Goal: Task Accomplishment & Management: Manage account settings

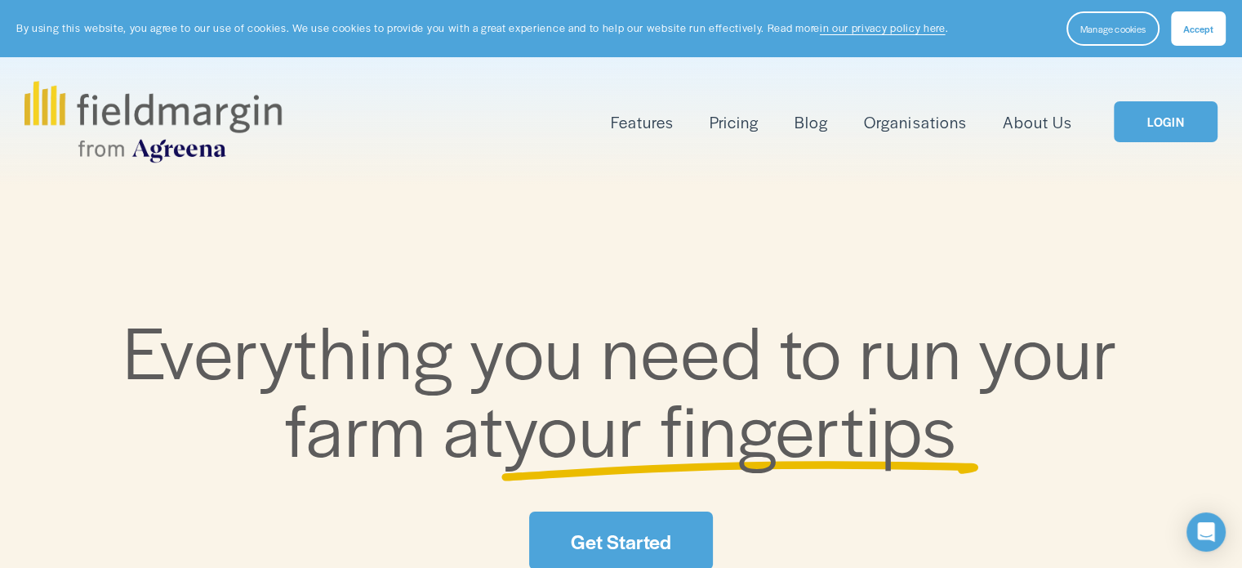
click at [1209, 23] on span "Accept" at bounding box center [1198, 28] width 30 height 13
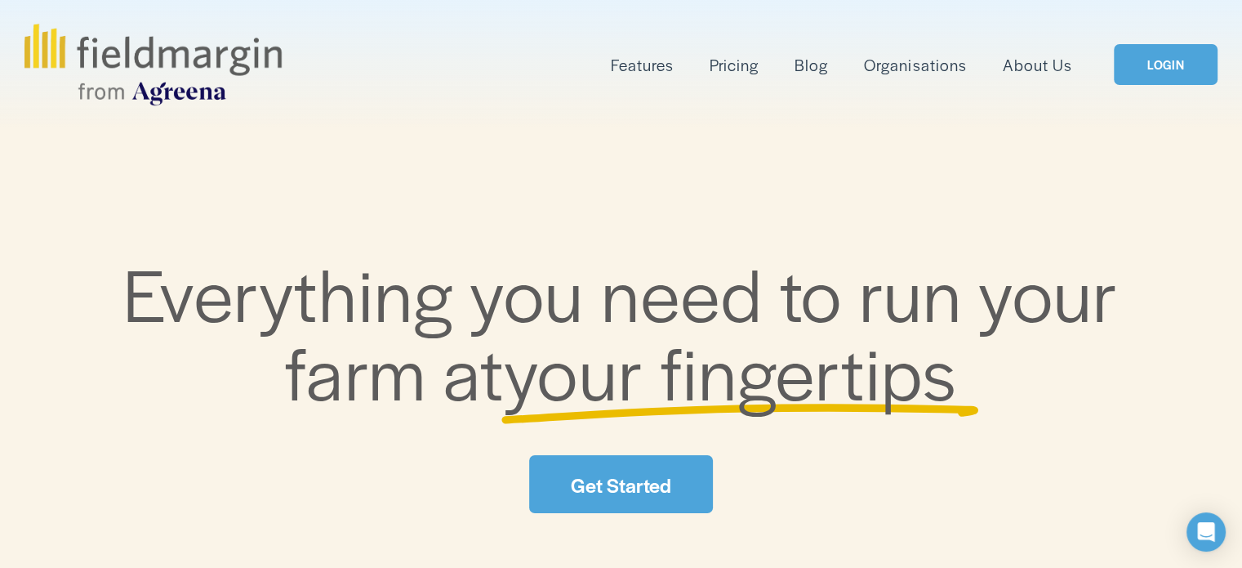
click at [1170, 72] on link "LOGIN" at bounding box center [1165, 65] width 103 height 42
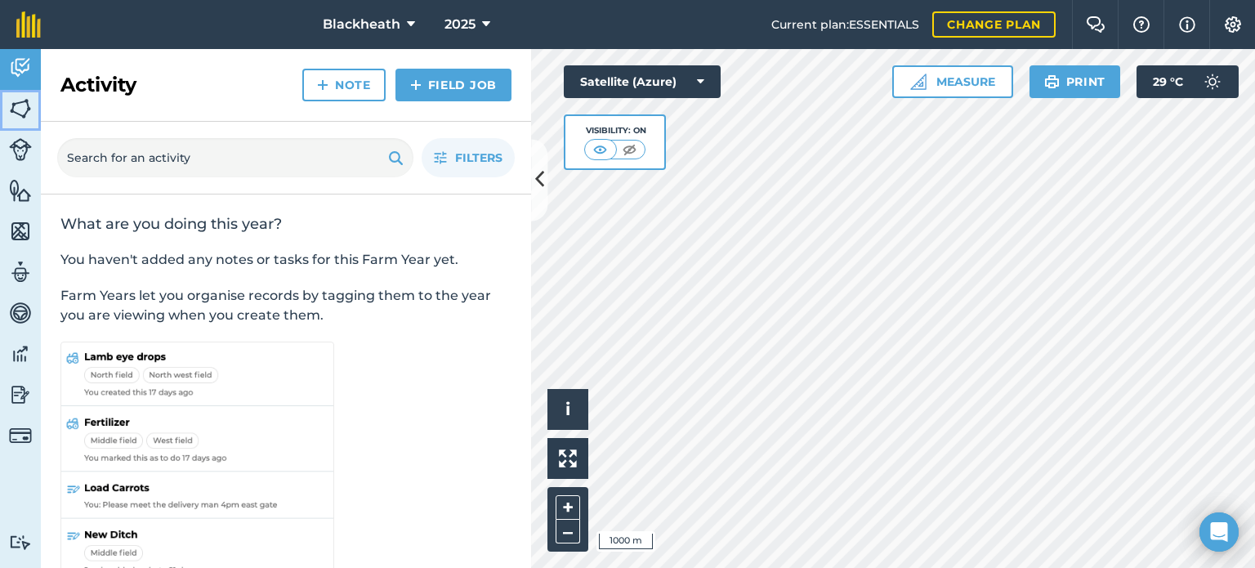
click at [17, 104] on img at bounding box center [20, 108] width 23 height 25
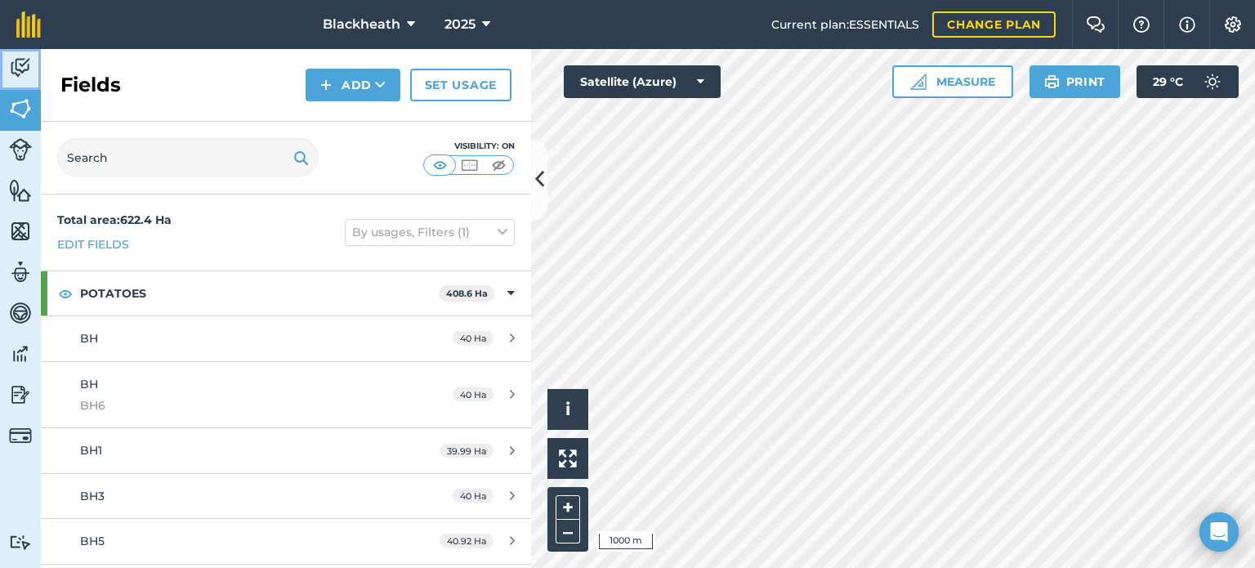
click at [22, 57] on img at bounding box center [20, 68] width 23 height 25
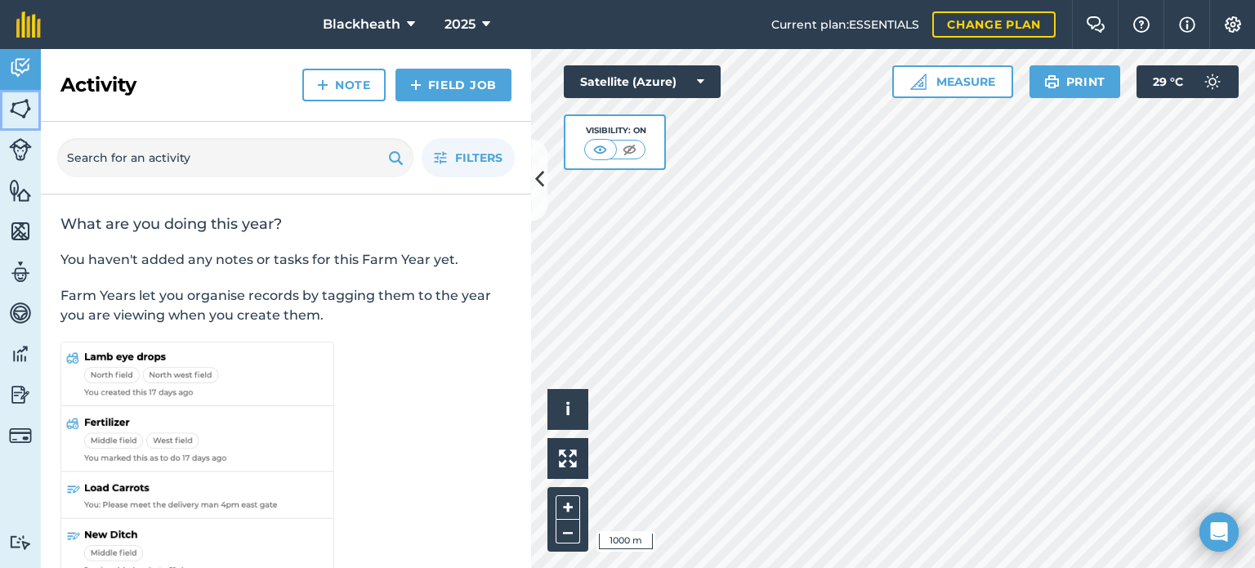
click at [19, 100] on img at bounding box center [20, 108] width 23 height 25
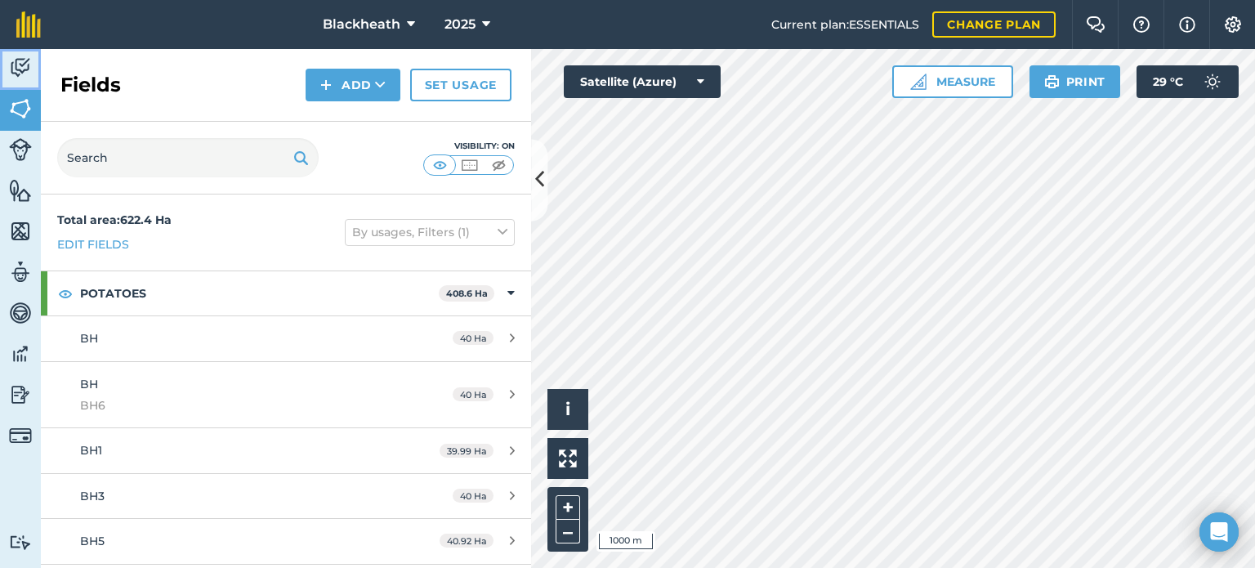
click at [20, 60] on img at bounding box center [20, 68] width 23 height 25
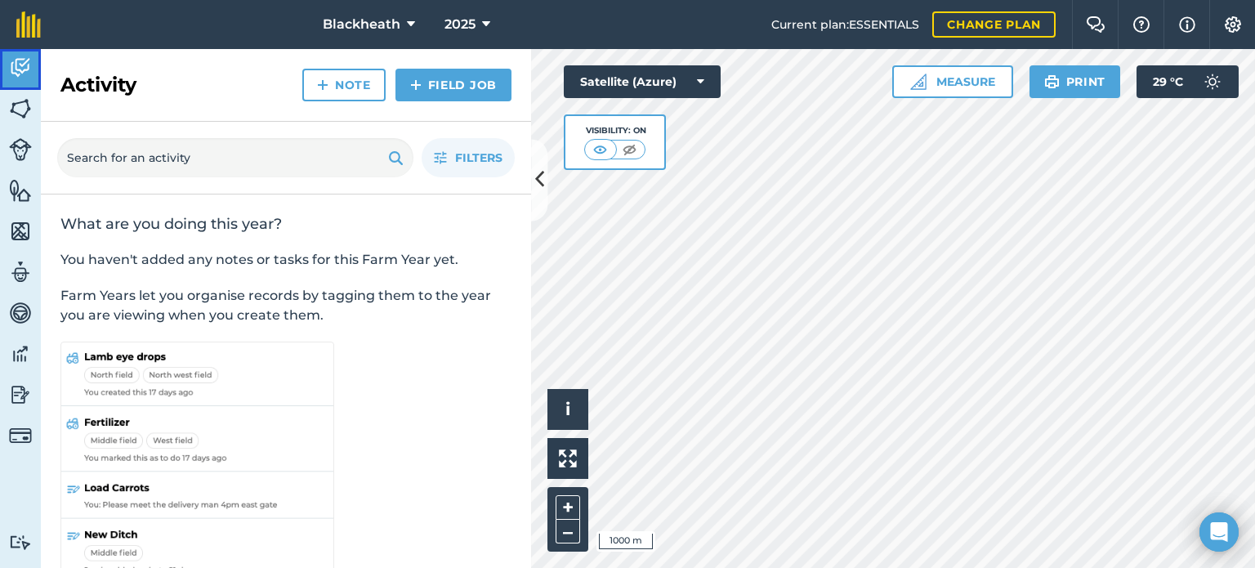
scroll to position [33, 0]
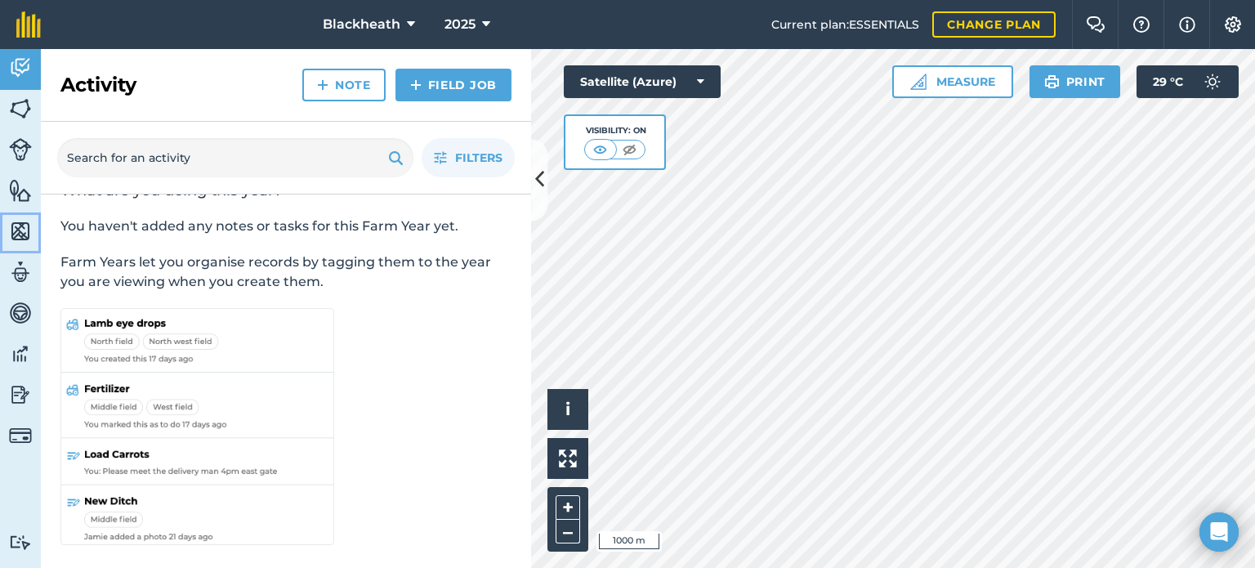
click at [13, 224] on img at bounding box center [20, 231] width 23 height 25
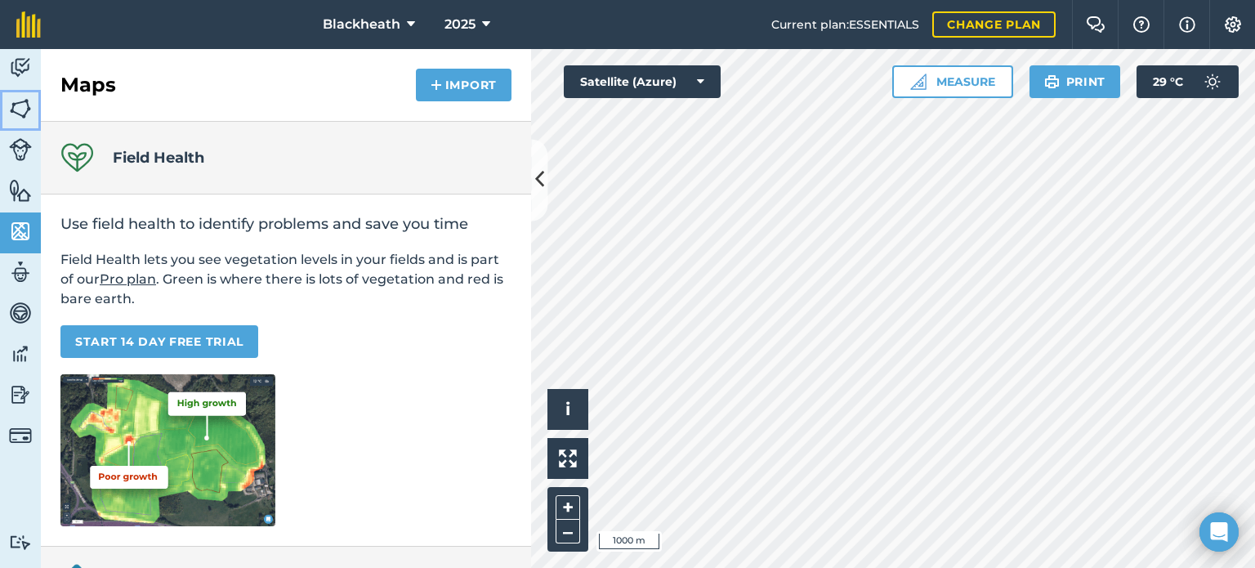
click at [18, 103] on img at bounding box center [20, 108] width 23 height 25
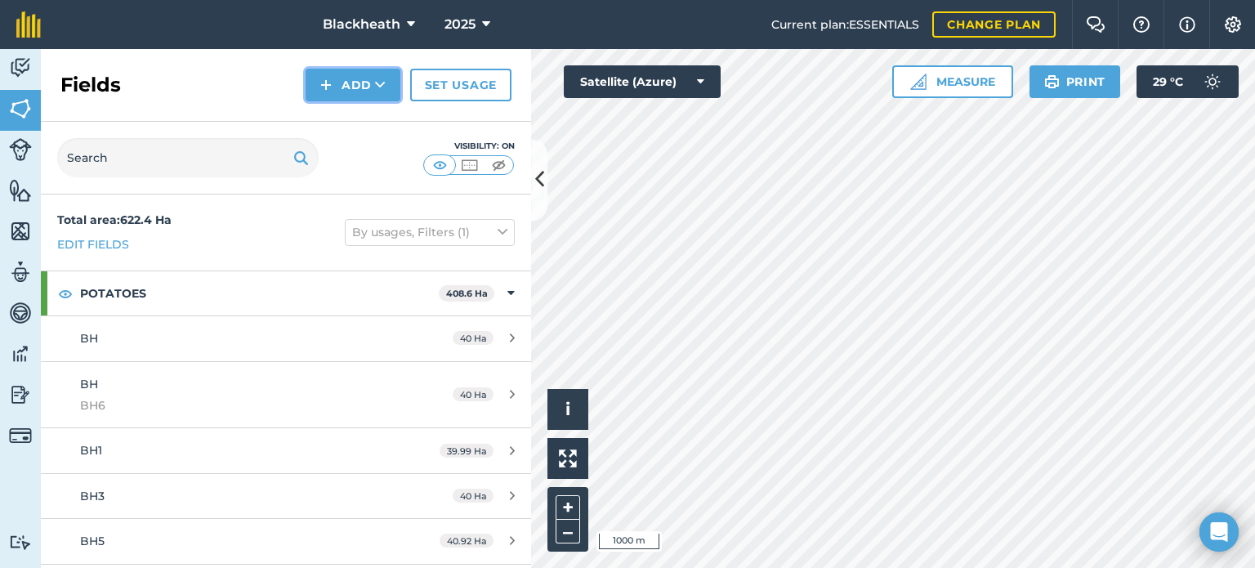
click at [332, 76] on img at bounding box center [325, 85] width 11 height 20
click at [343, 156] on link "Import" at bounding box center [353, 158] width 90 height 36
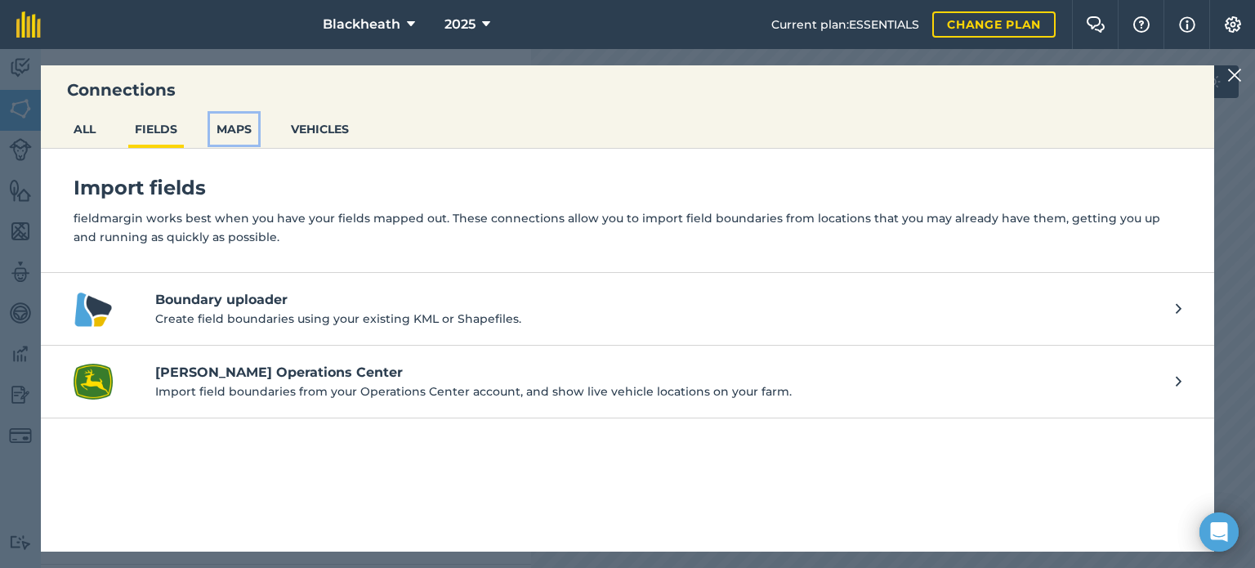
click at [232, 128] on button "MAPS" at bounding box center [234, 129] width 48 height 31
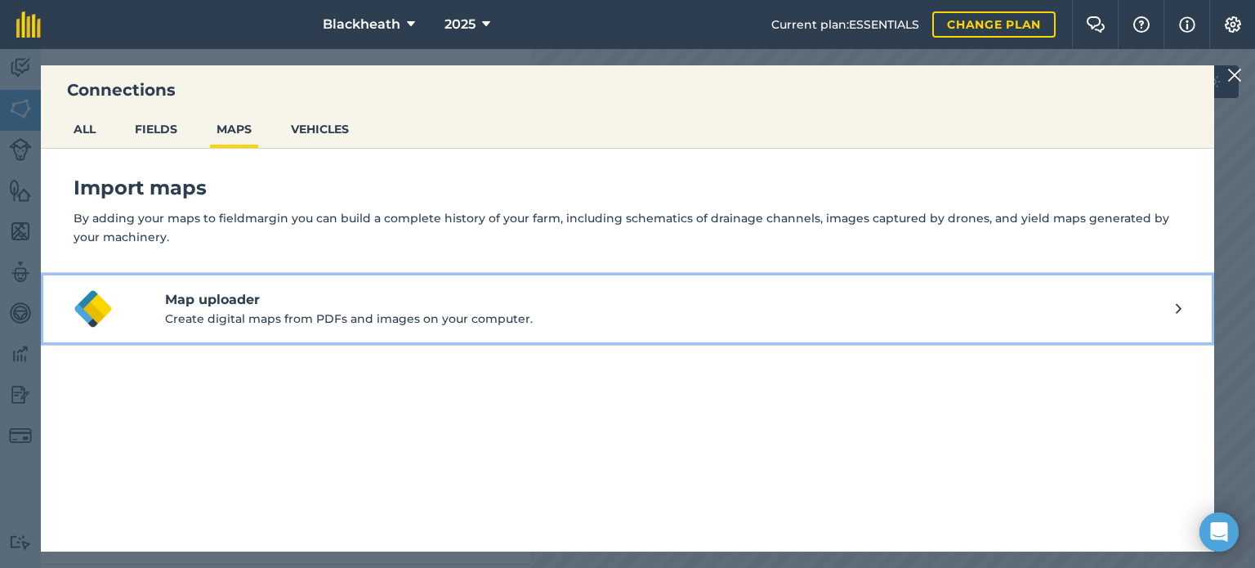
click at [1143, 307] on h4 "Map uploader" at bounding box center [670, 300] width 1010 height 20
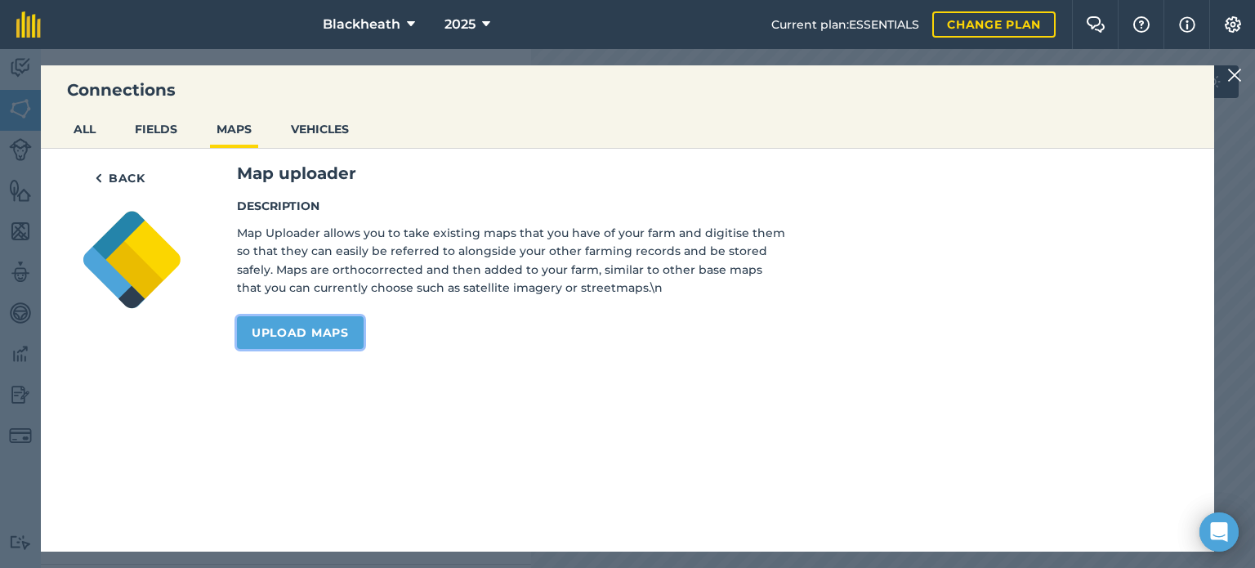
click at [317, 321] on link "Upload maps" at bounding box center [300, 332] width 127 height 33
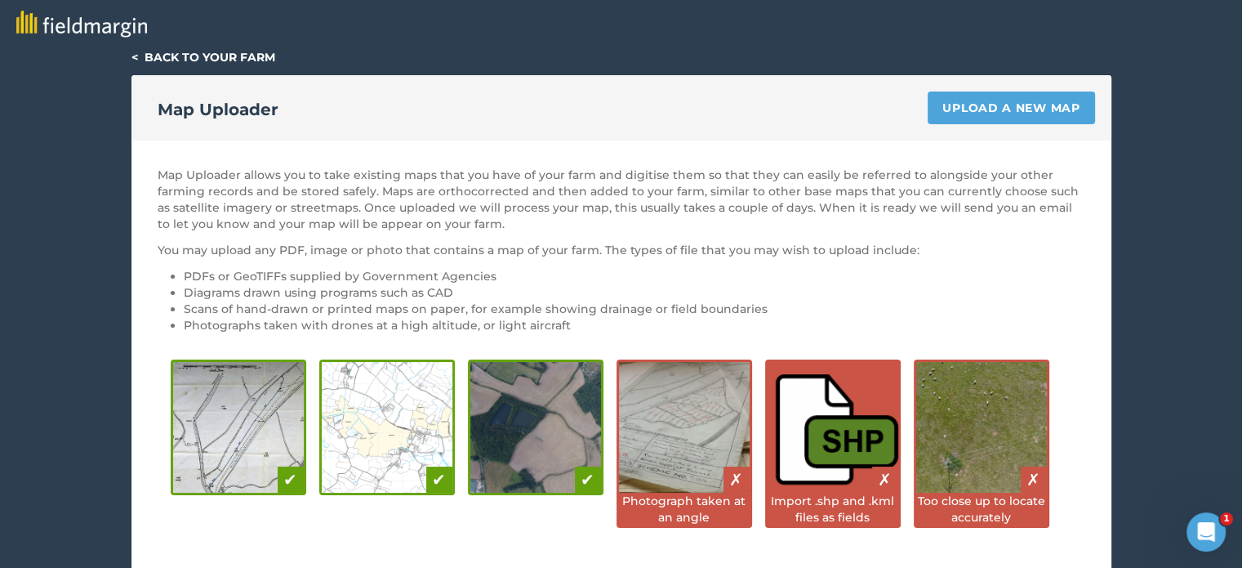
scroll to position [327, 0]
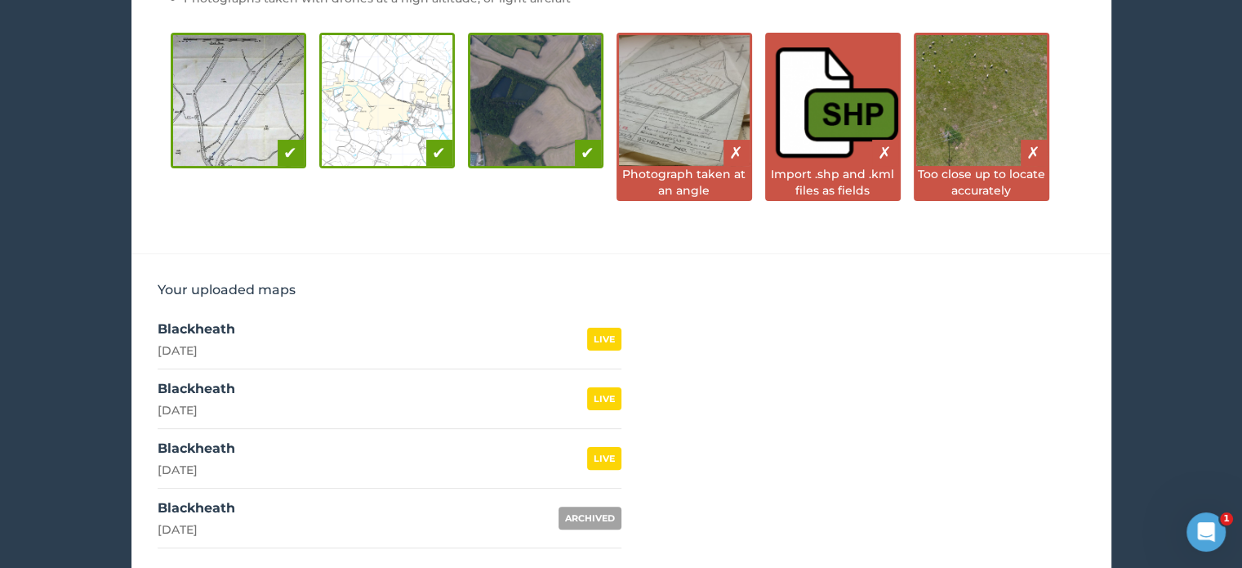
click at [196, 499] on div "Blackheath" at bounding box center [197, 508] width 78 height 20
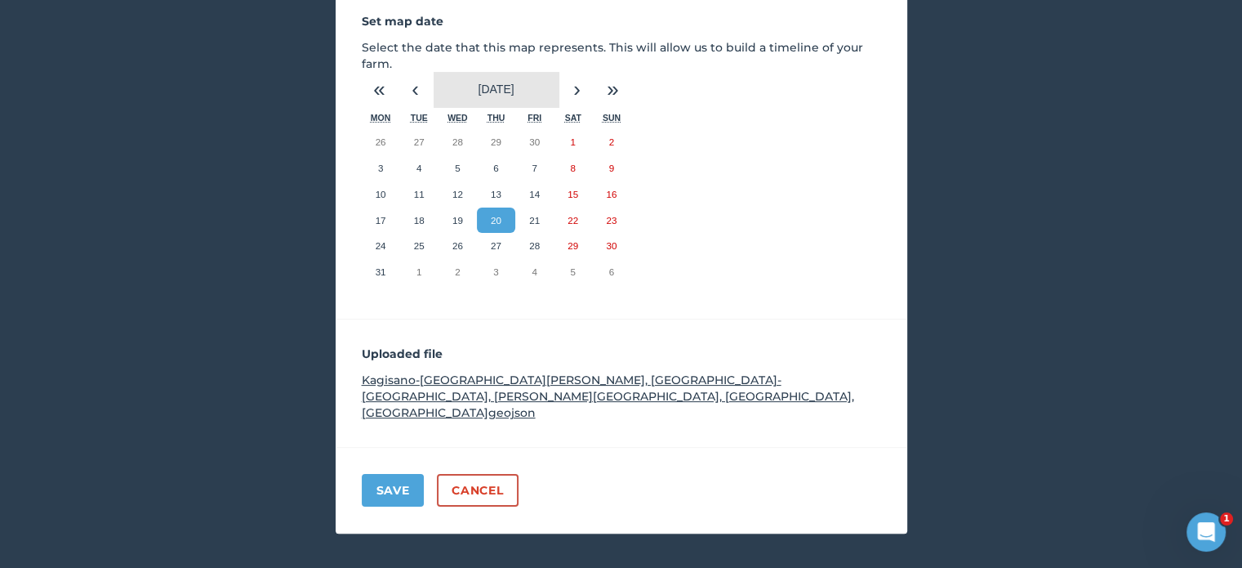
click at [514, 84] on span "July 2023" at bounding box center [496, 88] width 36 height 13
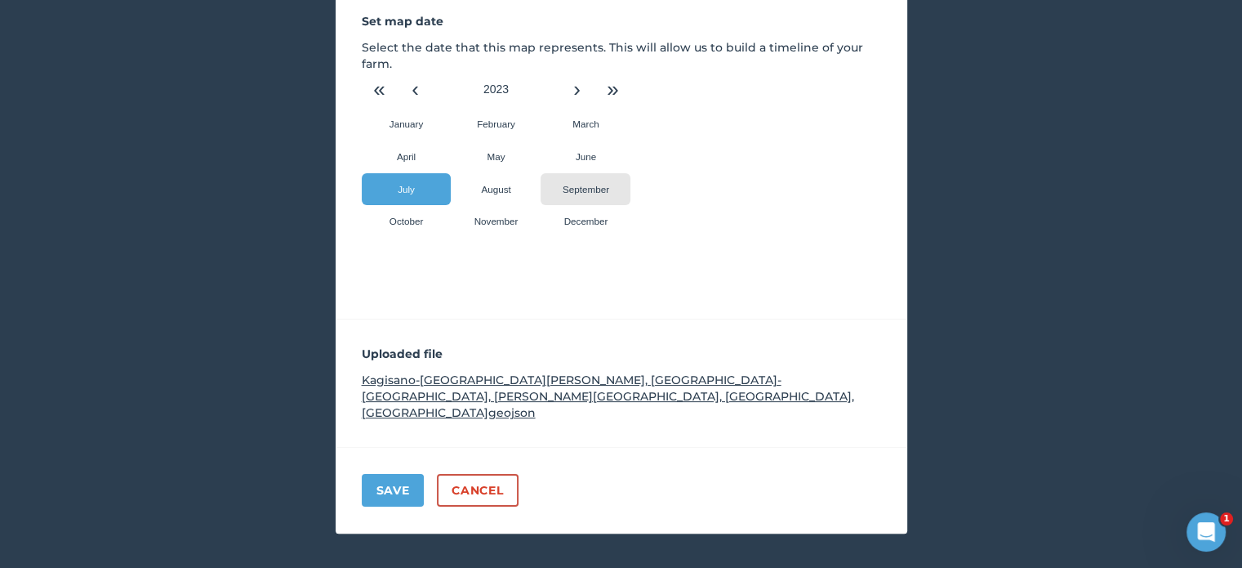
click at [551, 188] on button "September" at bounding box center [586, 189] width 90 height 33
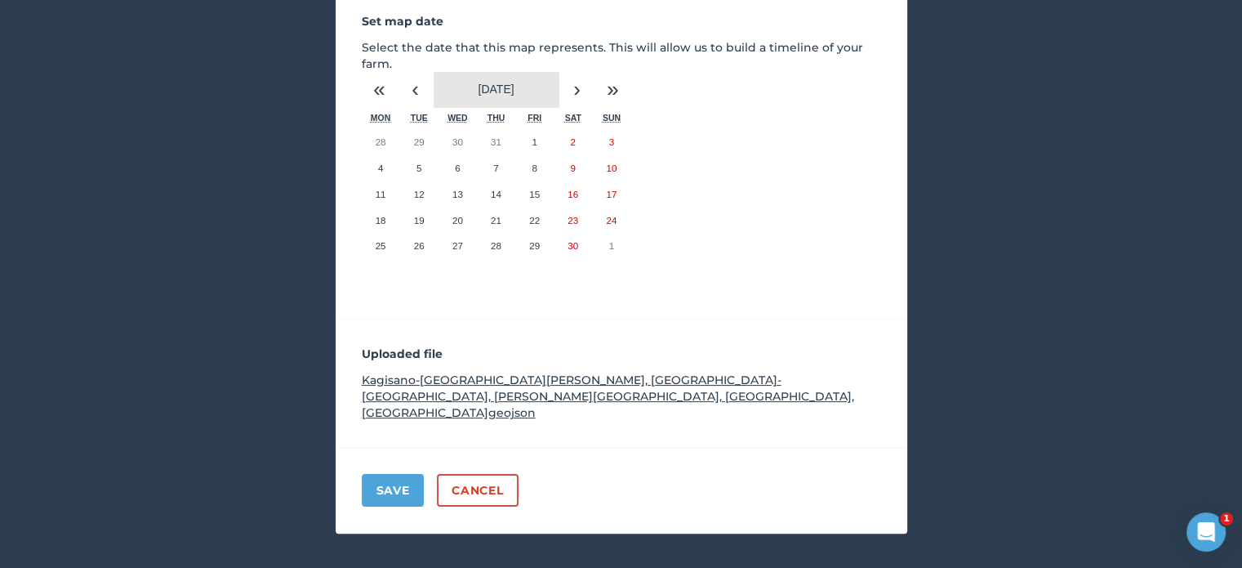
click at [514, 91] on span "September 2023" at bounding box center [496, 88] width 36 height 13
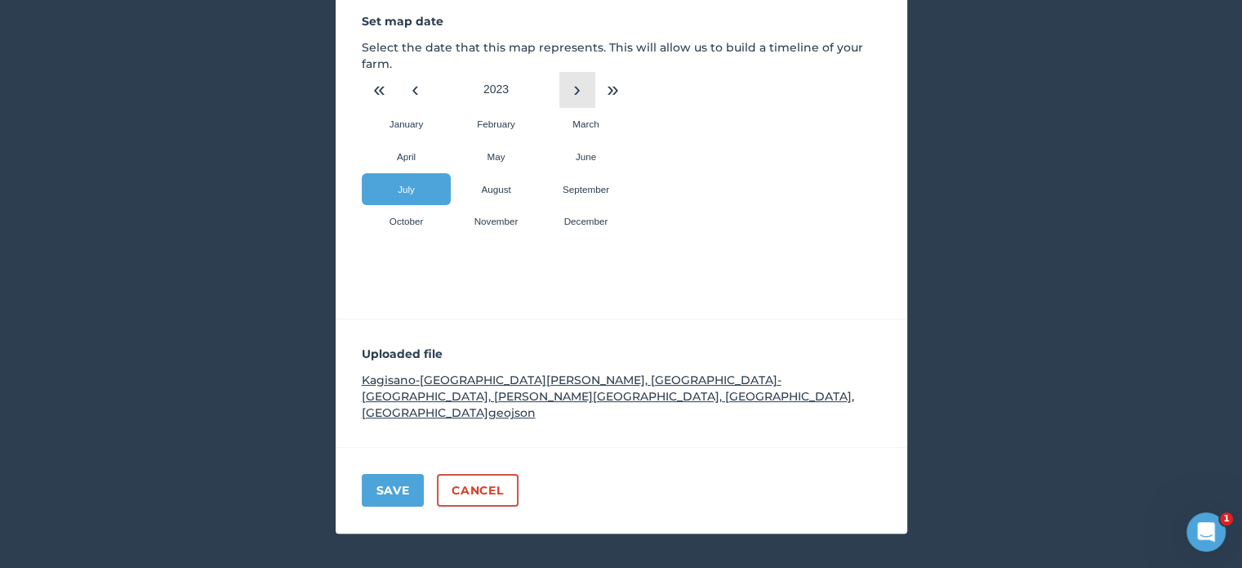
click at [575, 91] on button "›" at bounding box center [577, 90] width 36 height 36
click at [575, 184] on abbr "September" at bounding box center [586, 189] width 47 height 11
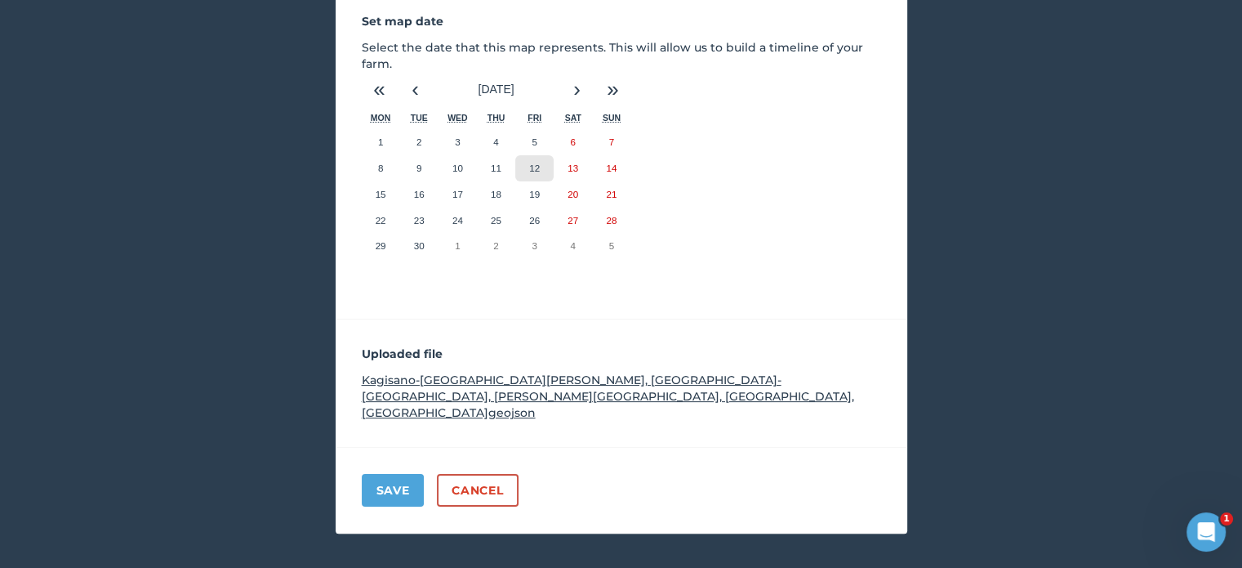
click at [537, 168] on abbr "12" at bounding box center [534, 168] width 11 height 11
click at [396, 474] on button "Save" at bounding box center [393, 490] width 63 height 33
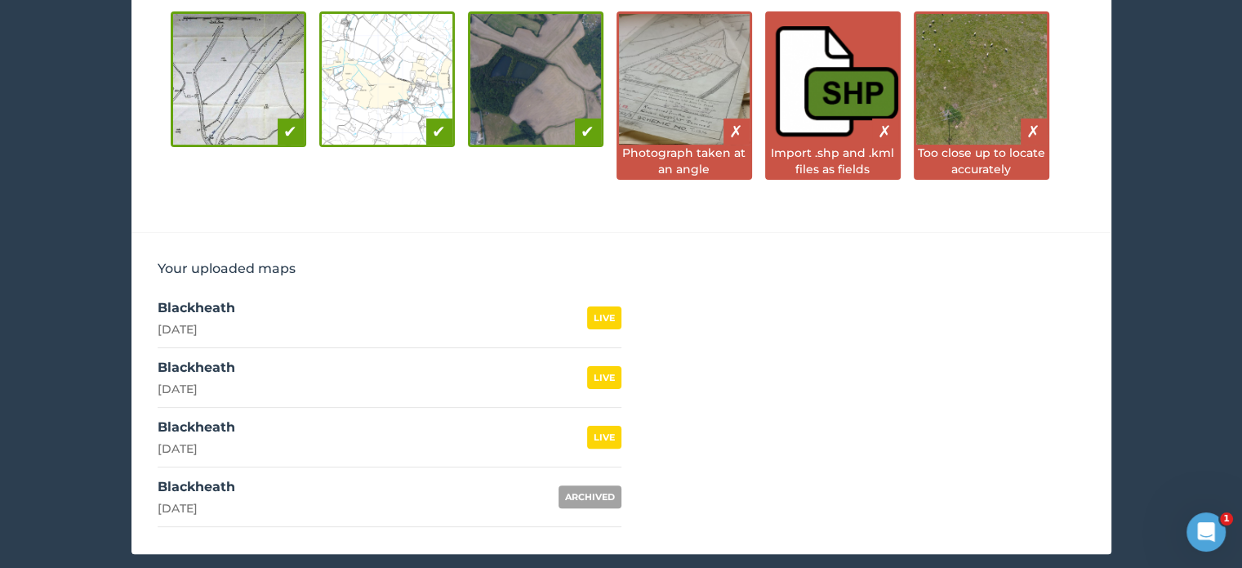
scroll to position [384, 0]
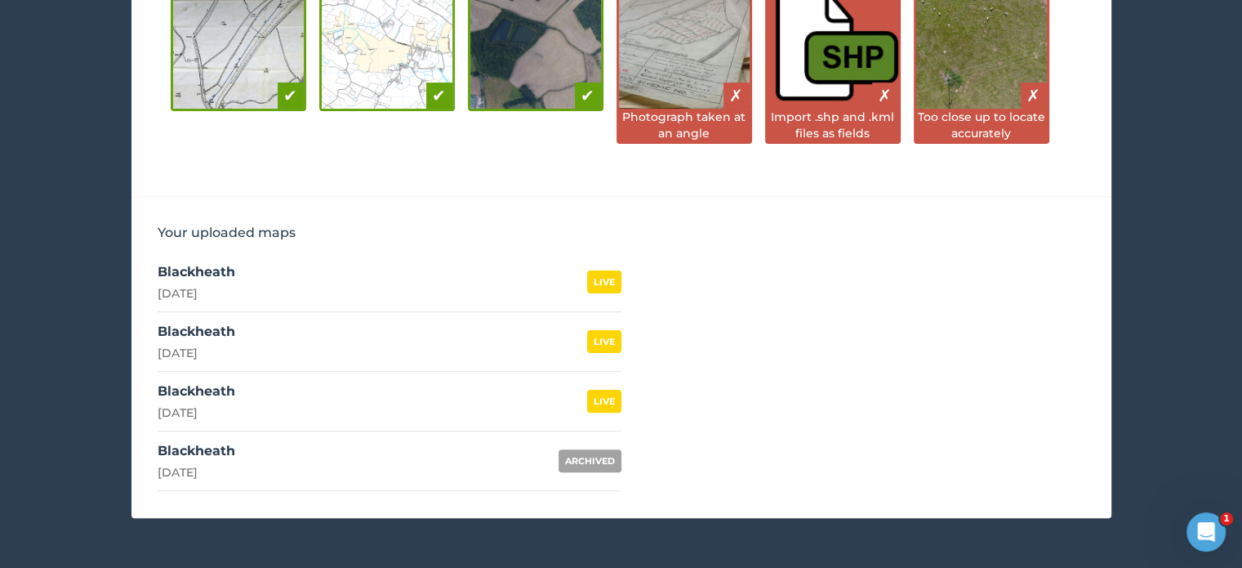
click at [220, 397] on div "Blackheath" at bounding box center [197, 391] width 78 height 20
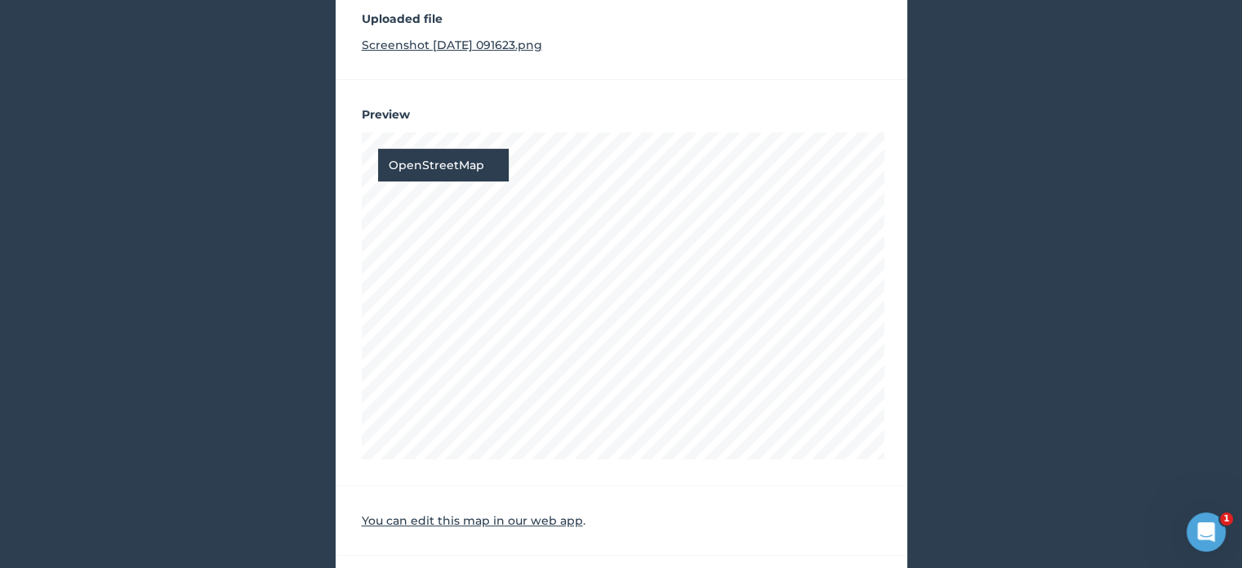
scroll to position [163, 0]
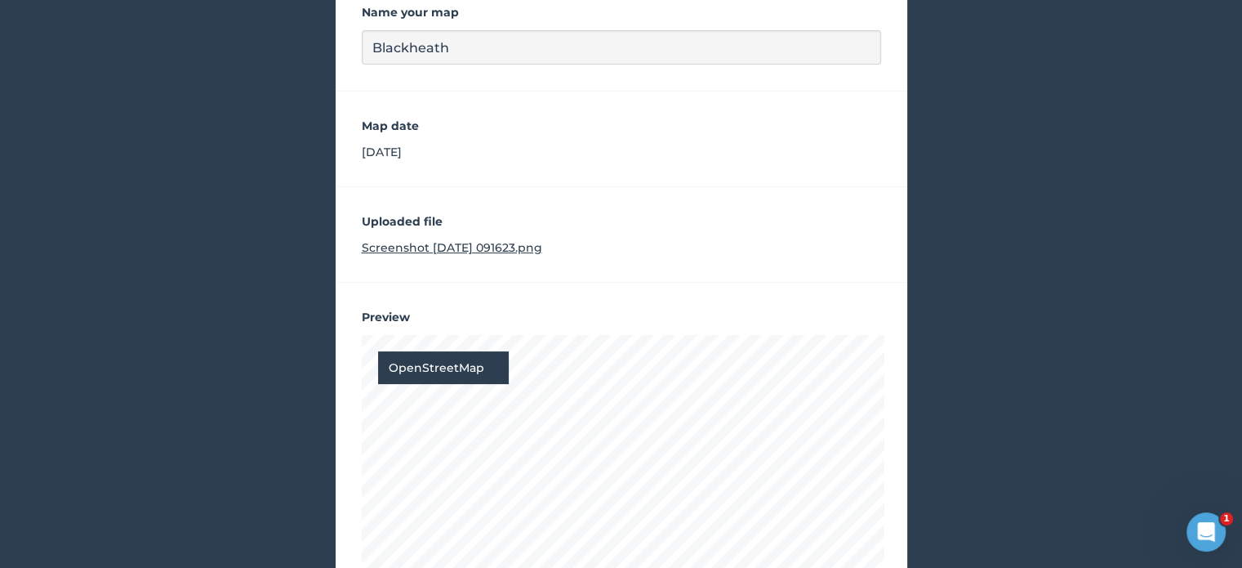
click at [1019, 364] on div "< Back to your maps Update a map LIVE Name your map Blackheath Map date 9th Sep…" at bounding box center [621, 364] width 1242 height 957
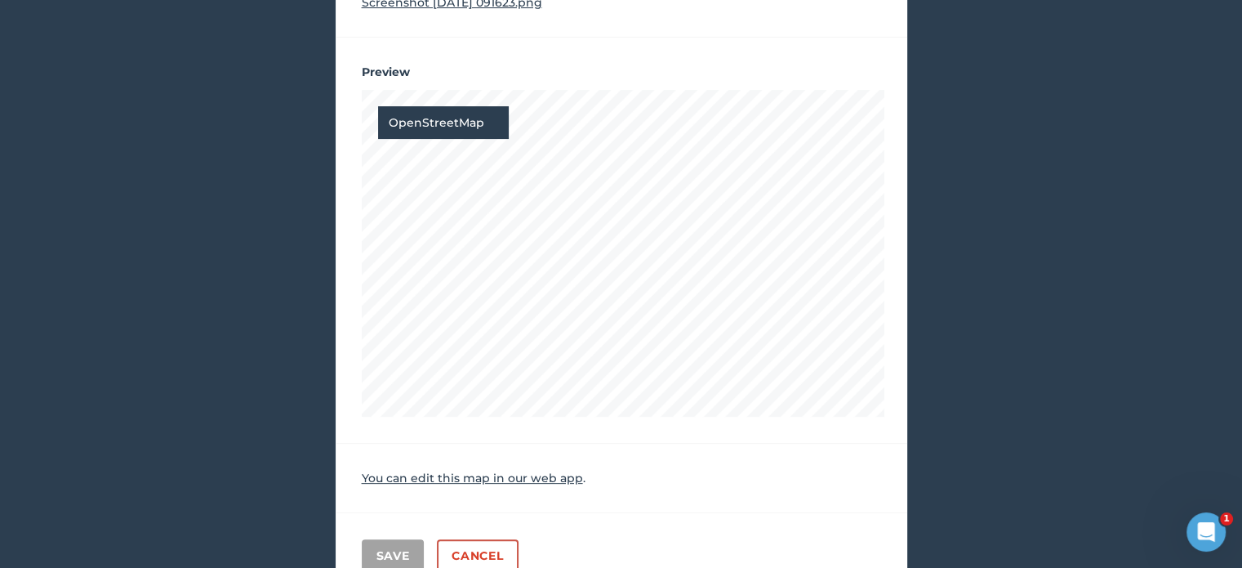
scroll to position [81, 0]
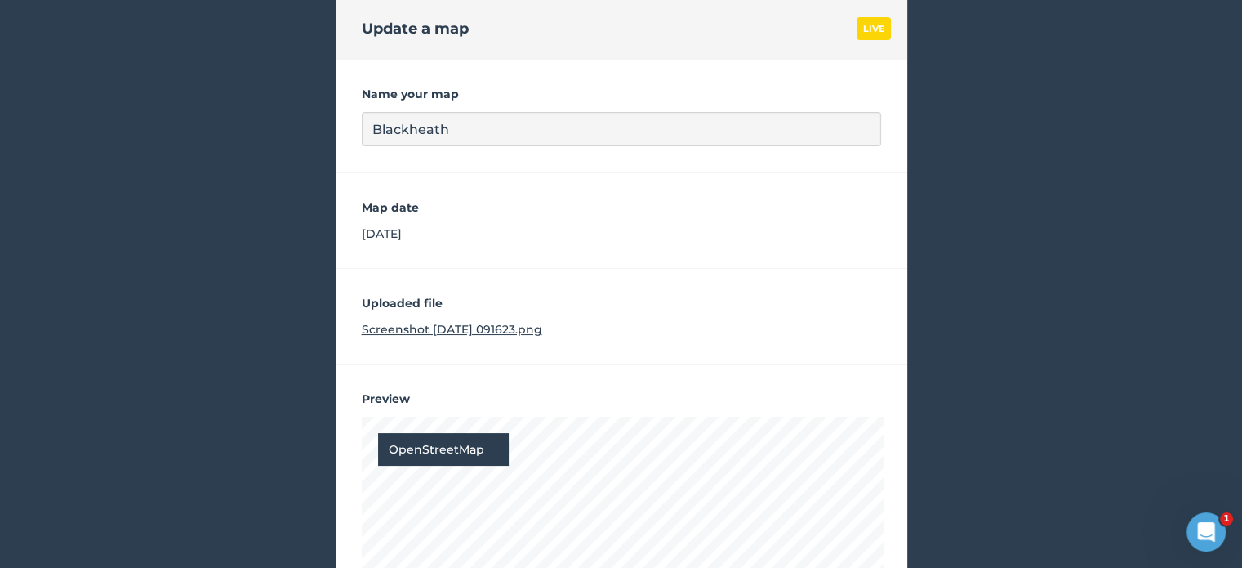
click at [871, 28] on div "LIVE" at bounding box center [874, 28] width 34 height 23
click at [199, 123] on div "< Back to your maps Update a map LIVE Name your map Blackheath Map date 9th Sep…" at bounding box center [621, 446] width 1242 height 957
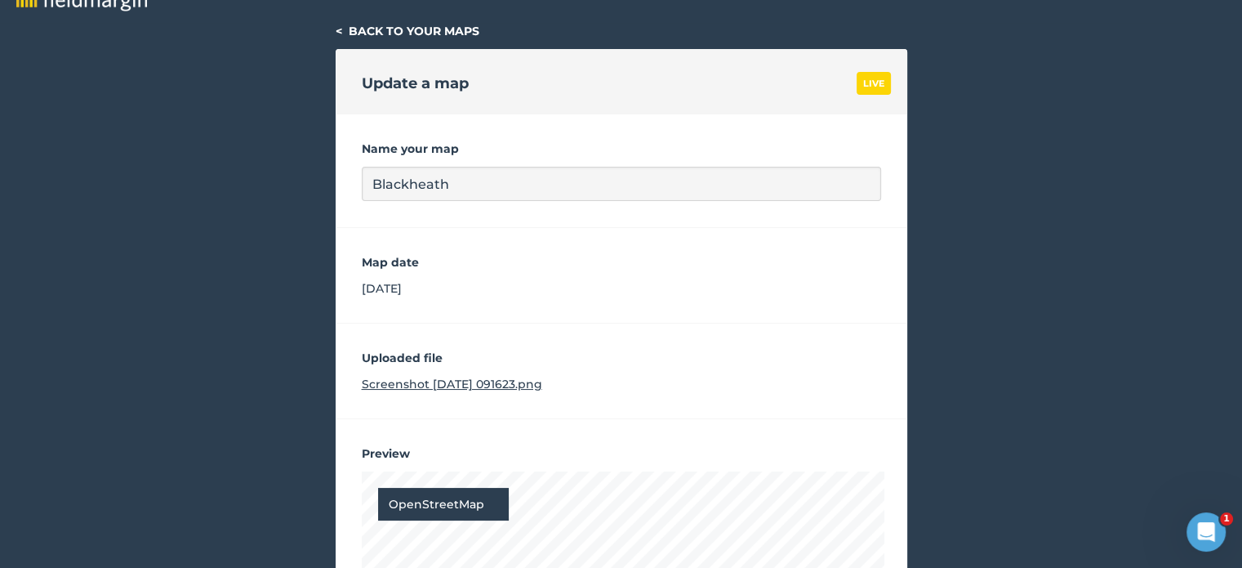
scroll to position [0, 0]
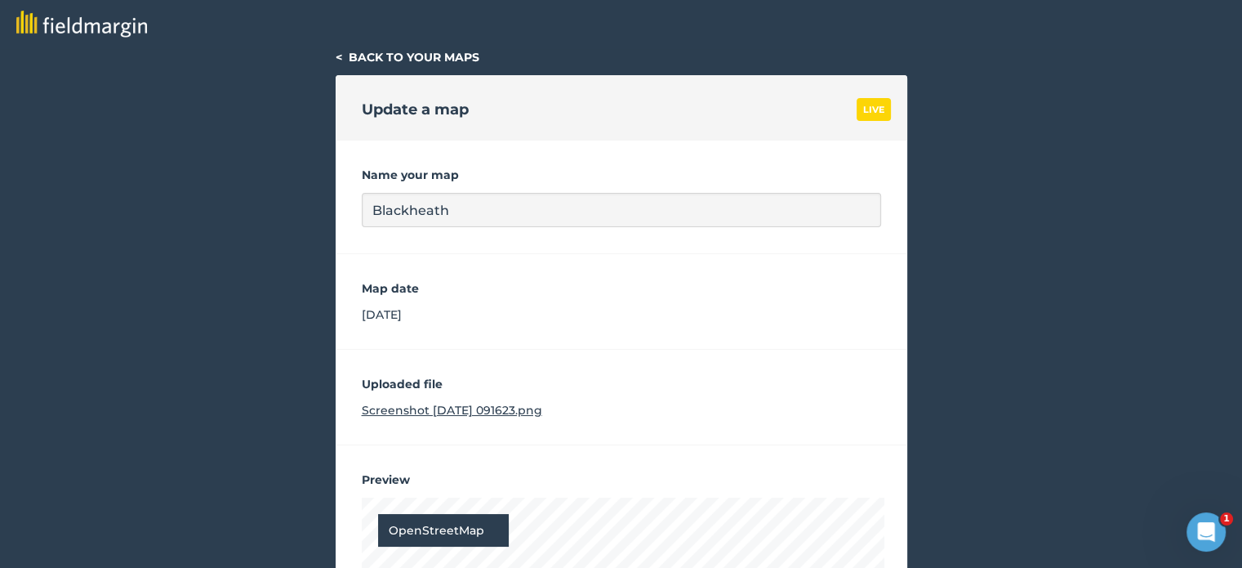
click at [392, 52] on link "< Back to your maps" at bounding box center [408, 57] width 144 height 15
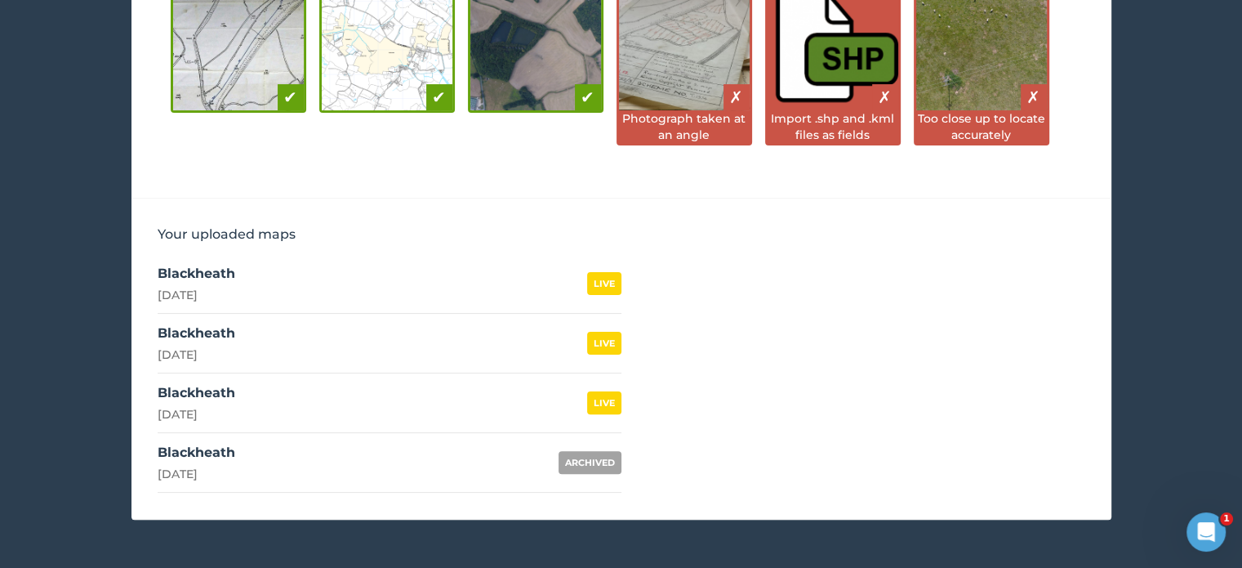
scroll to position [384, 0]
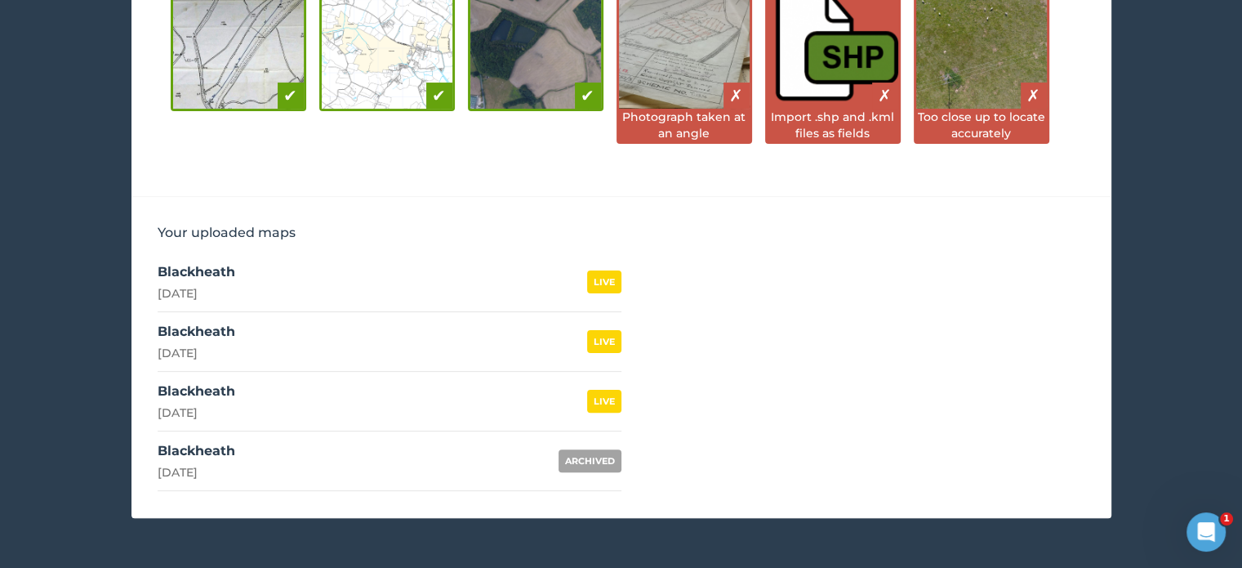
click at [193, 386] on div "Blackheath" at bounding box center [197, 391] width 78 height 20
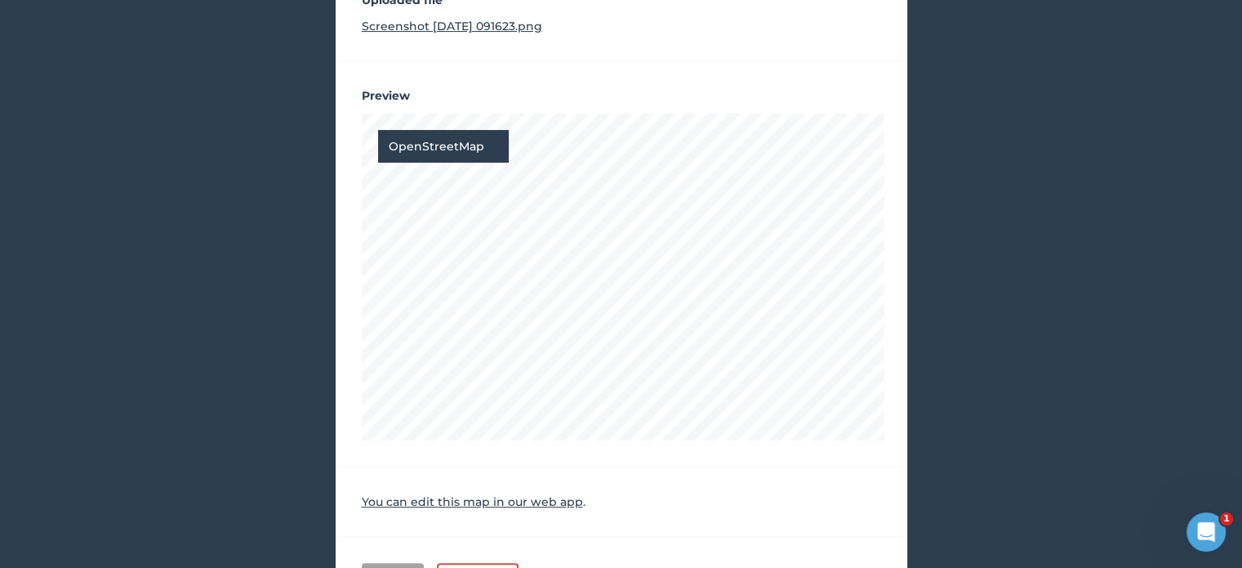
click at [427, 499] on link "You can edit this map in our web app" at bounding box center [472, 501] width 221 height 15
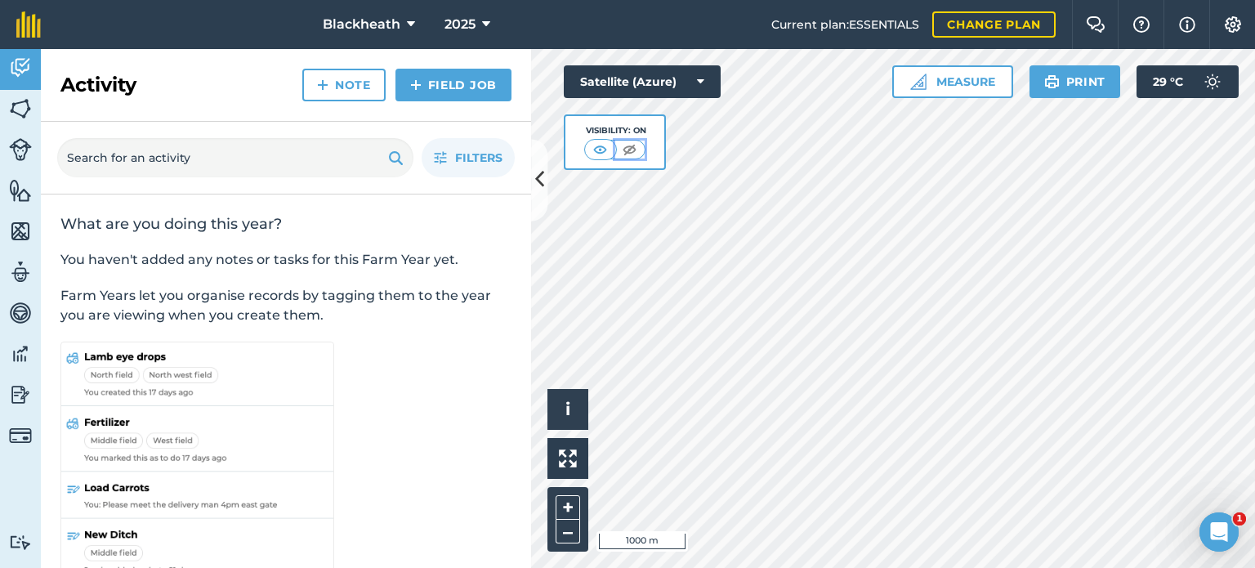
click at [631, 149] on img at bounding box center [629, 149] width 20 height 16
click at [600, 149] on img at bounding box center [601, 149] width 20 height 16
click at [967, 85] on button "Measure" at bounding box center [952, 81] width 121 height 33
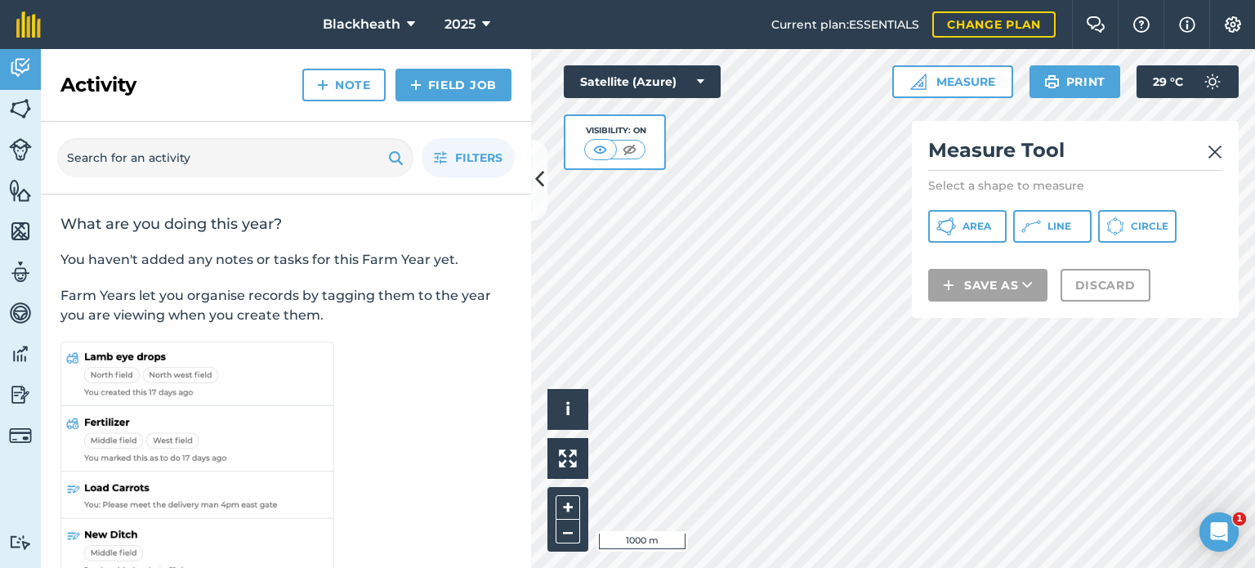
click at [1210, 148] on img at bounding box center [1214, 152] width 15 height 20
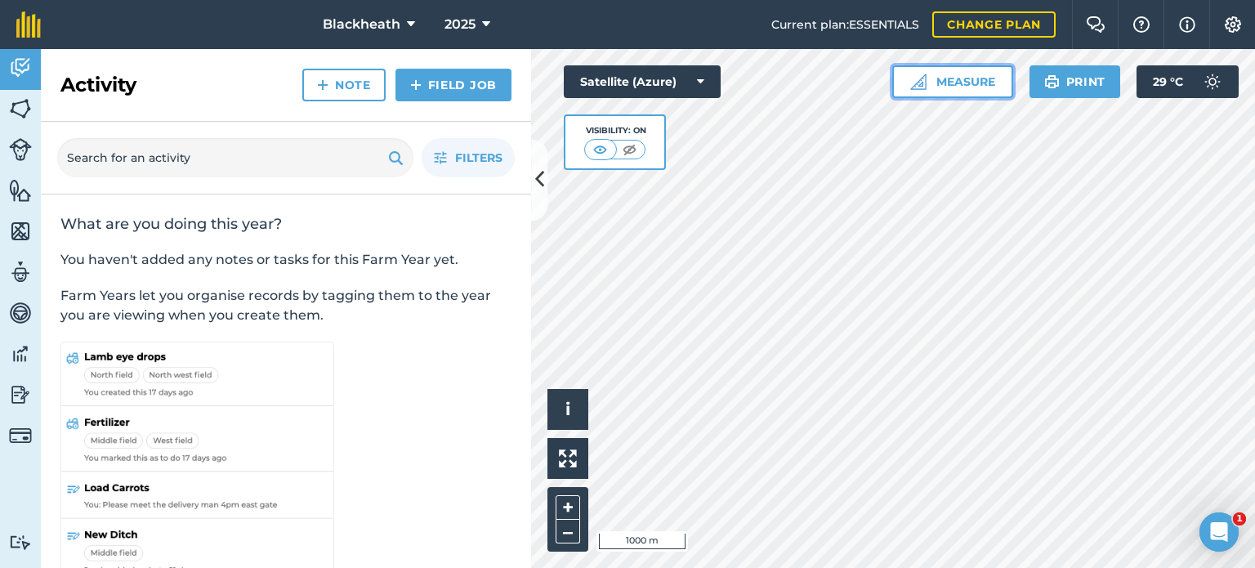
click at [950, 78] on button "Measure" at bounding box center [952, 81] width 121 height 33
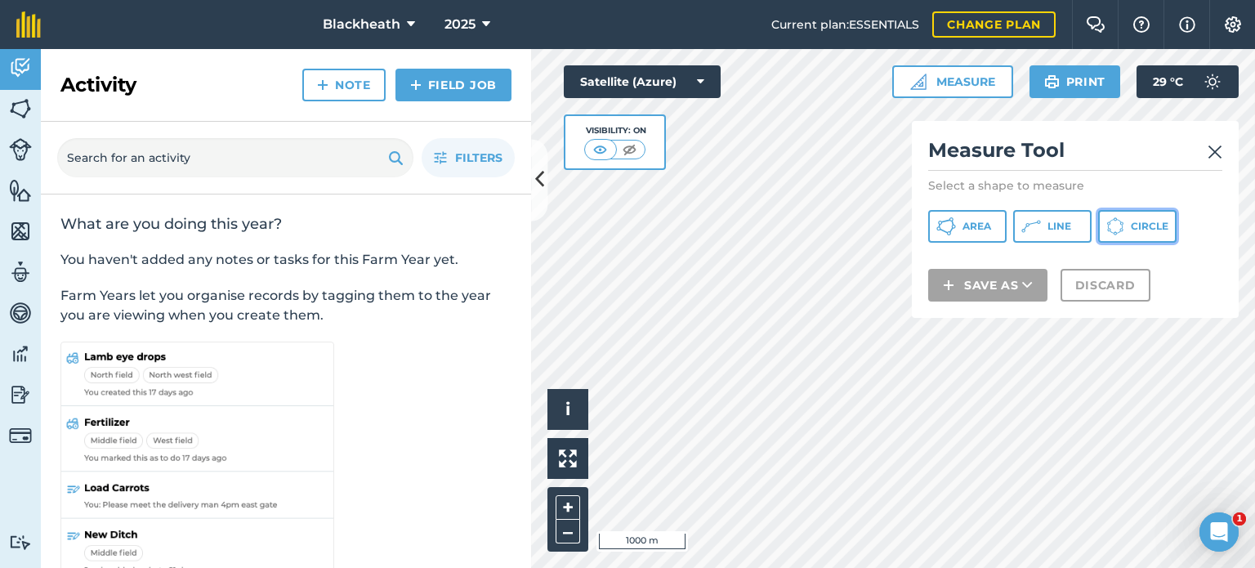
click at [1121, 217] on icon at bounding box center [1115, 226] width 18 height 18
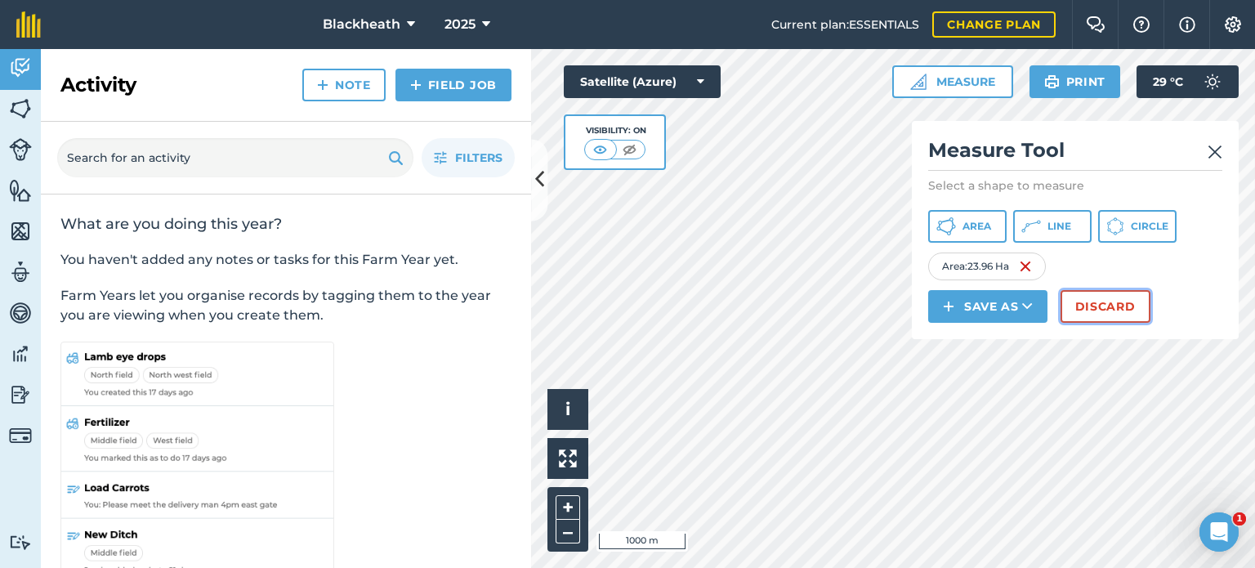
click at [1096, 305] on button "Discard" at bounding box center [1105, 306] width 90 height 33
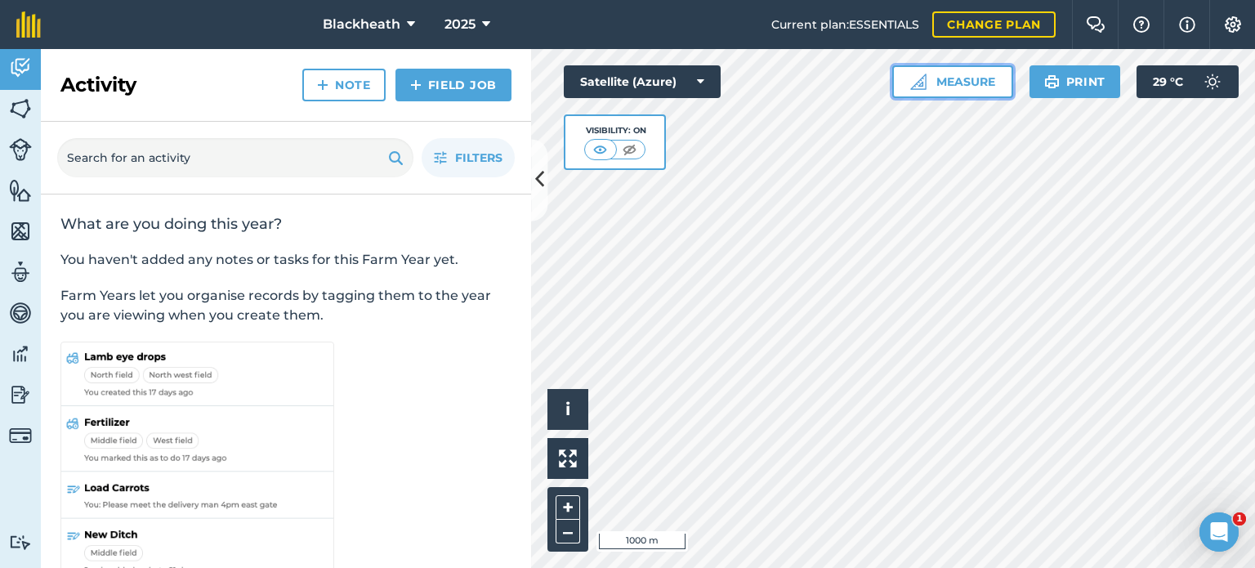
click at [982, 82] on button "Measure" at bounding box center [952, 81] width 121 height 33
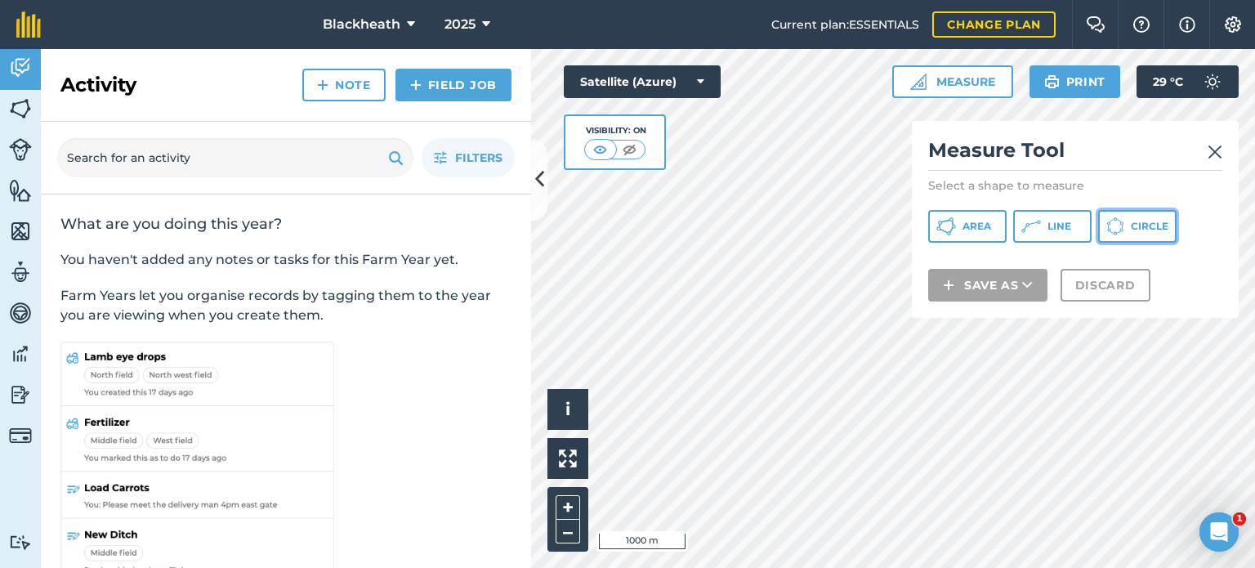
click at [1138, 211] on button "Circle" at bounding box center [1137, 226] width 78 height 33
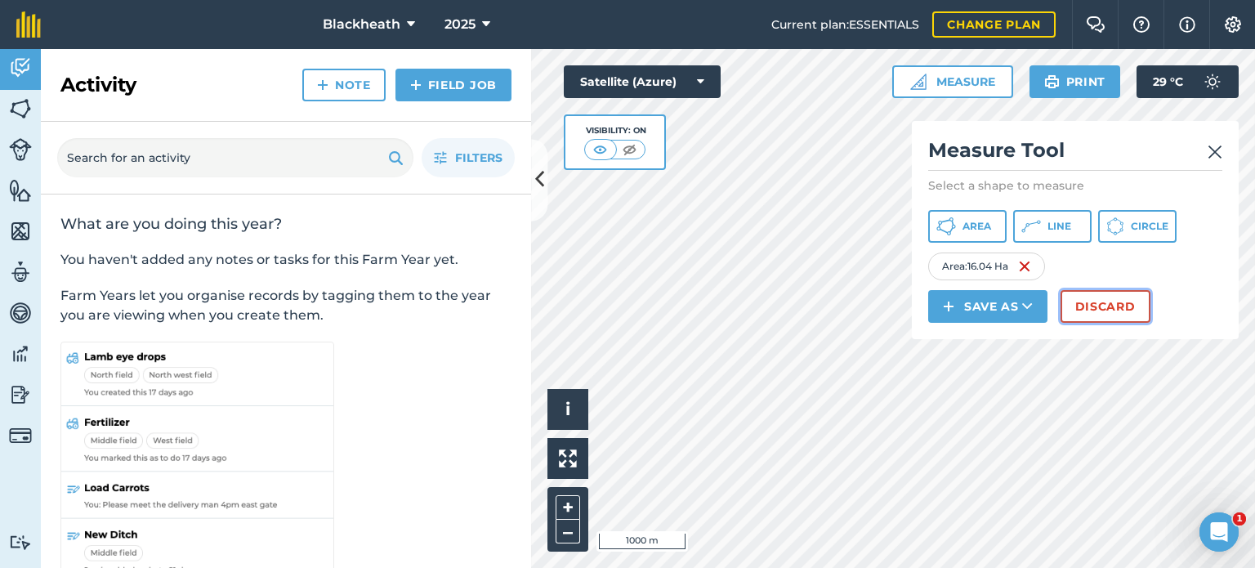
click at [1084, 299] on button "Discard" at bounding box center [1105, 306] width 90 height 33
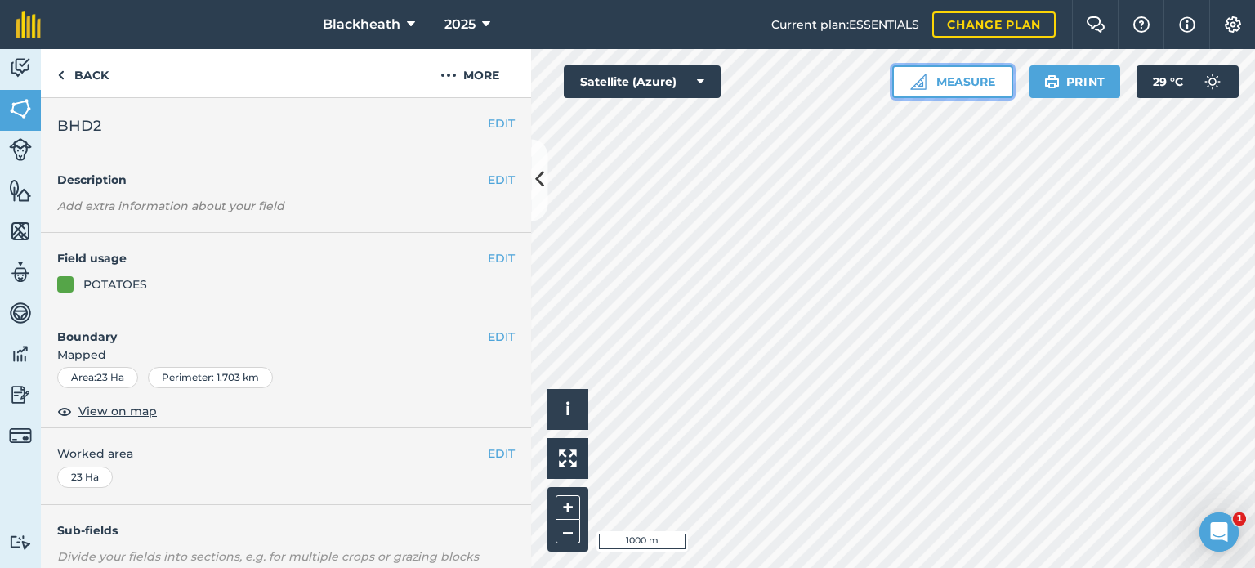
click at [943, 75] on button "Measure" at bounding box center [952, 81] width 121 height 33
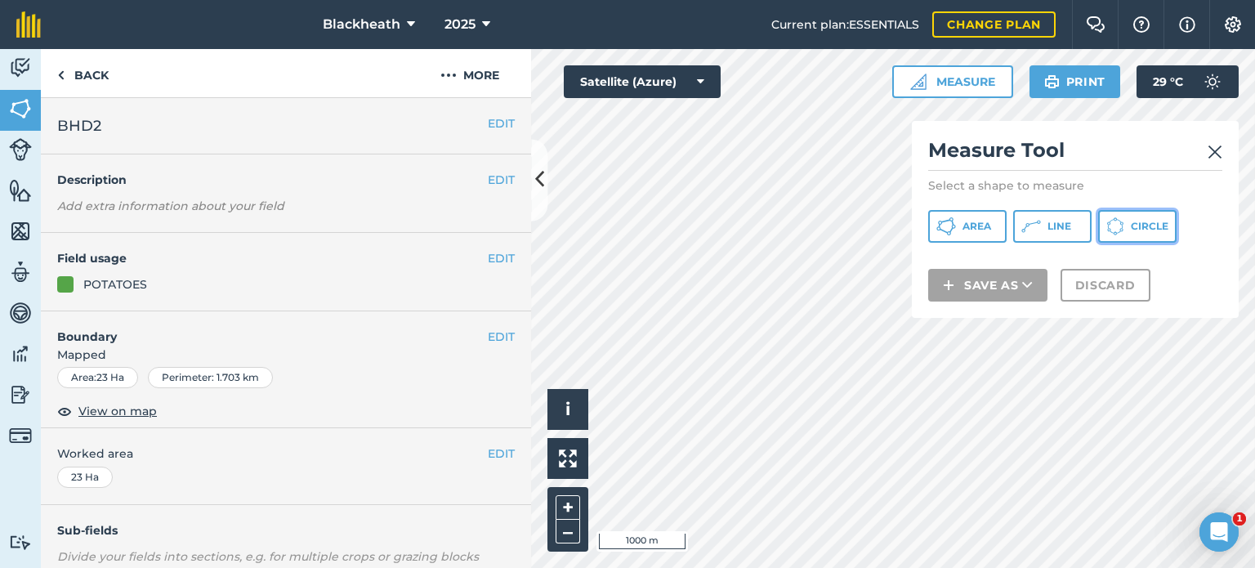
click at [1125, 224] on button "Circle" at bounding box center [1137, 226] width 78 height 33
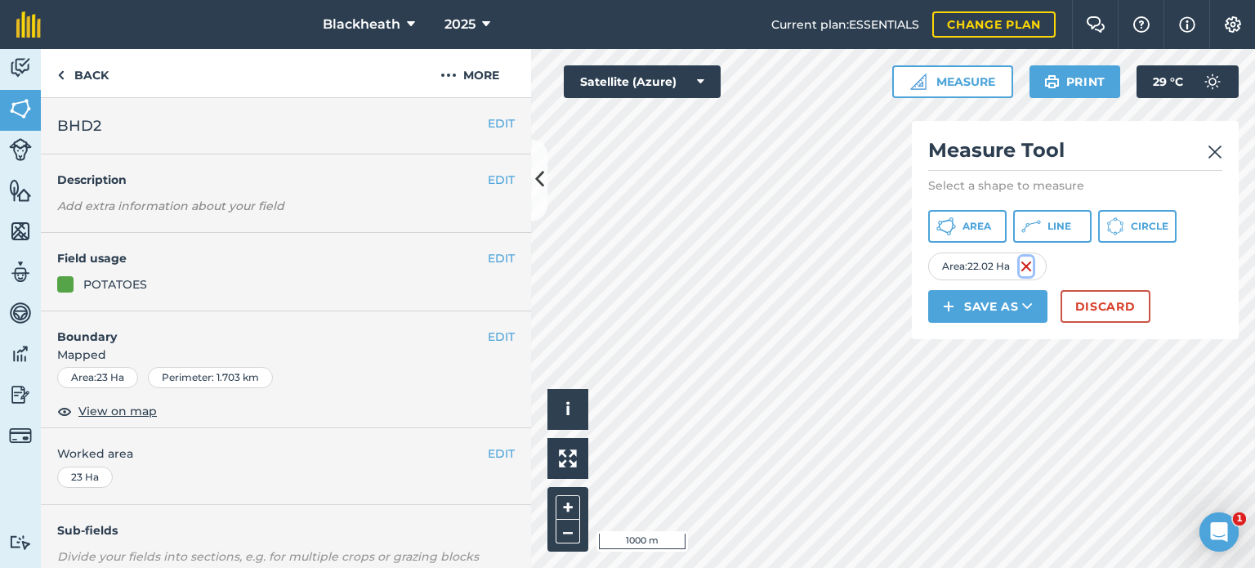
click at [1030, 264] on img at bounding box center [1025, 266] width 13 height 20
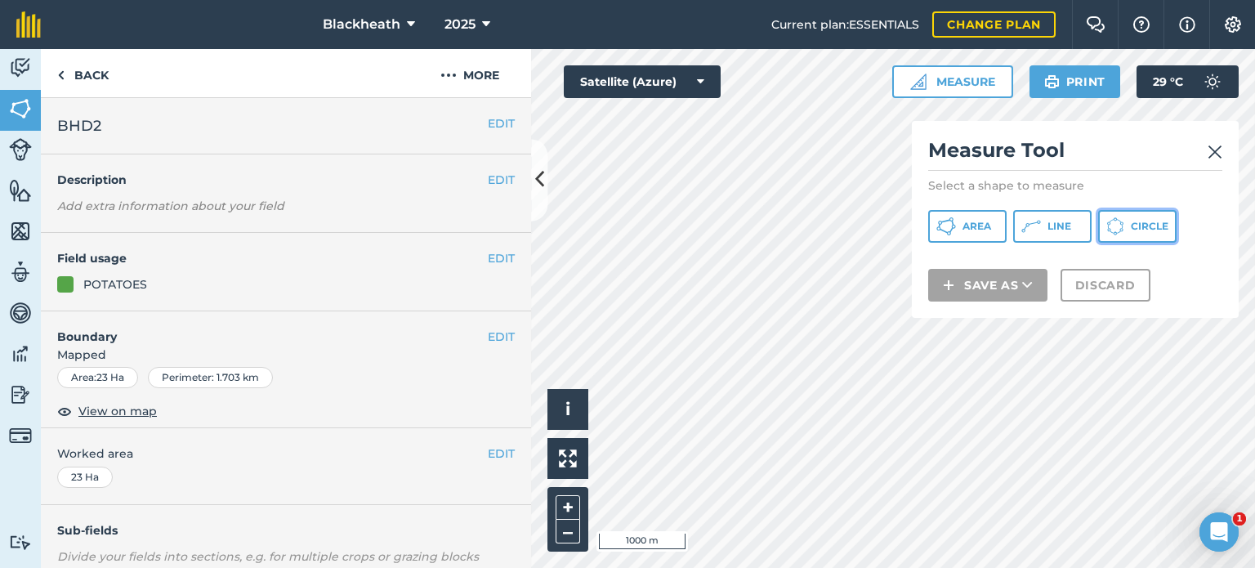
click at [1136, 221] on span "Circle" at bounding box center [1149, 226] width 38 height 13
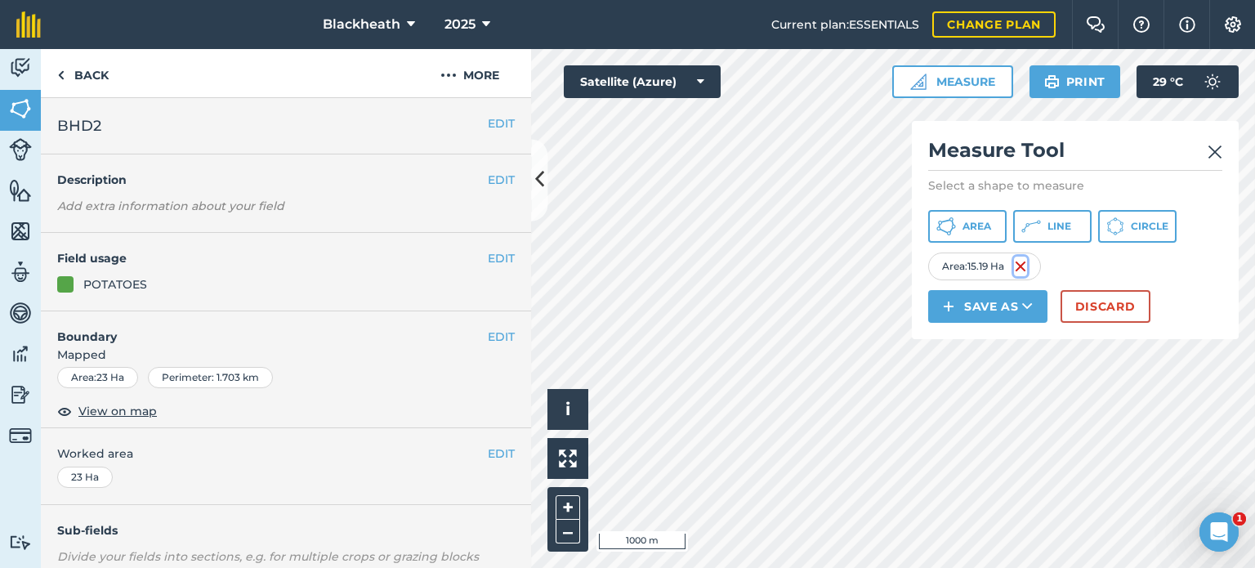
click at [1027, 266] on img at bounding box center [1020, 266] width 13 height 20
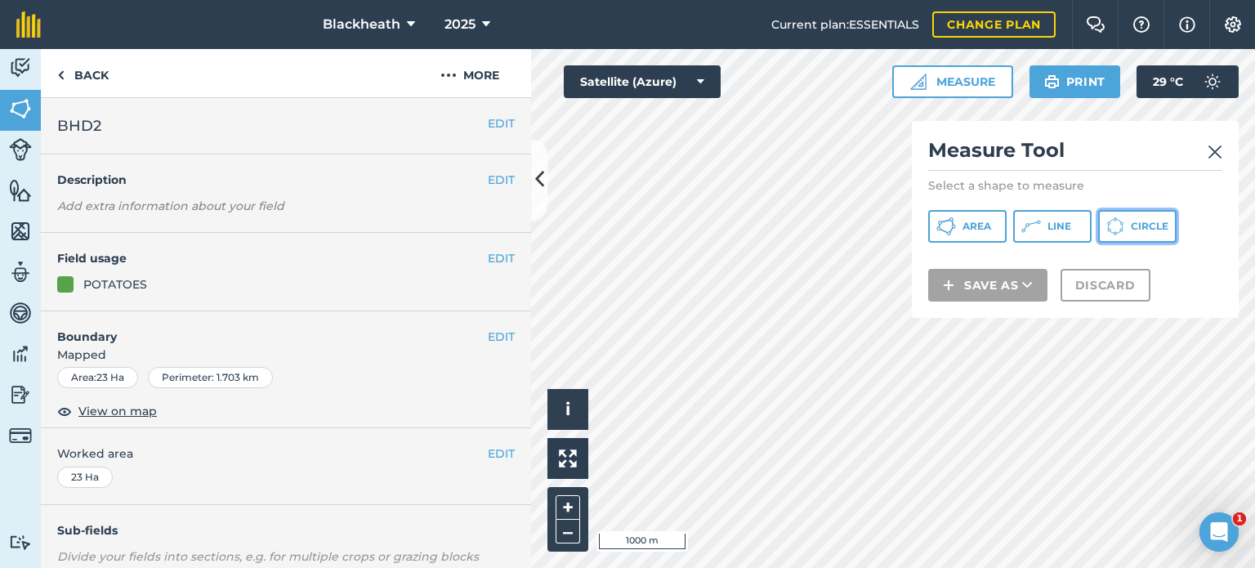
click at [1136, 220] on span "Circle" at bounding box center [1149, 226] width 38 height 13
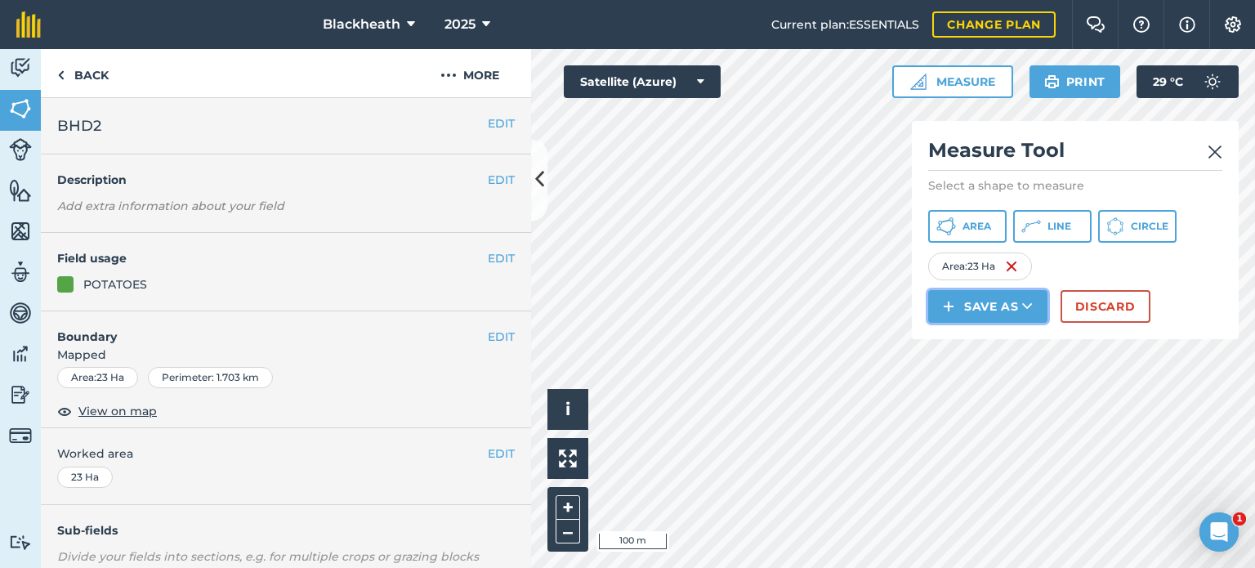
click at [999, 299] on button "Save as" at bounding box center [987, 306] width 119 height 33
click at [986, 340] on link "Field" at bounding box center [987, 343] width 114 height 36
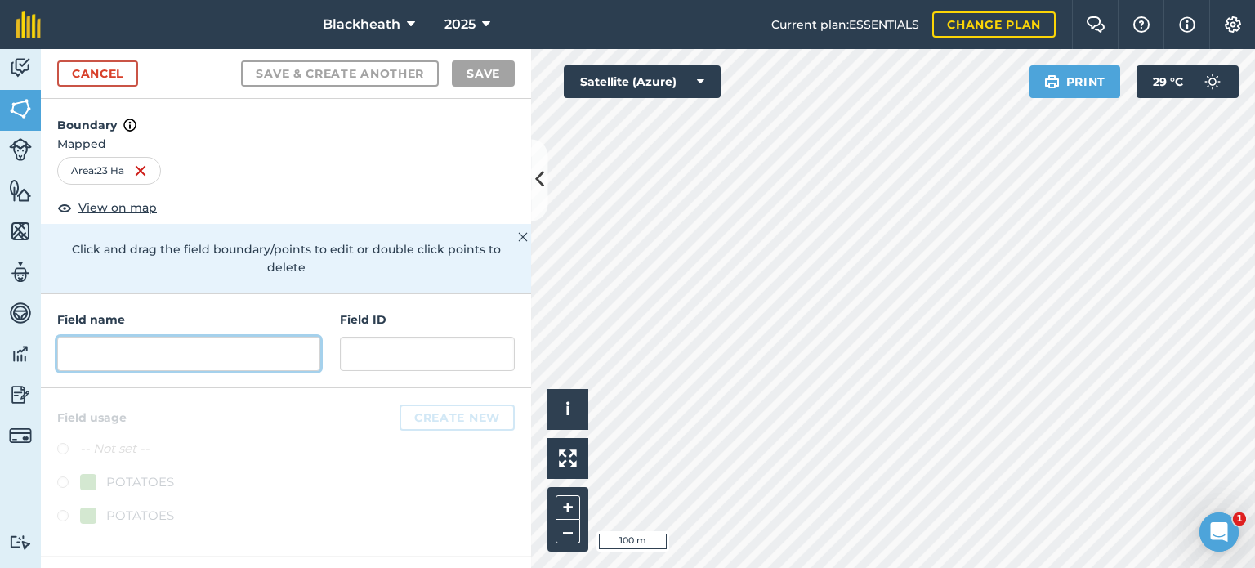
click at [176, 340] on input "text" at bounding box center [188, 354] width 263 height 34
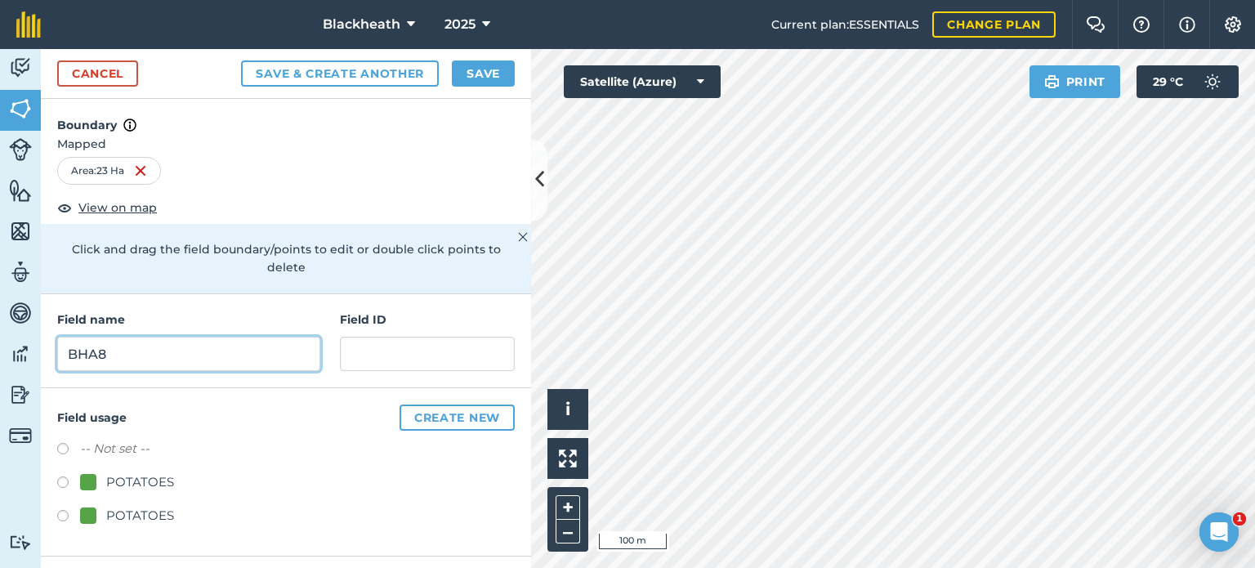
type input "BHA8"
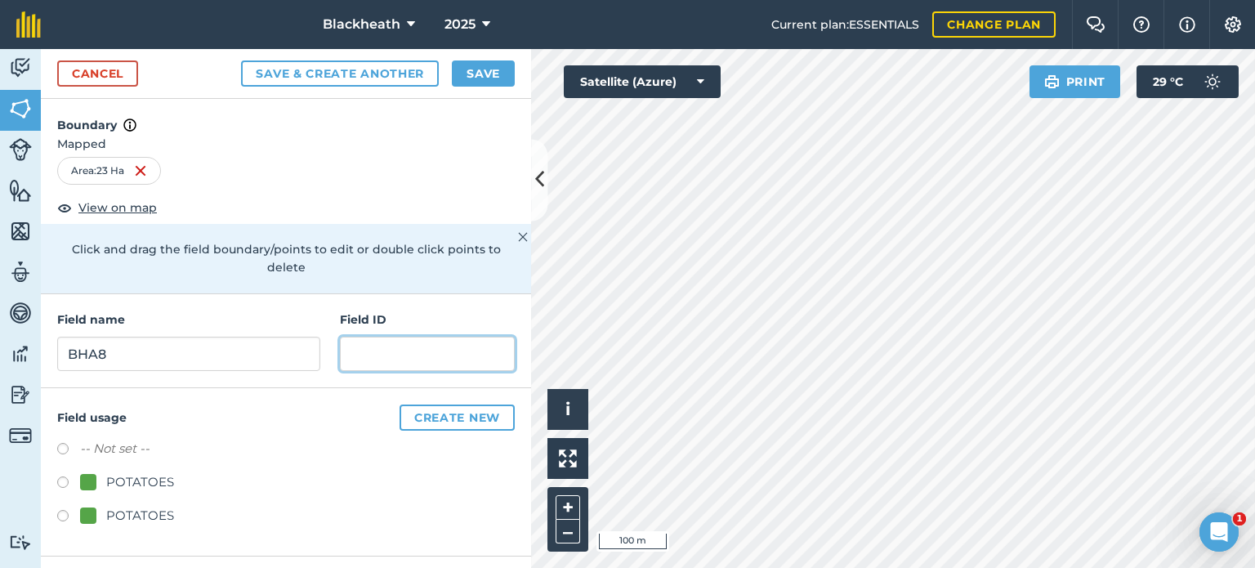
click at [403, 337] on input "text" at bounding box center [427, 354] width 175 height 34
type input "BHA8"
click at [65, 476] on label at bounding box center [68, 484] width 23 height 16
click at [461, 404] on button "Create new" at bounding box center [456, 417] width 115 height 26
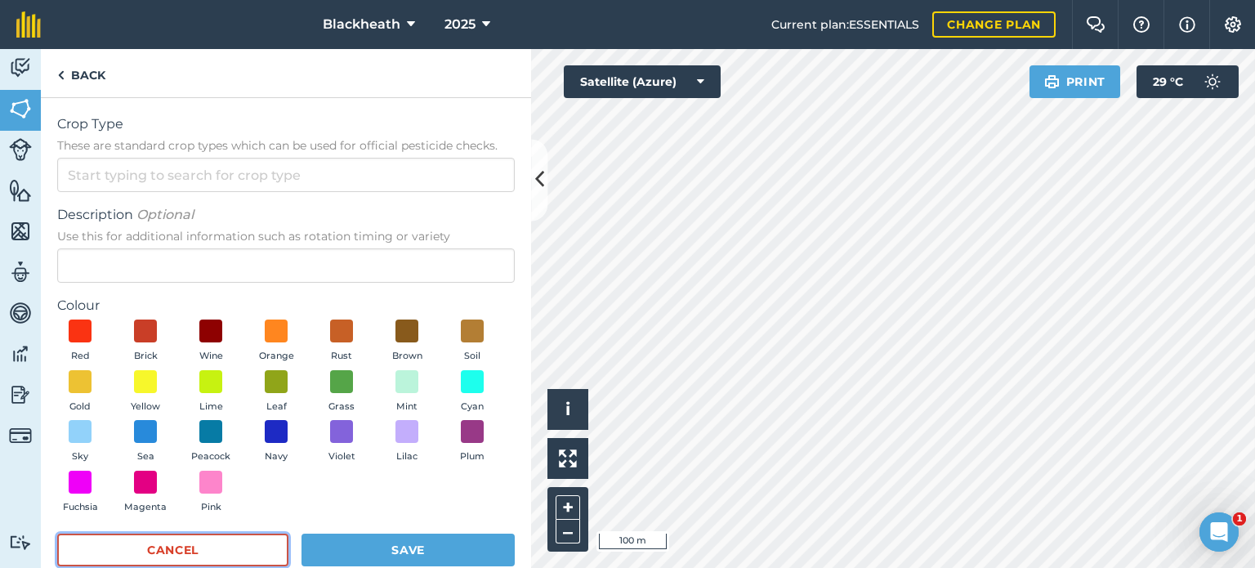
click at [194, 541] on button "Cancel" at bounding box center [172, 549] width 231 height 33
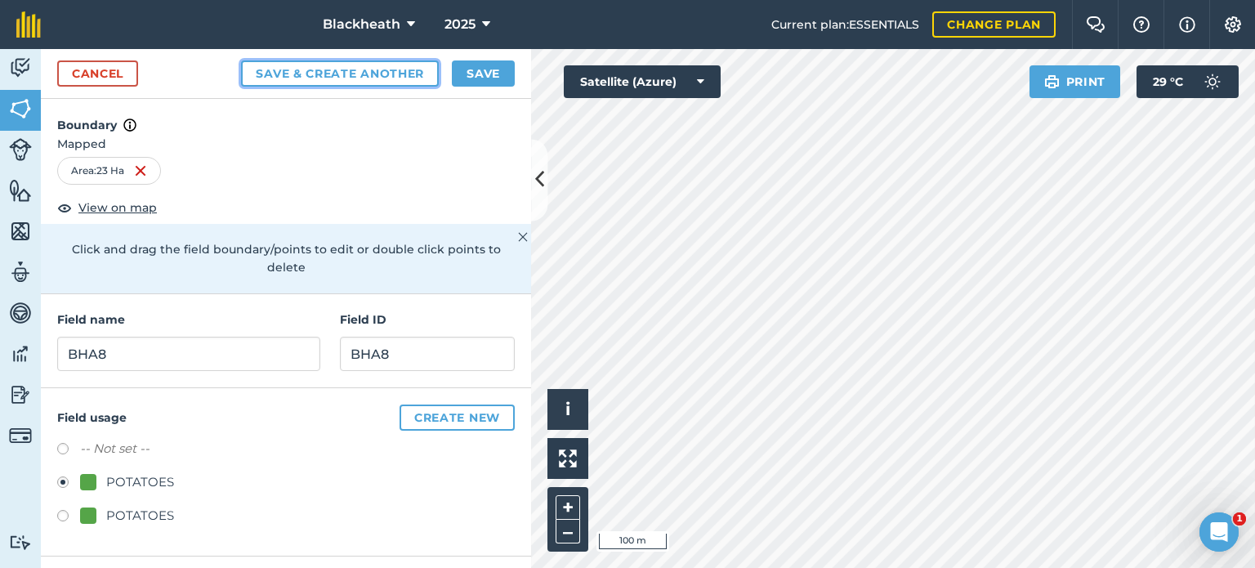
click at [379, 69] on button "Save & Create Another" at bounding box center [340, 73] width 198 height 26
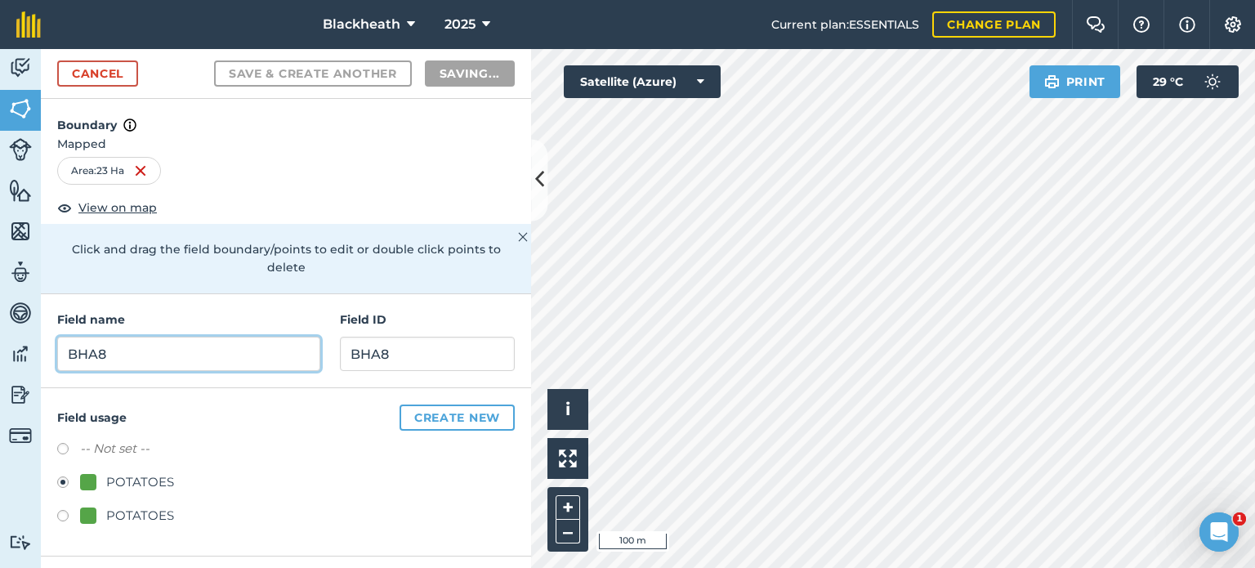
radio input "false"
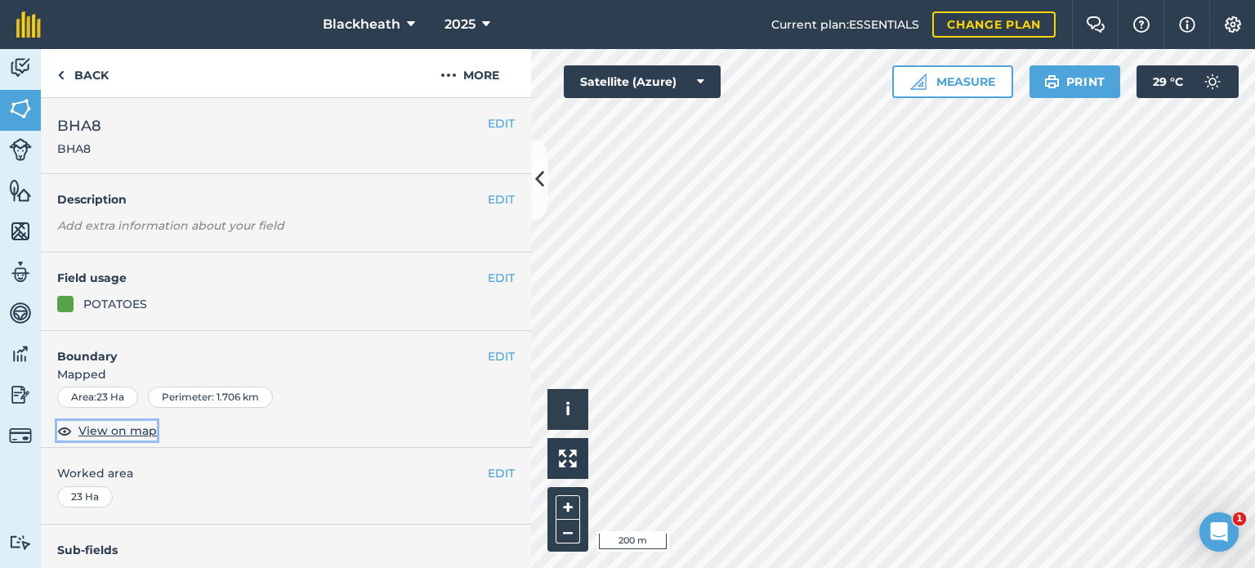
click at [137, 431] on span "View on map" at bounding box center [117, 430] width 78 height 18
click at [488, 352] on button "EDIT" at bounding box center [501, 356] width 27 height 18
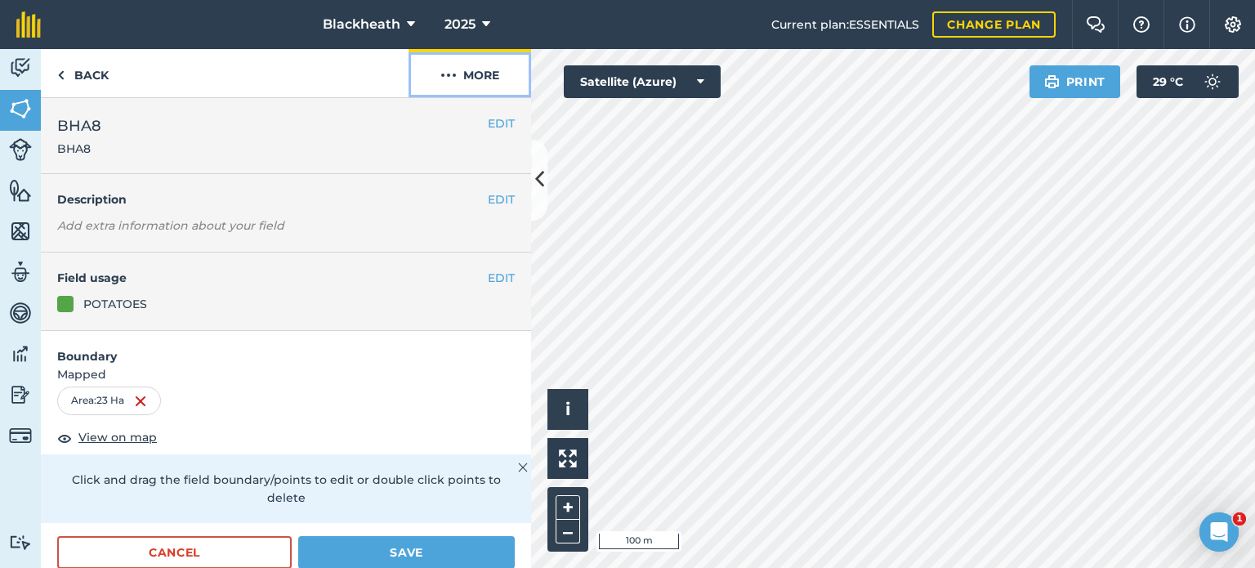
click at [458, 74] on button "More" at bounding box center [469, 73] width 123 height 48
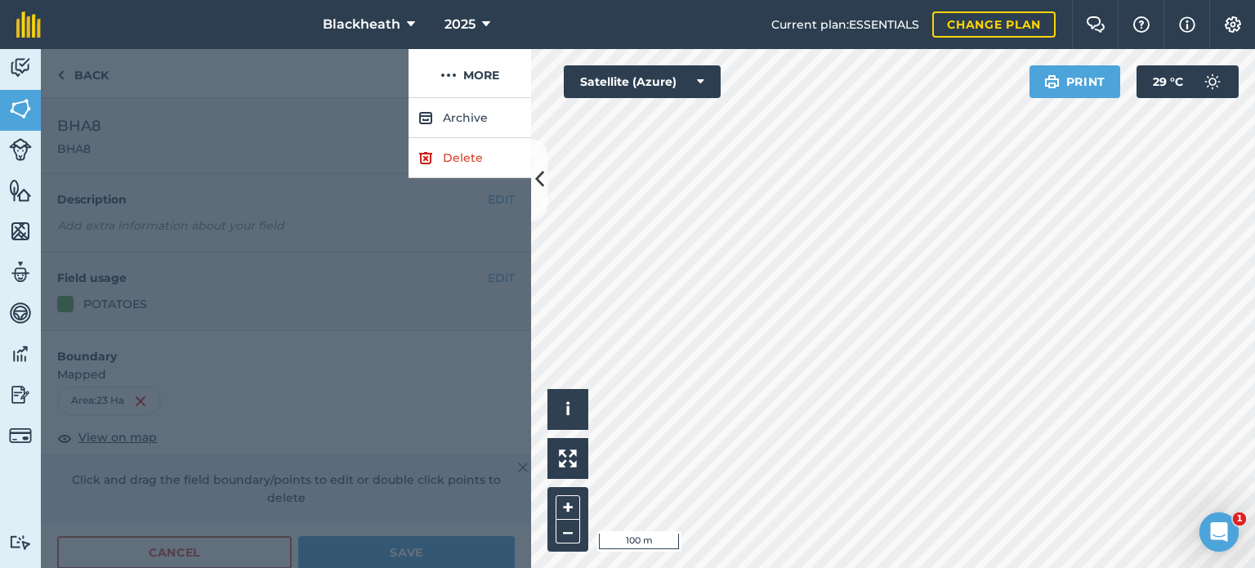
click at [194, 134] on div at bounding box center [286, 333] width 490 height 470
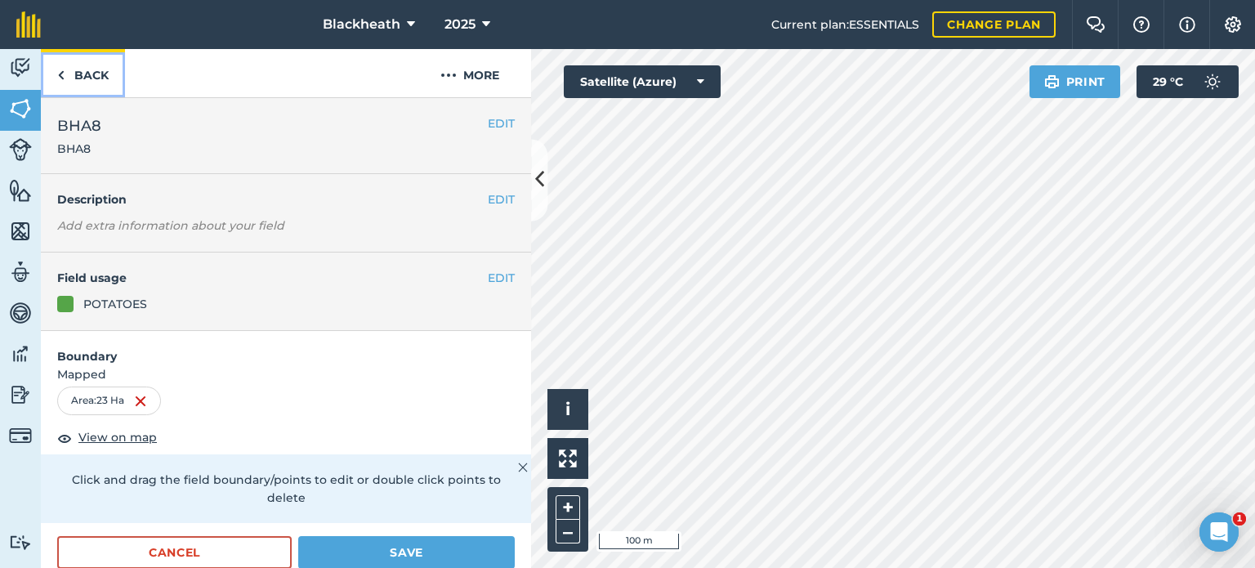
click at [70, 68] on link "Back" at bounding box center [83, 73] width 84 height 48
click at [359, 555] on button "Save" at bounding box center [406, 552] width 216 height 33
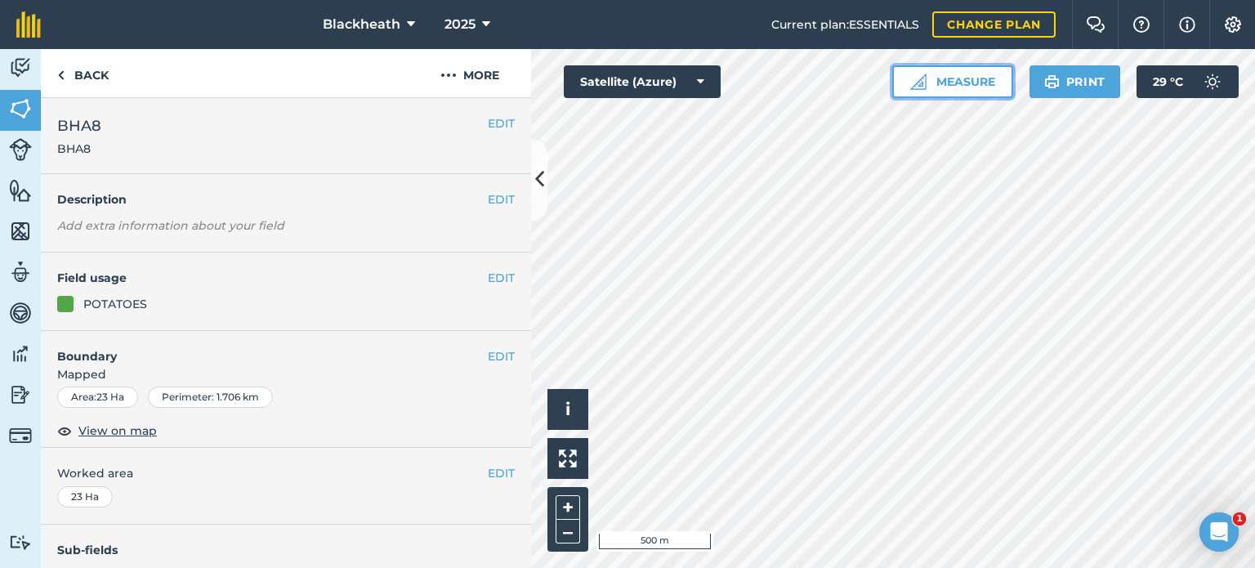
click at [947, 82] on button "Measure" at bounding box center [952, 81] width 121 height 33
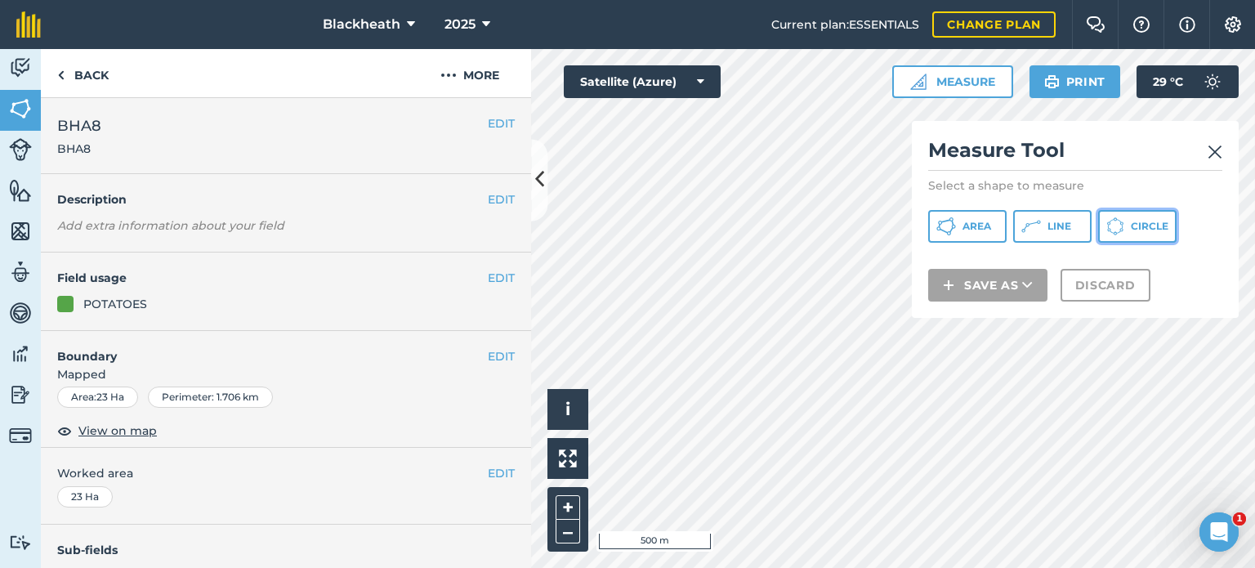
click at [1135, 224] on span "Circle" at bounding box center [1149, 226] width 38 height 13
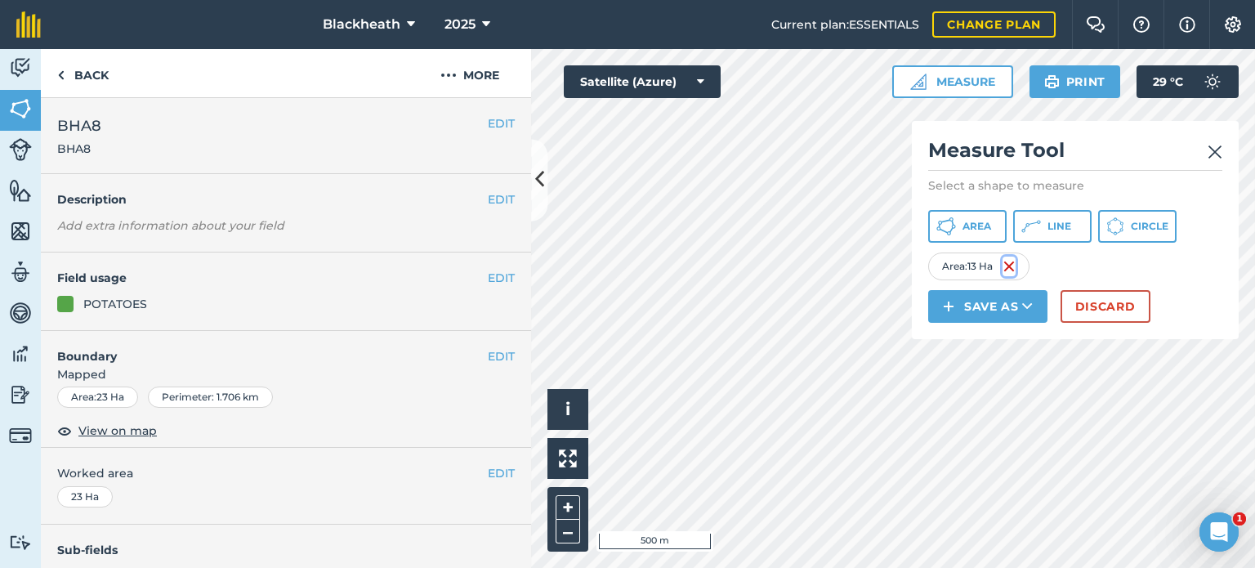
click at [1006, 264] on img at bounding box center [1008, 266] width 13 height 20
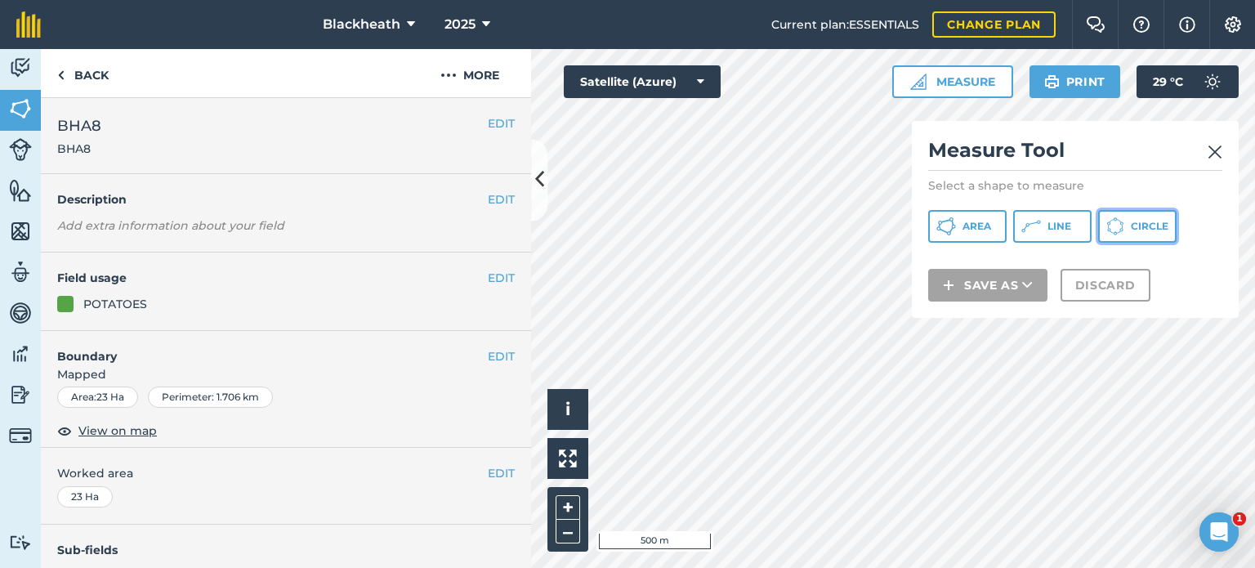
click at [1150, 215] on button "Circle" at bounding box center [1137, 226] width 78 height 33
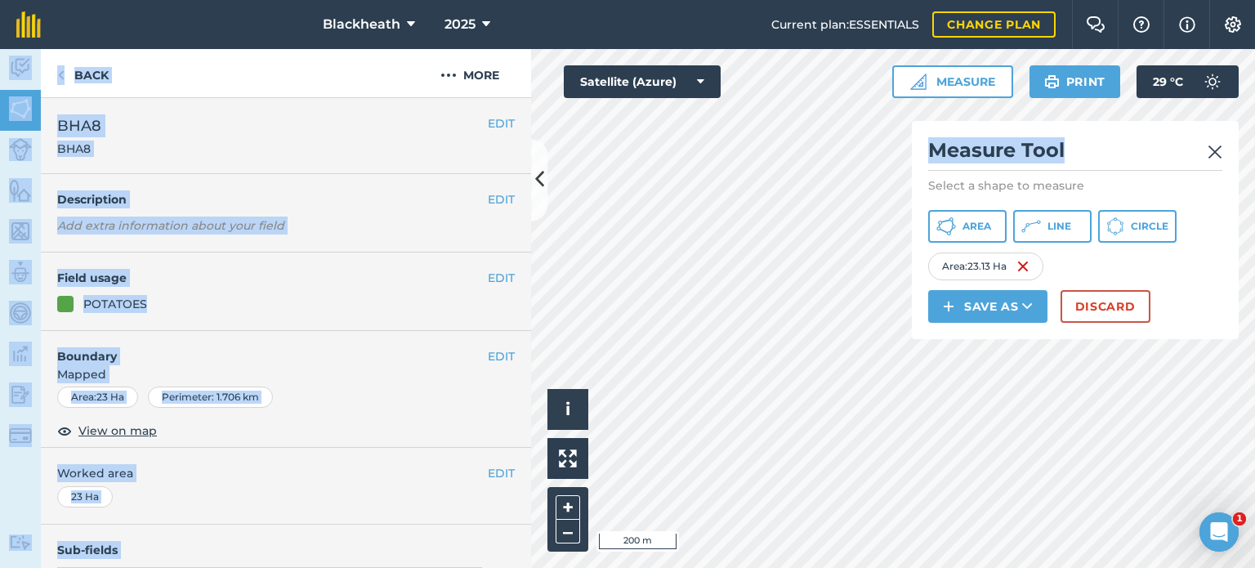
drag, startPoint x: 1153, startPoint y: 134, endPoint x: 1003, endPoint y: 23, distance: 186.9
click at [1003, 23] on div "Blackheath 2025 Current plan : ESSENTIALS Change plan Farm Chat Help Info Setti…" at bounding box center [627, 284] width 1255 height 568
click at [988, 310] on button "Save as" at bounding box center [987, 306] width 119 height 33
click at [1000, 341] on link "Field" at bounding box center [987, 343] width 114 height 36
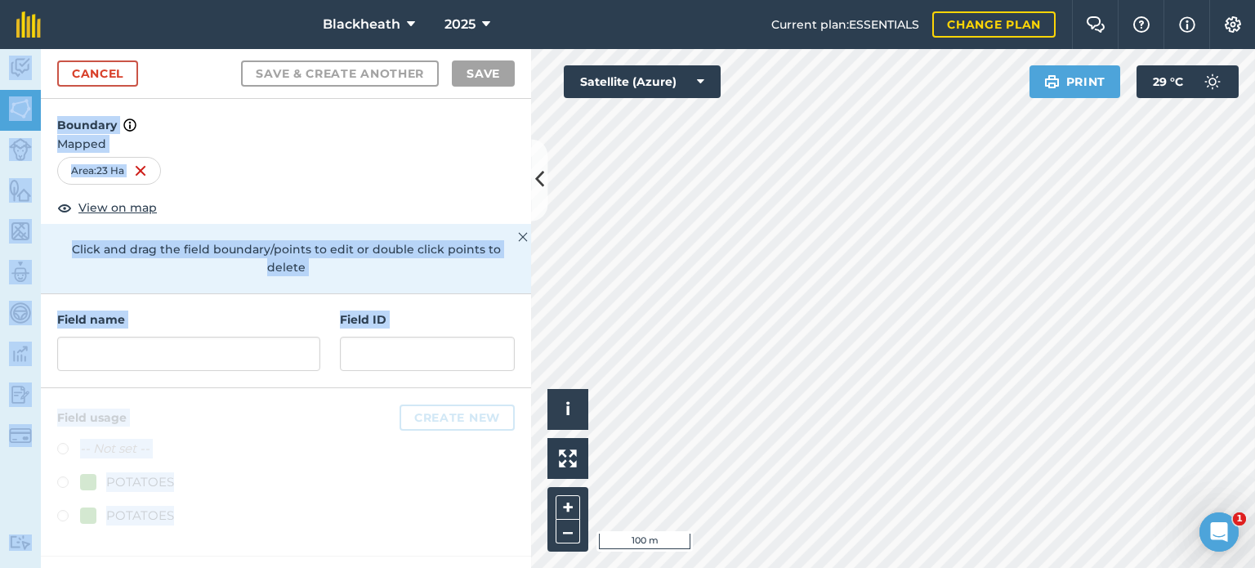
drag, startPoint x: 139, startPoint y: 296, endPoint x: 147, endPoint y: 306, distance: 12.8
click at [140, 310] on h4 "Field name" at bounding box center [188, 319] width 263 height 18
click at [167, 343] on input "text" at bounding box center [188, 354] width 263 height 34
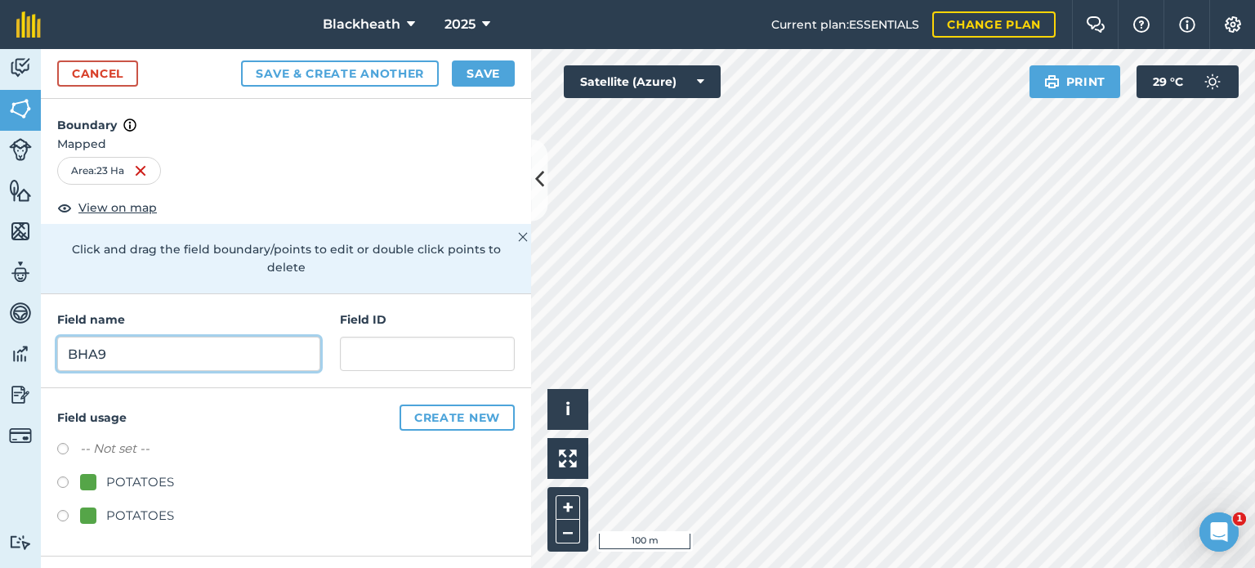
type input "BHA9"
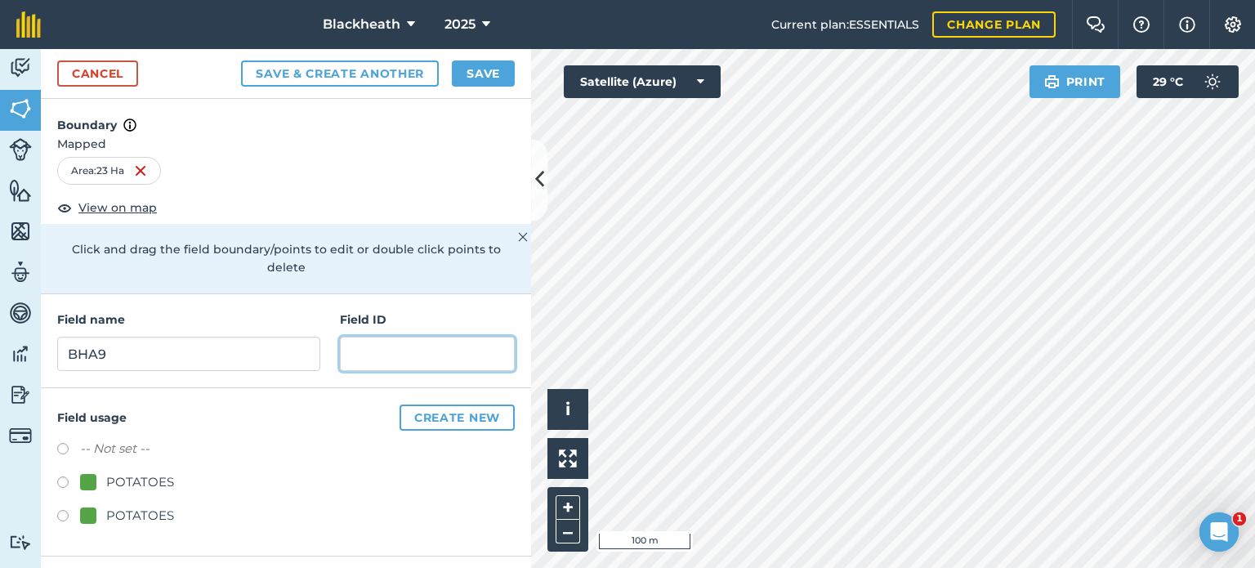
click at [422, 337] on input "text" at bounding box center [427, 354] width 175 height 34
type input "BHA9"
click at [59, 476] on label at bounding box center [68, 484] width 23 height 16
radio input "true"
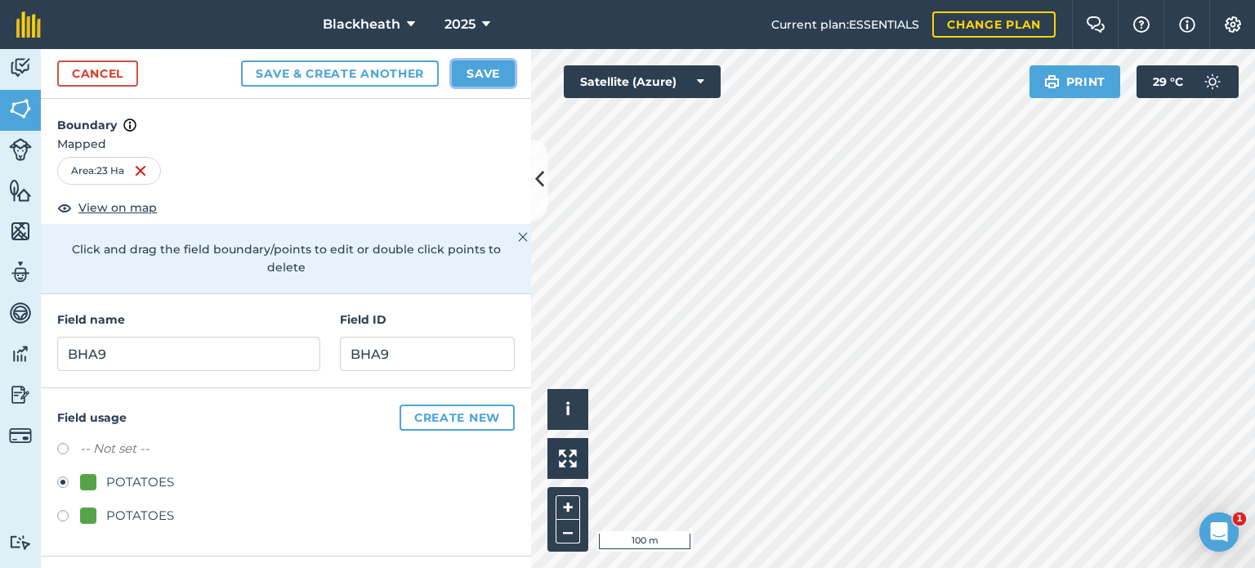
click at [484, 68] on button "Save" at bounding box center [483, 73] width 63 height 26
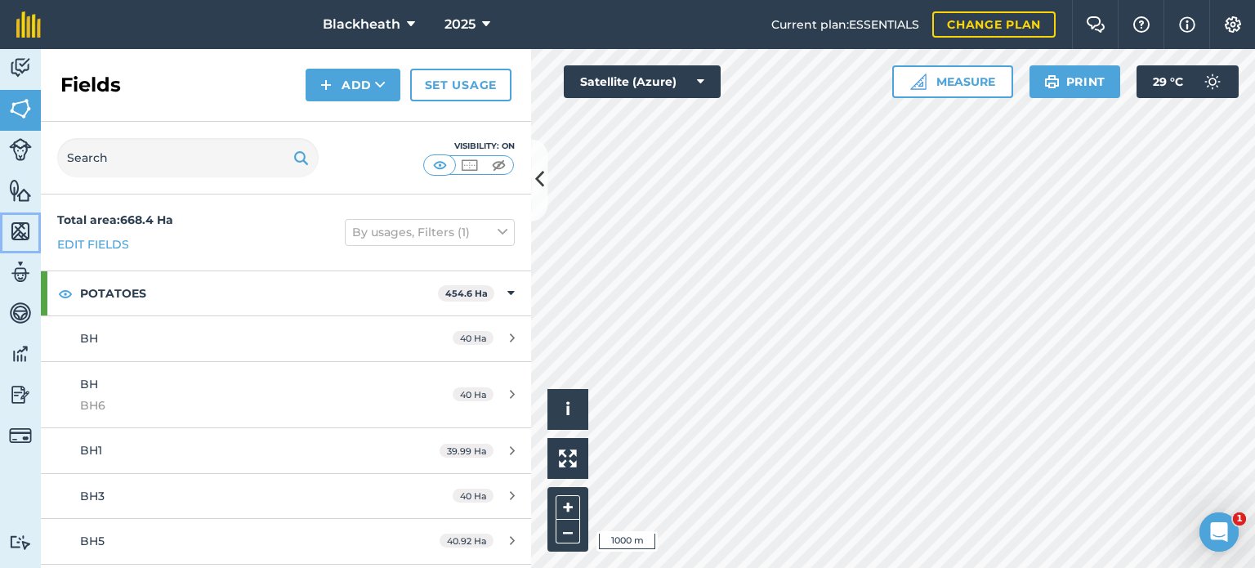
click at [13, 224] on img at bounding box center [20, 231] width 23 height 25
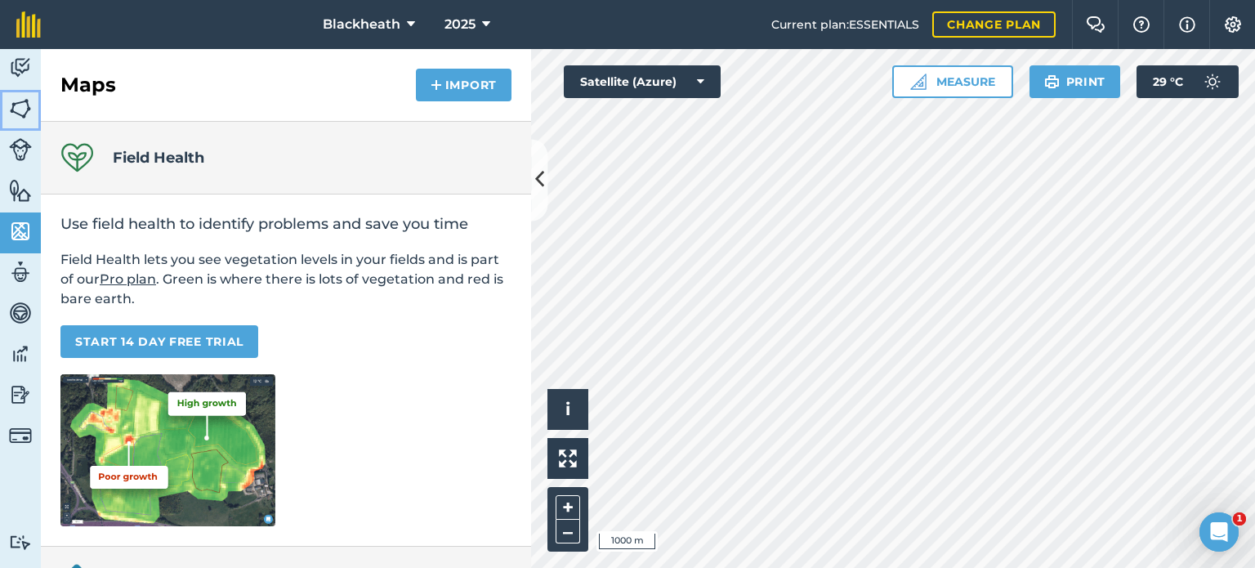
click at [28, 107] on img at bounding box center [20, 108] width 23 height 25
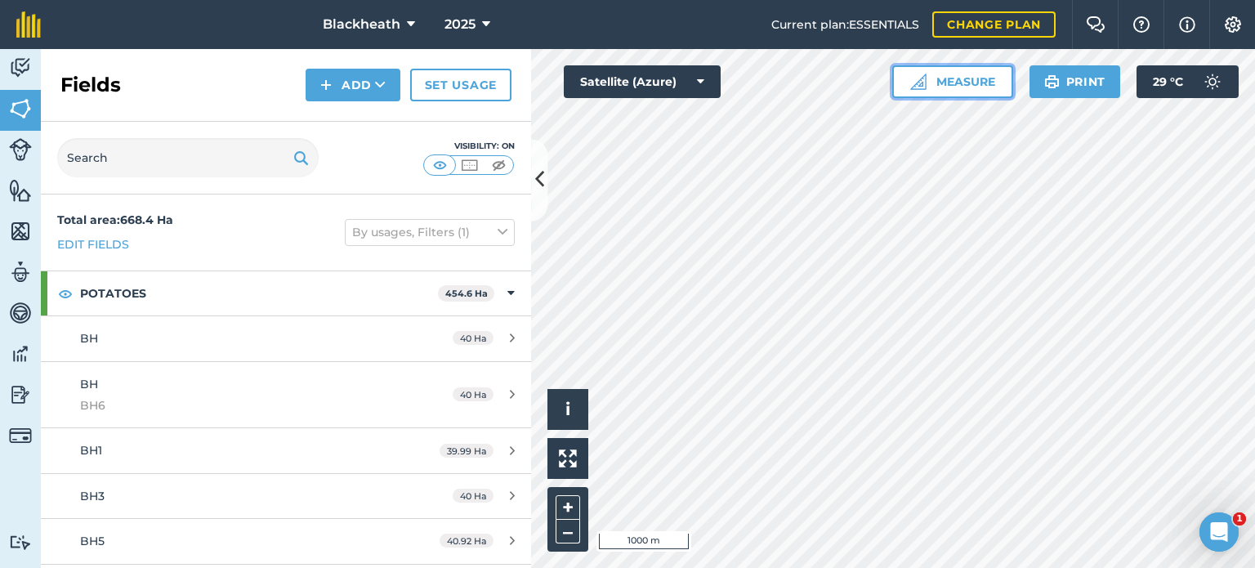
click at [955, 80] on button "Measure" at bounding box center [952, 81] width 121 height 33
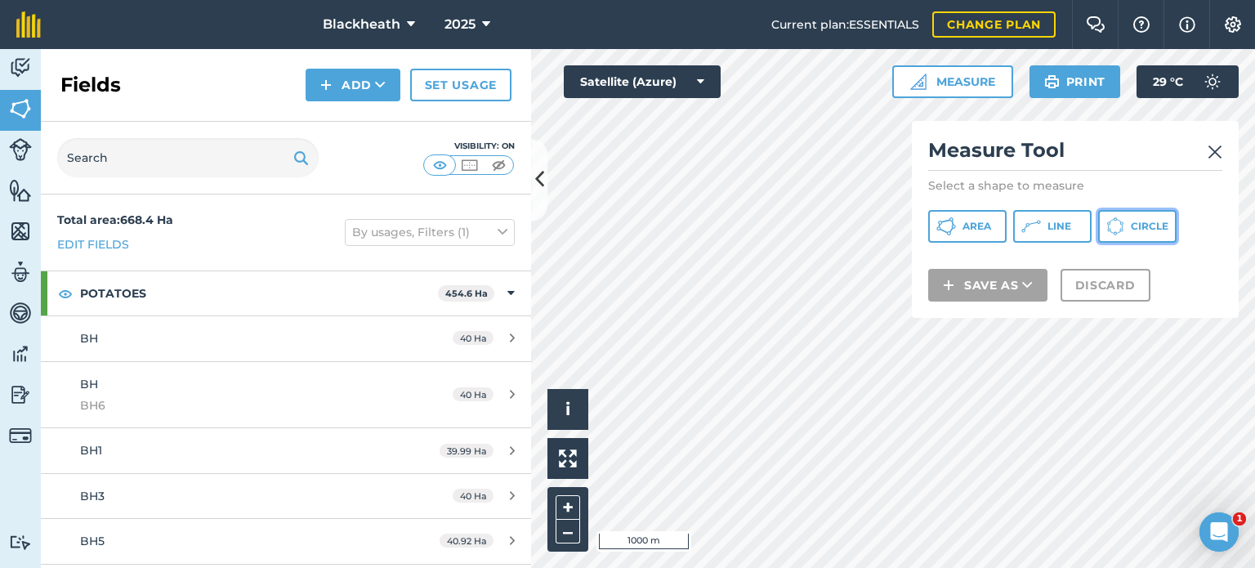
click at [1139, 218] on button "Circle" at bounding box center [1137, 226] width 78 height 33
click at [1218, 149] on img at bounding box center [1214, 152] width 15 height 20
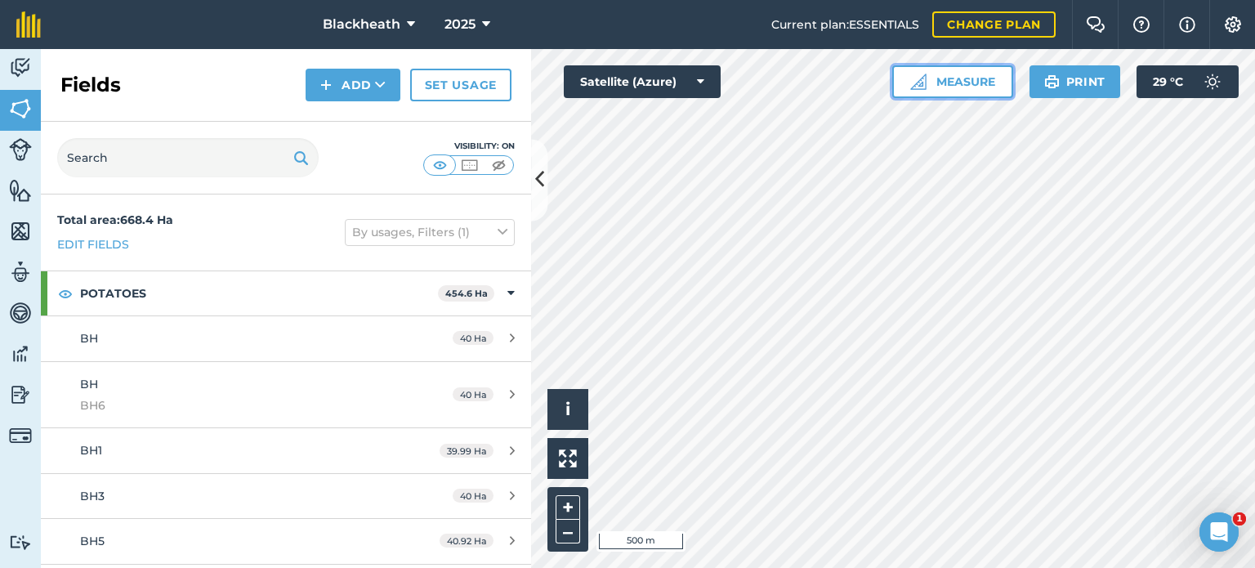
click at [958, 76] on button "Measure" at bounding box center [952, 81] width 121 height 33
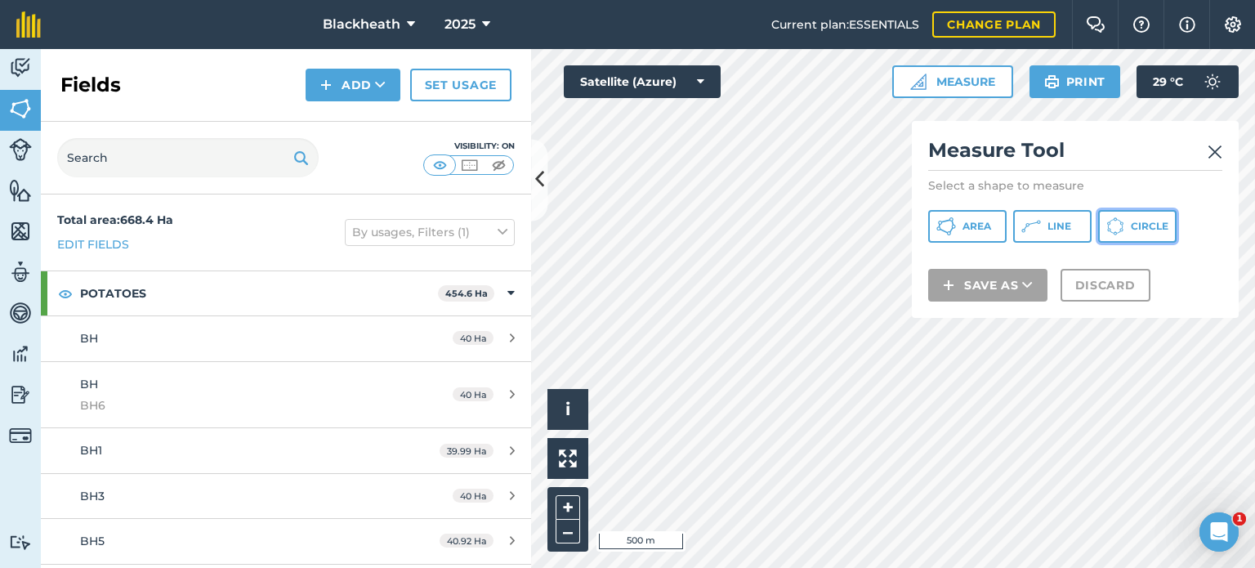
click at [1121, 222] on icon at bounding box center [1120, 222] width 1 height 1
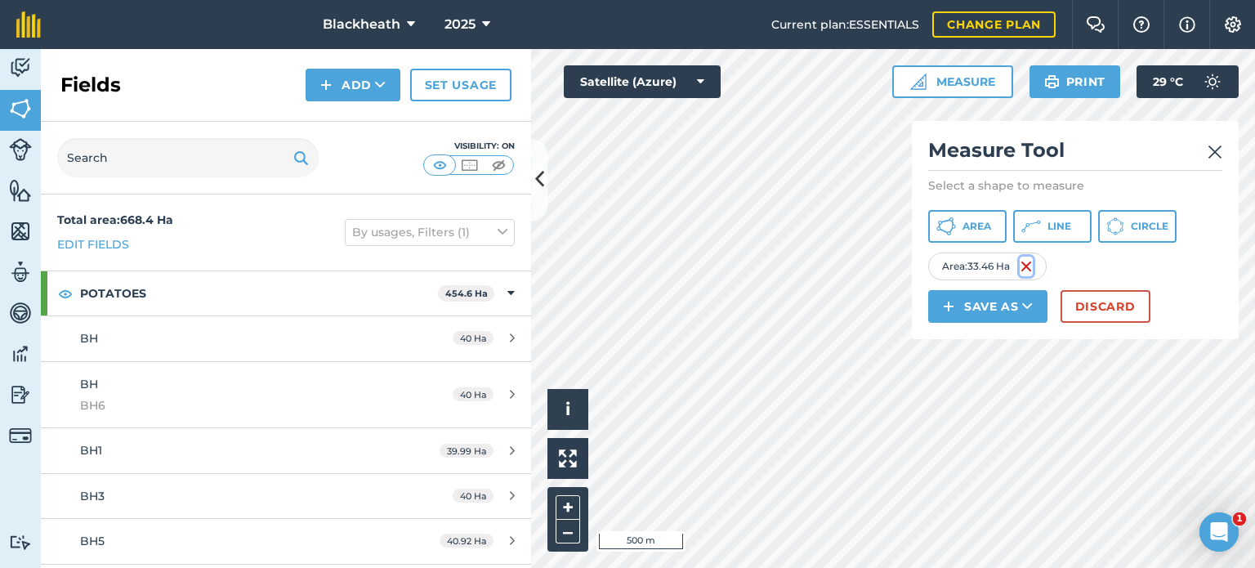
click at [1029, 263] on img at bounding box center [1025, 266] width 13 height 20
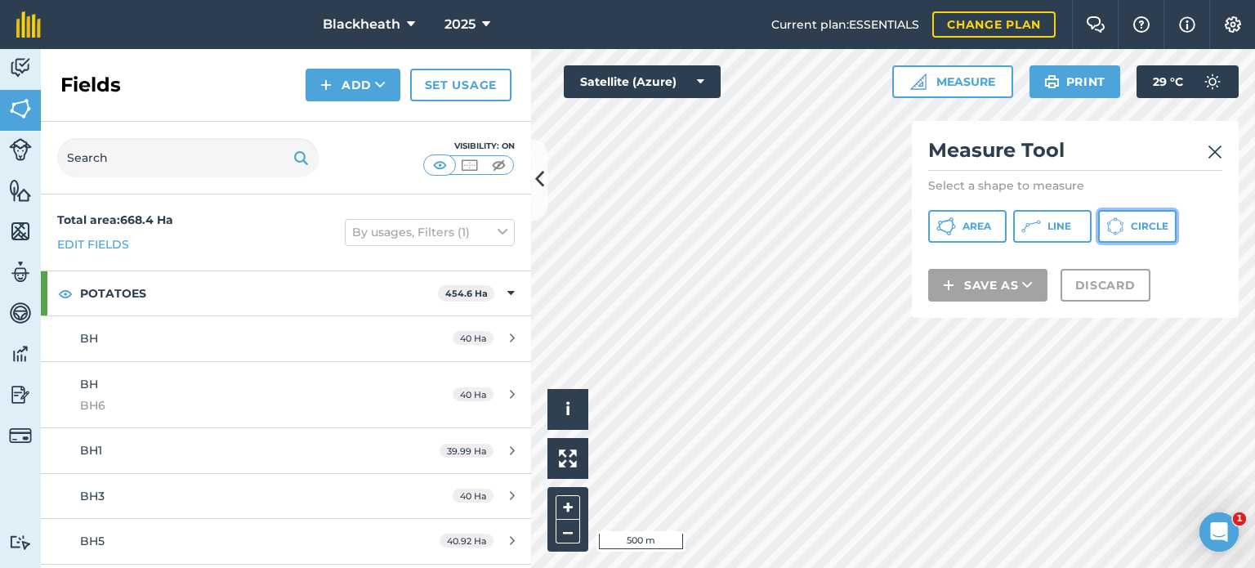
click at [1147, 224] on span "Circle" at bounding box center [1149, 226] width 38 height 13
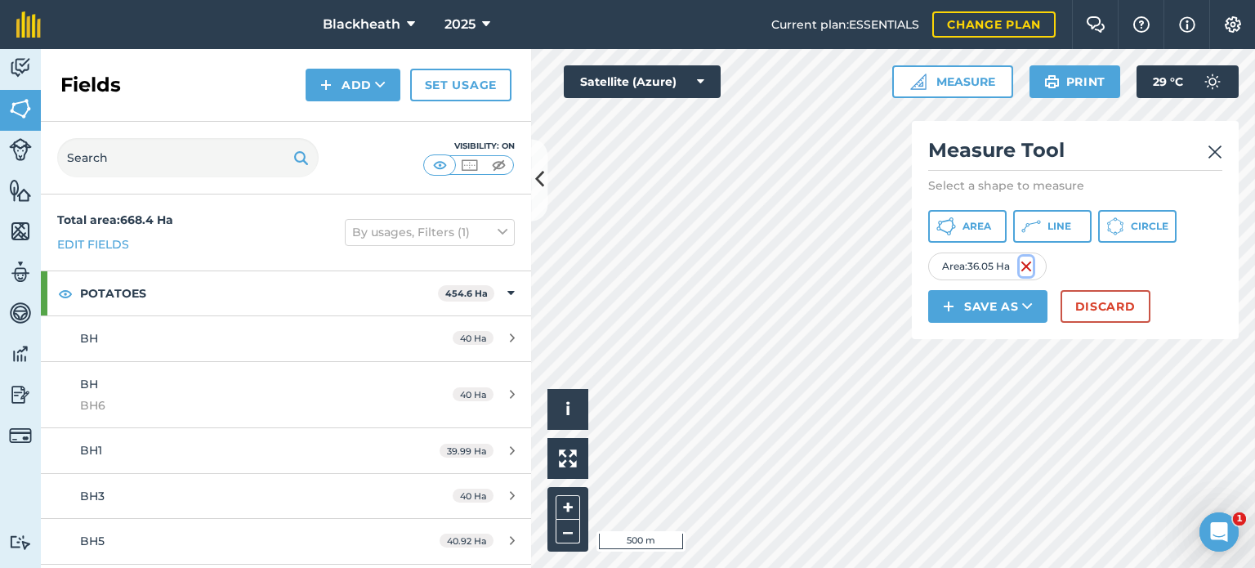
click at [1027, 264] on img at bounding box center [1025, 266] width 13 height 20
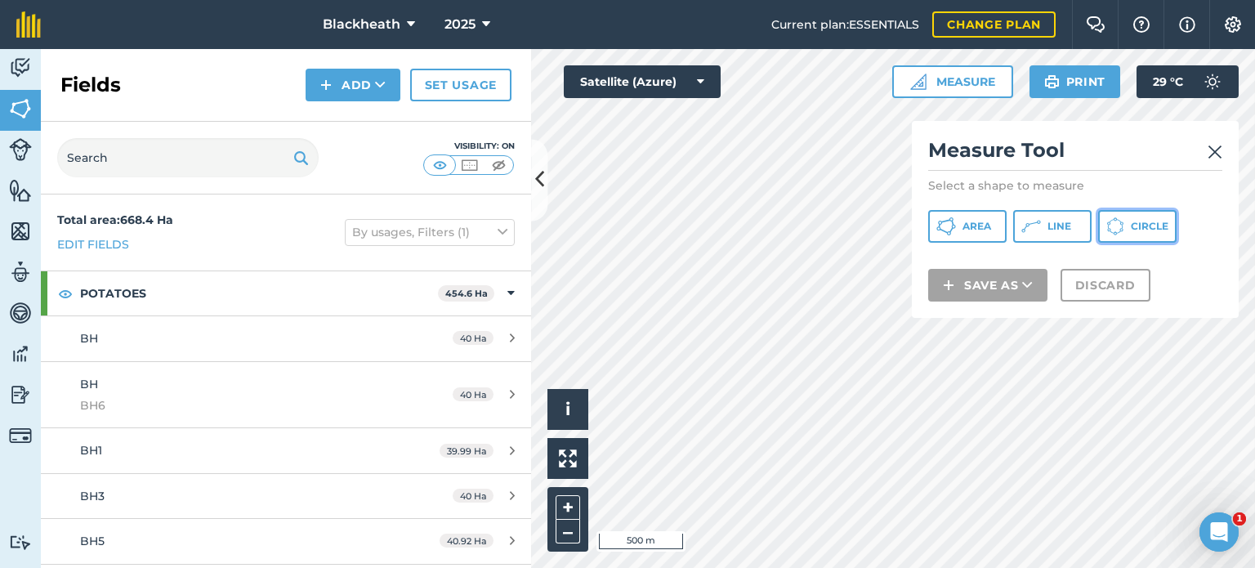
click at [1154, 221] on span "Circle" at bounding box center [1149, 226] width 38 height 13
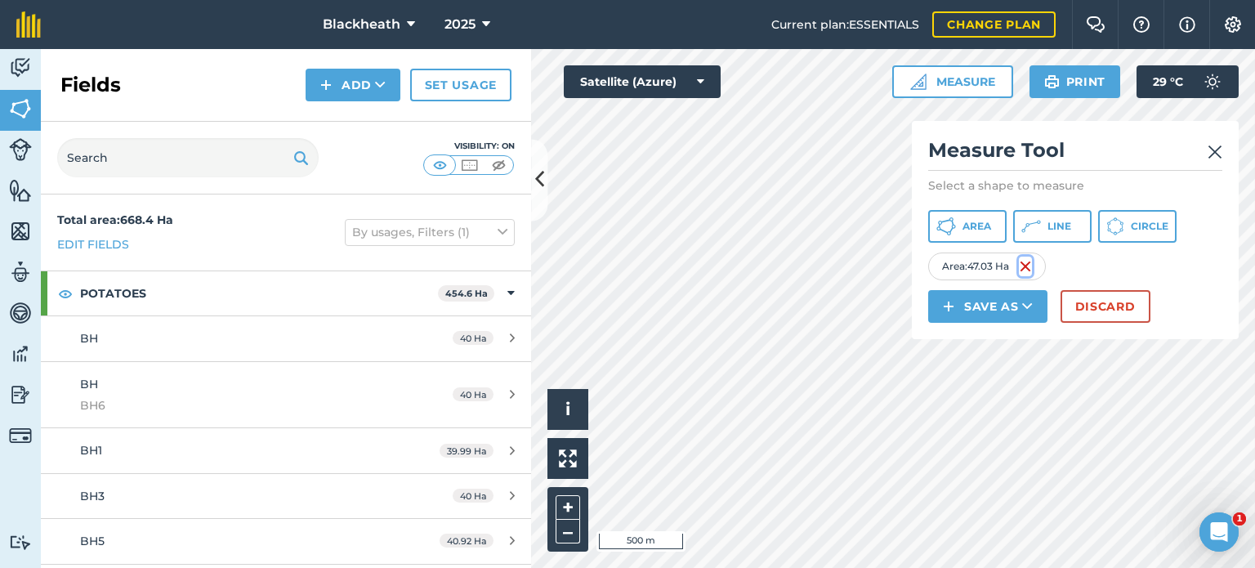
click at [1024, 264] on img at bounding box center [1024, 266] width 13 height 20
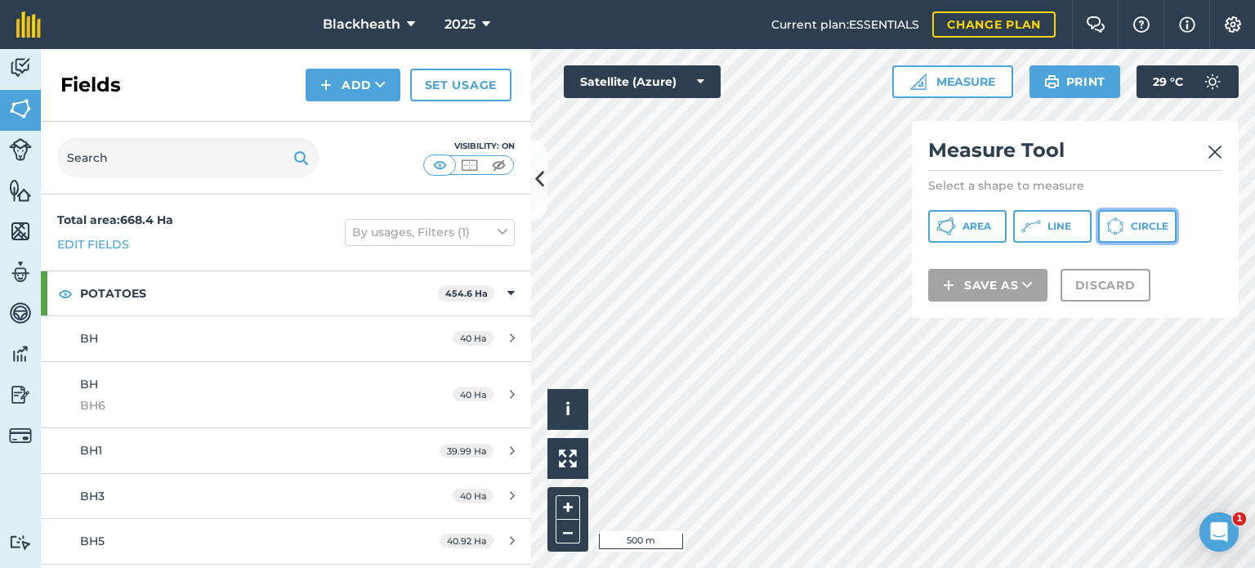
click at [1142, 221] on span "Circle" at bounding box center [1149, 226] width 38 height 13
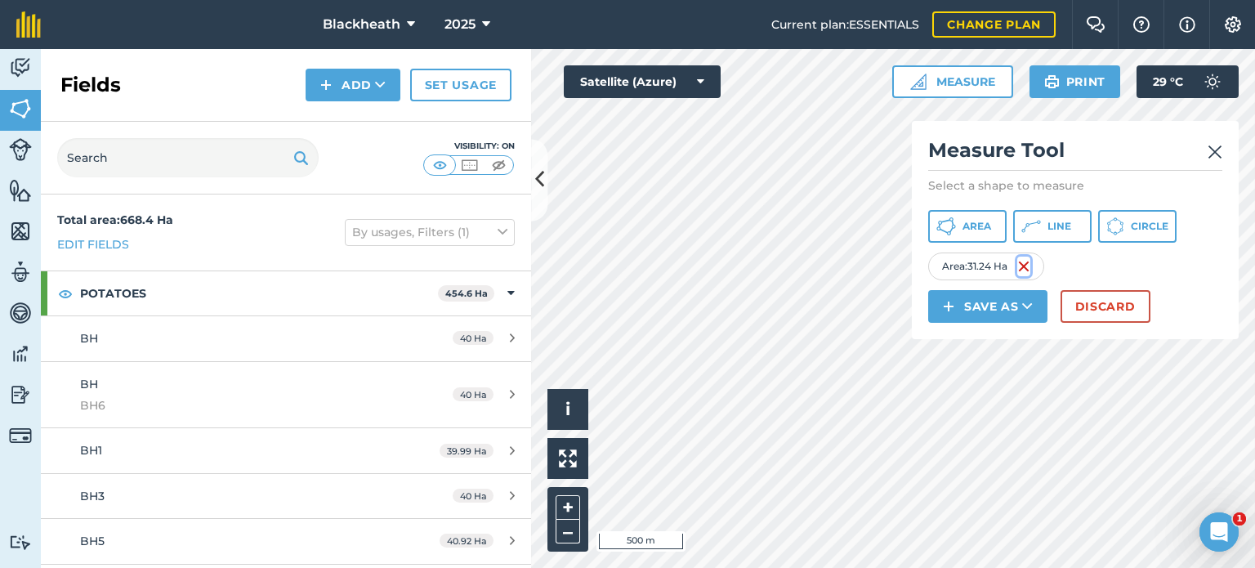
click at [1030, 264] on img at bounding box center [1023, 266] width 13 height 20
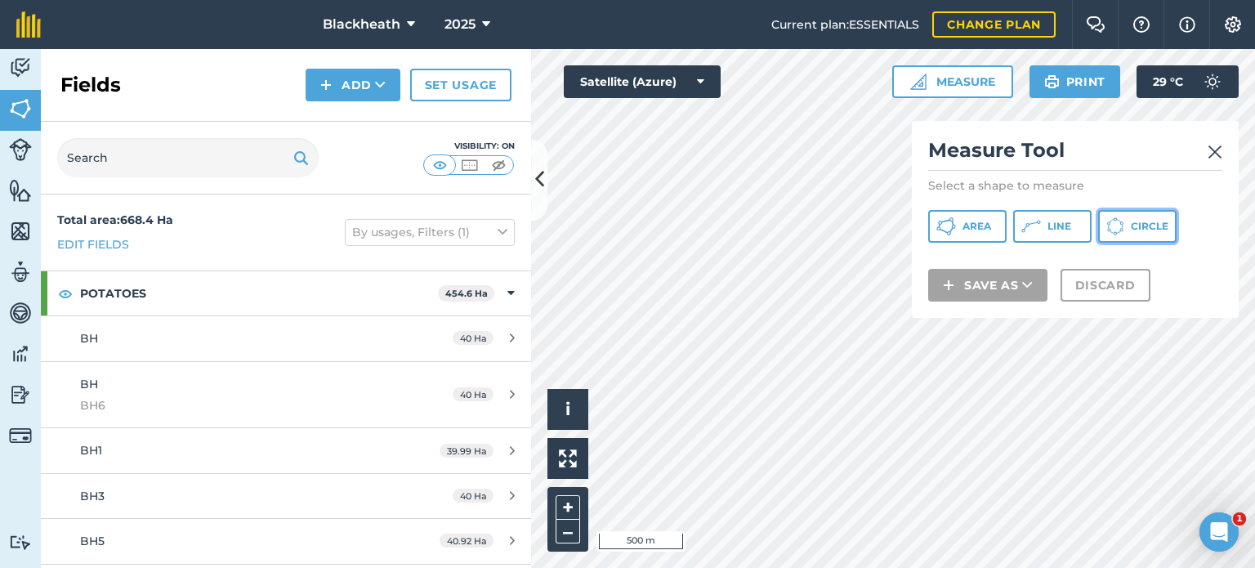
click at [1134, 225] on span "Circle" at bounding box center [1149, 226] width 38 height 13
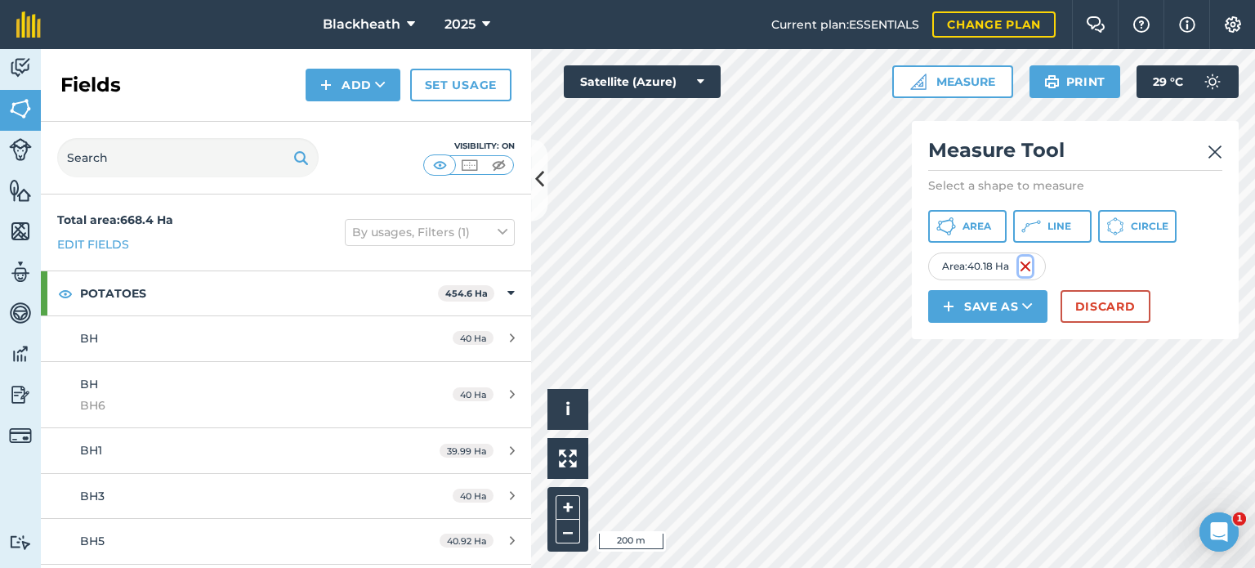
click at [1025, 264] on img at bounding box center [1024, 266] width 13 height 20
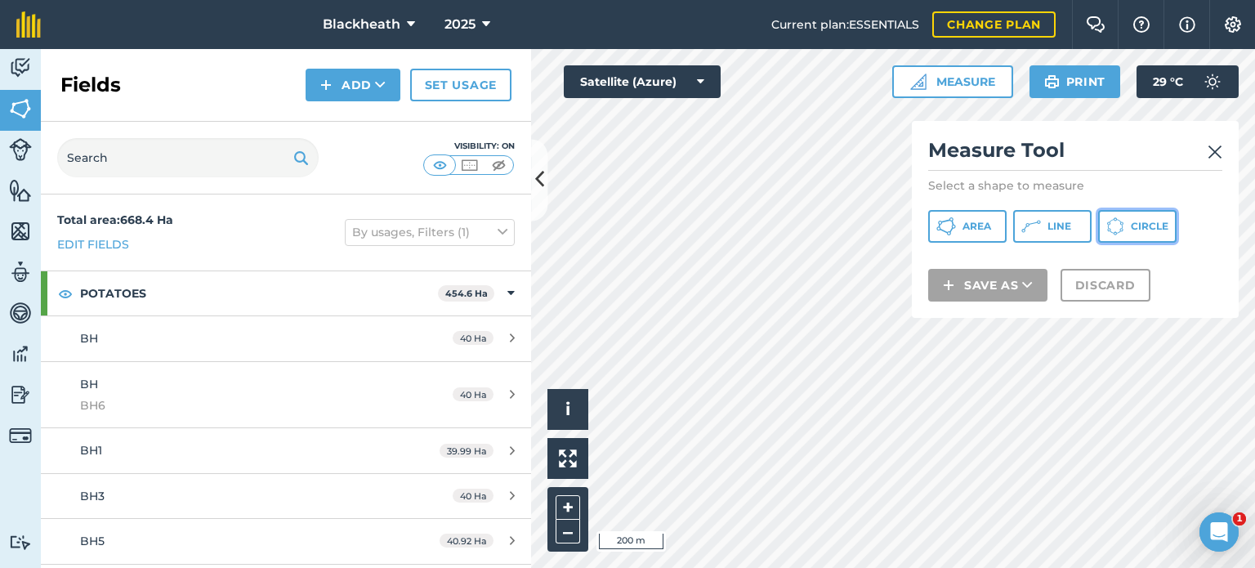
click at [1138, 227] on span "Circle" at bounding box center [1149, 226] width 38 height 13
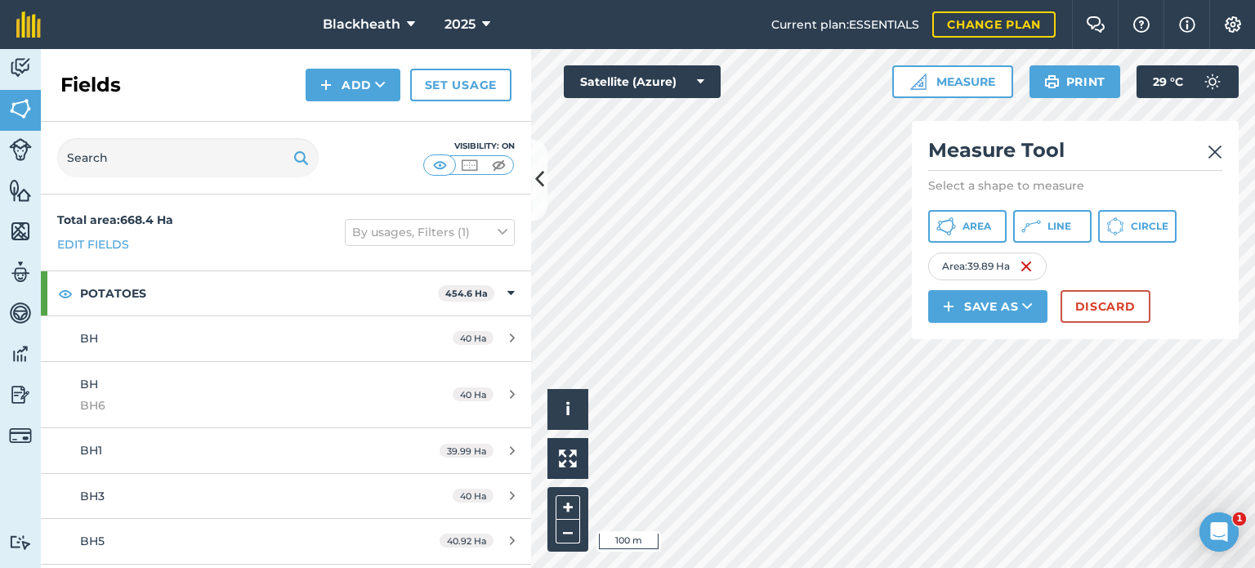
click at [990, 264] on div "Area : 39.89 Ha" at bounding box center [987, 266] width 118 height 28
drag, startPoint x: 996, startPoint y: 264, endPoint x: 969, endPoint y: 264, distance: 27.0
click at [969, 264] on div "Area : 39.89 Ha" at bounding box center [987, 266] width 118 height 28
click at [1012, 296] on button "Save as" at bounding box center [987, 306] width 119 height 33
click at [996, 336] on link "Field" at bounding box center [987, 343] width 114 height 36
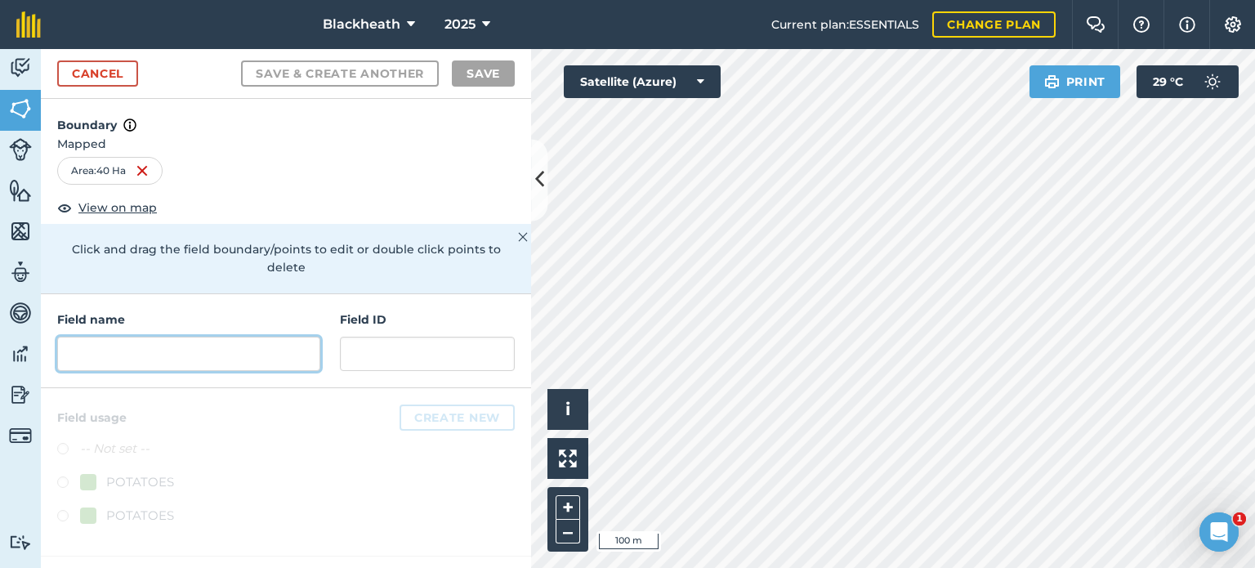
click at [139, 337] on input "text" at bounding box center [188, 354] width 263 height 34
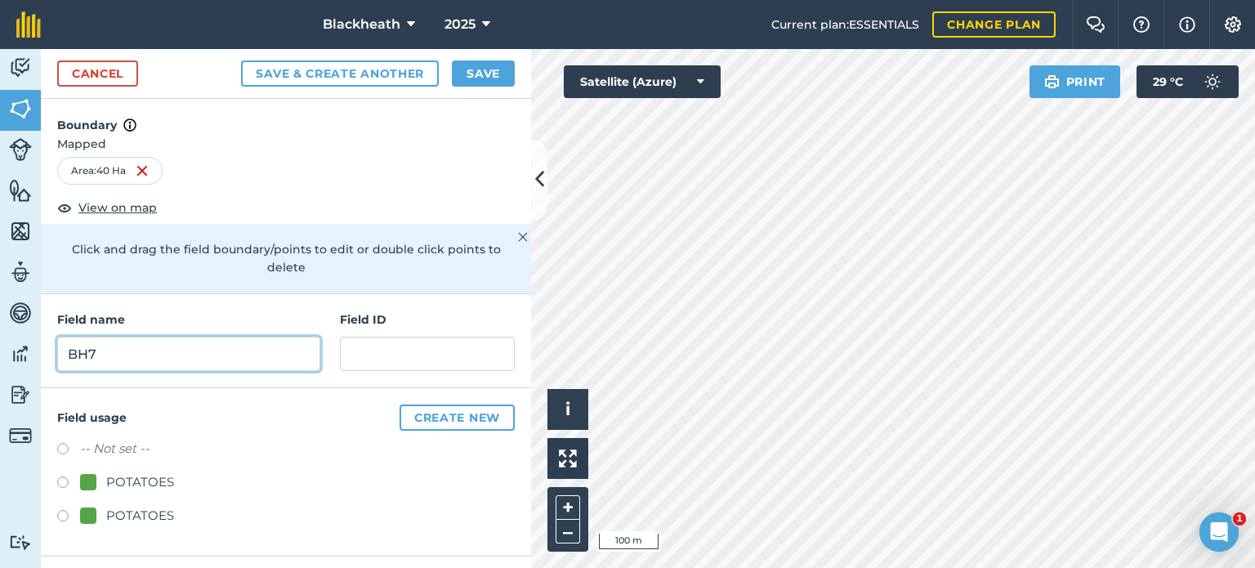
type input "BH7"
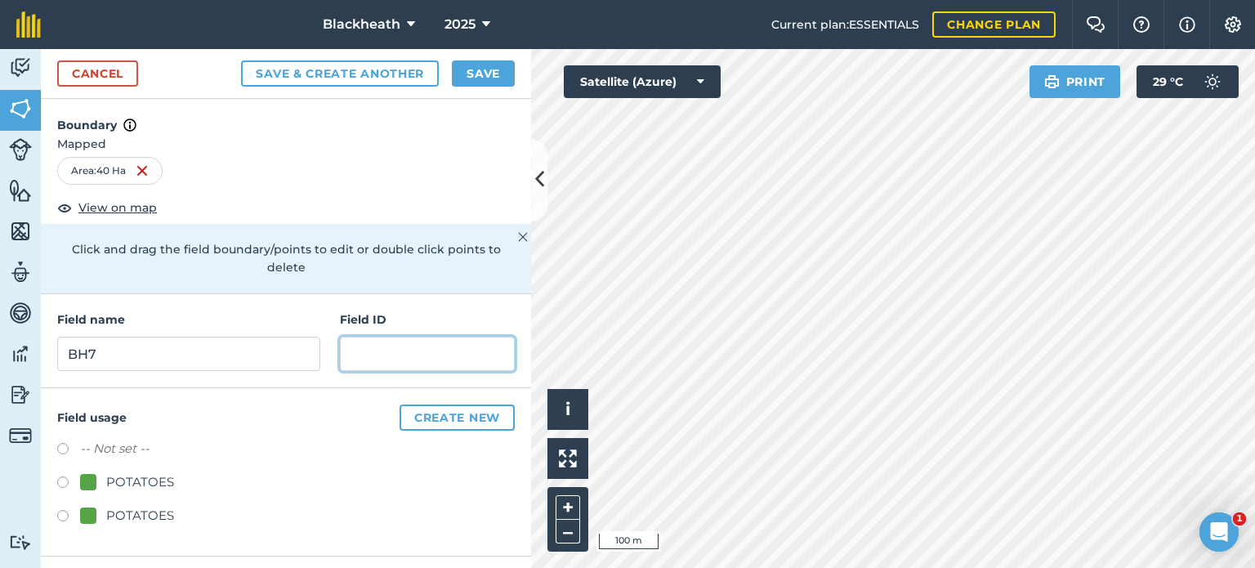
click at [390, 337] on input "text" at bounding box center [427, 354] width 175 height 34
type input "BH7"
click at [65, 476] on label at bounding box center [68, 484] width 23 height 16
radio input "true"
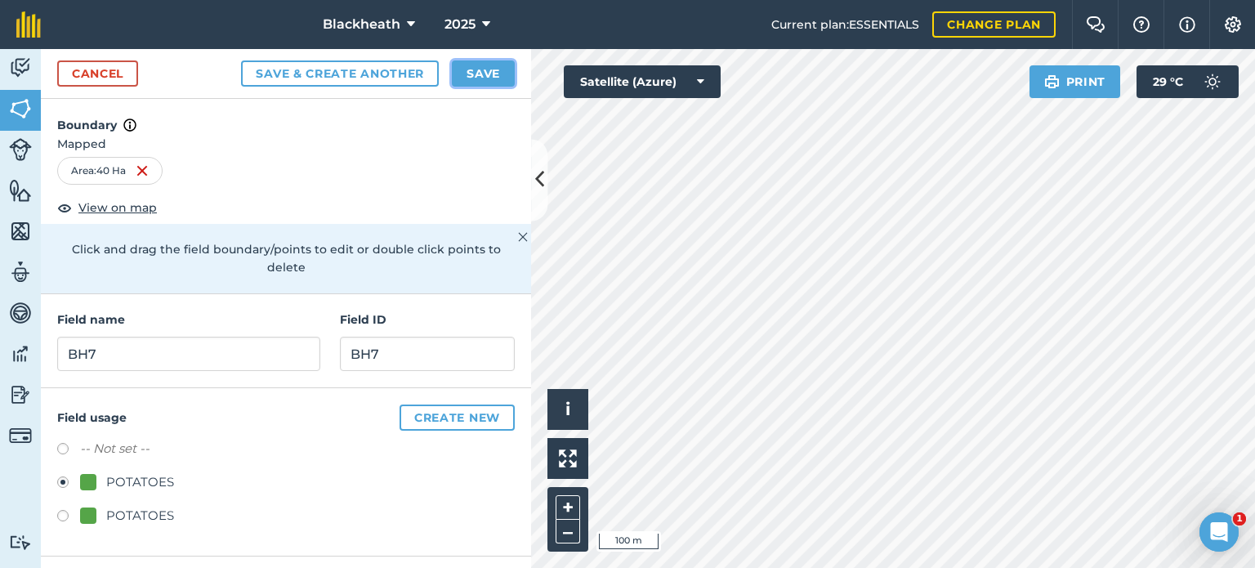
click at [494, 71] on button "Save" at bounding box center [483, 73] width 63 height 26
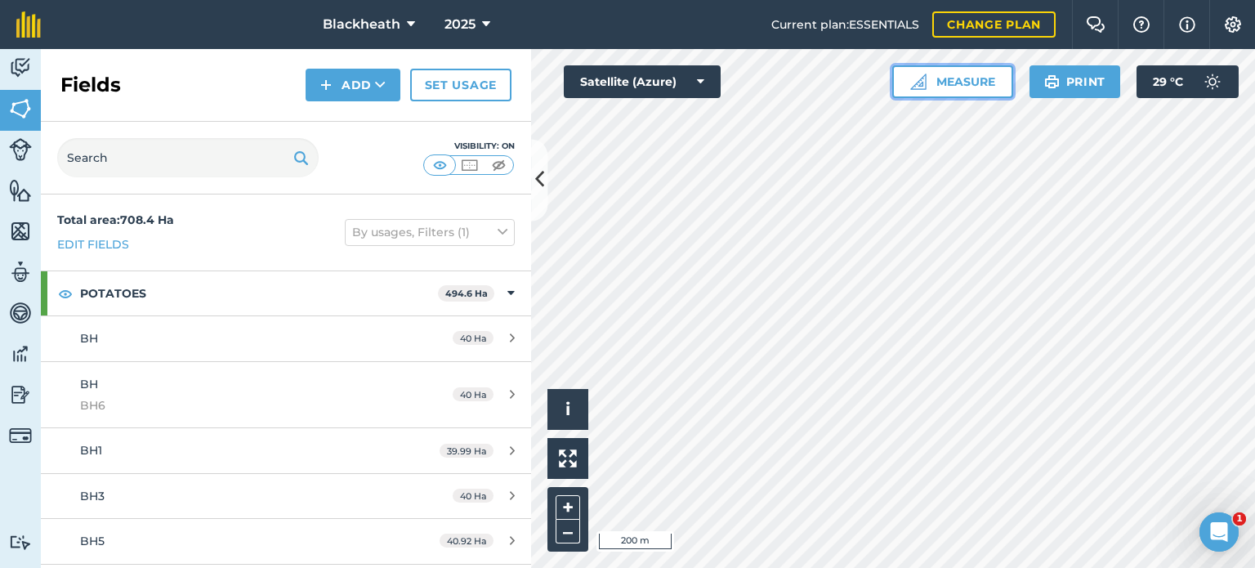
click at [961, 75] on button "Measure" at bounding box center [952, 81] width 121 height 33
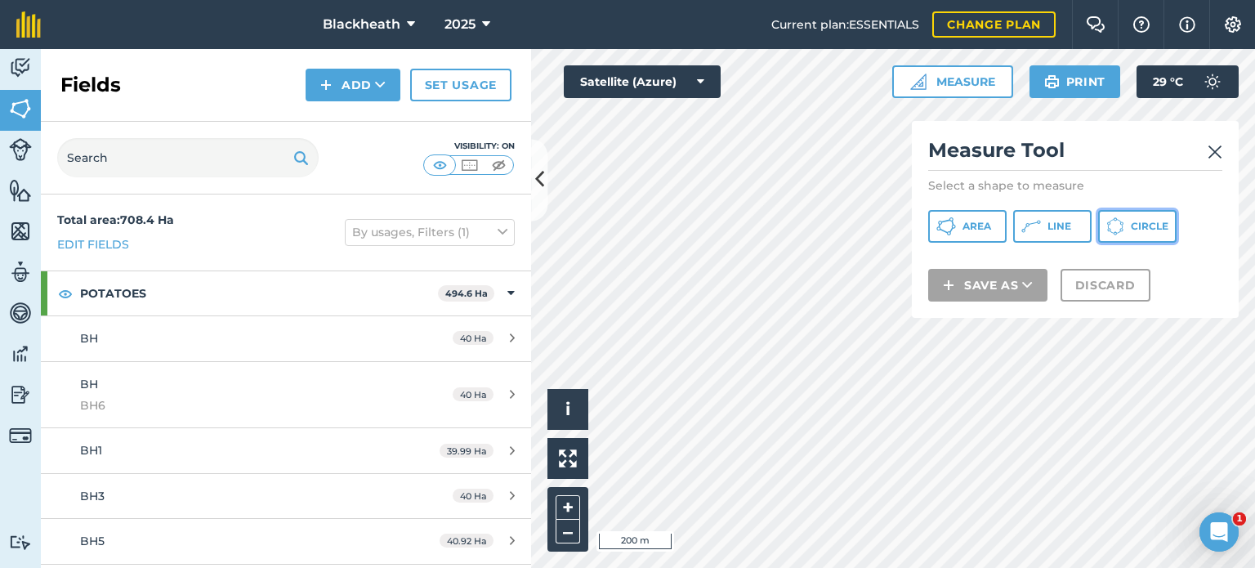
click at [1157, 220] on span "Circle" at bounding box center [1149, 226] width 38 height 13
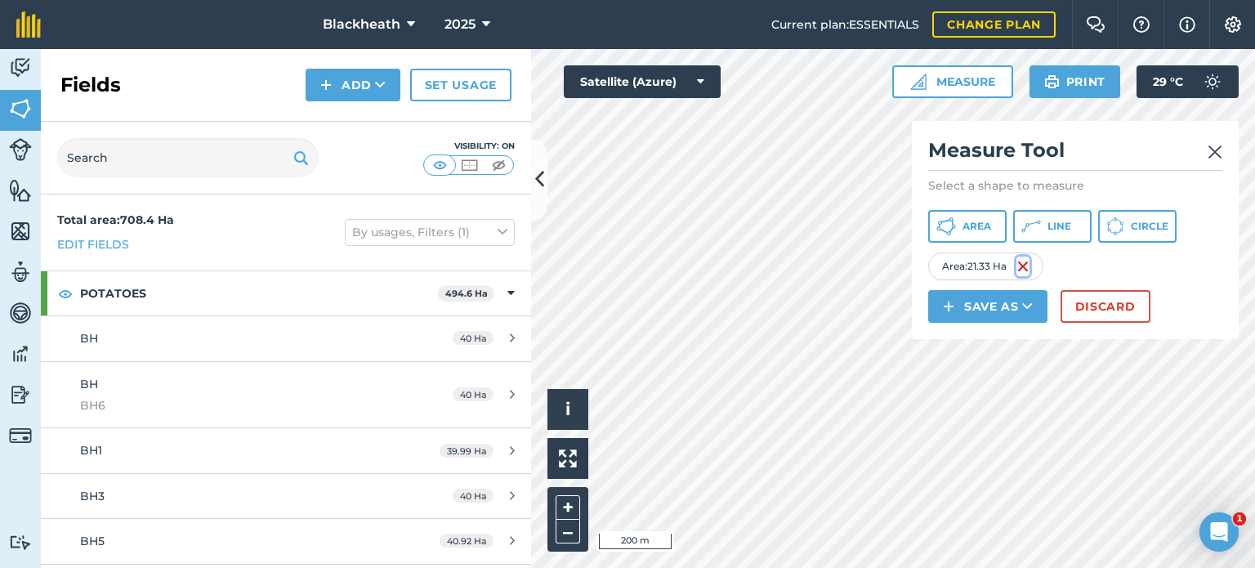
click at [1019, 265] on img at bounding box center [1022, 266] width 13 height 20
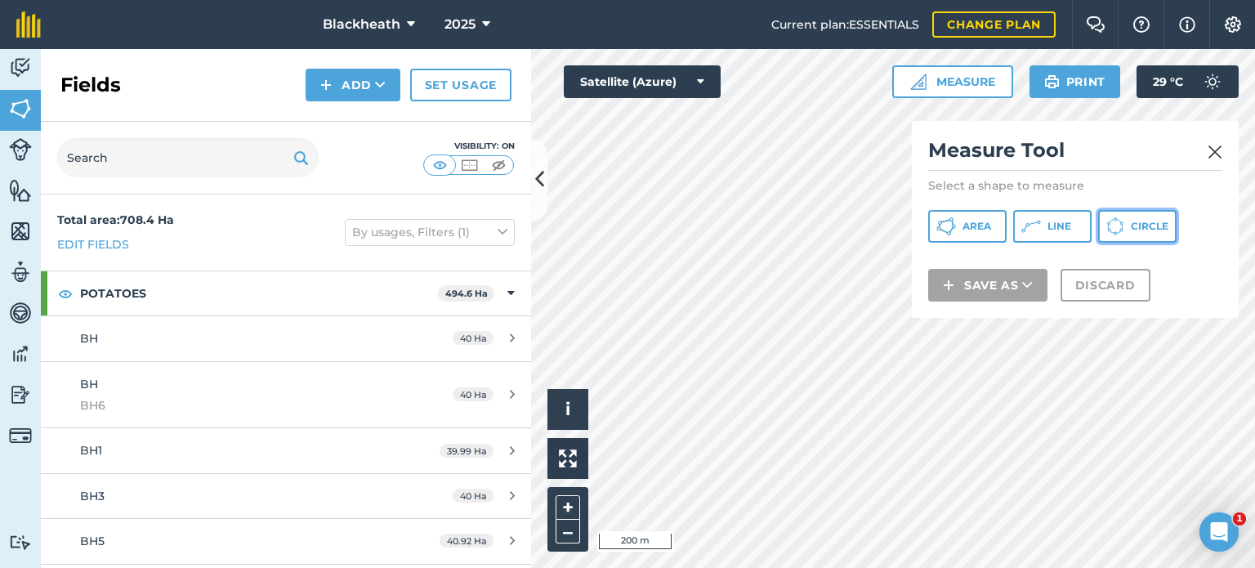
click at [1137, 228] on span "Circle" at bounding box center [1149, 226] width 38 height 13
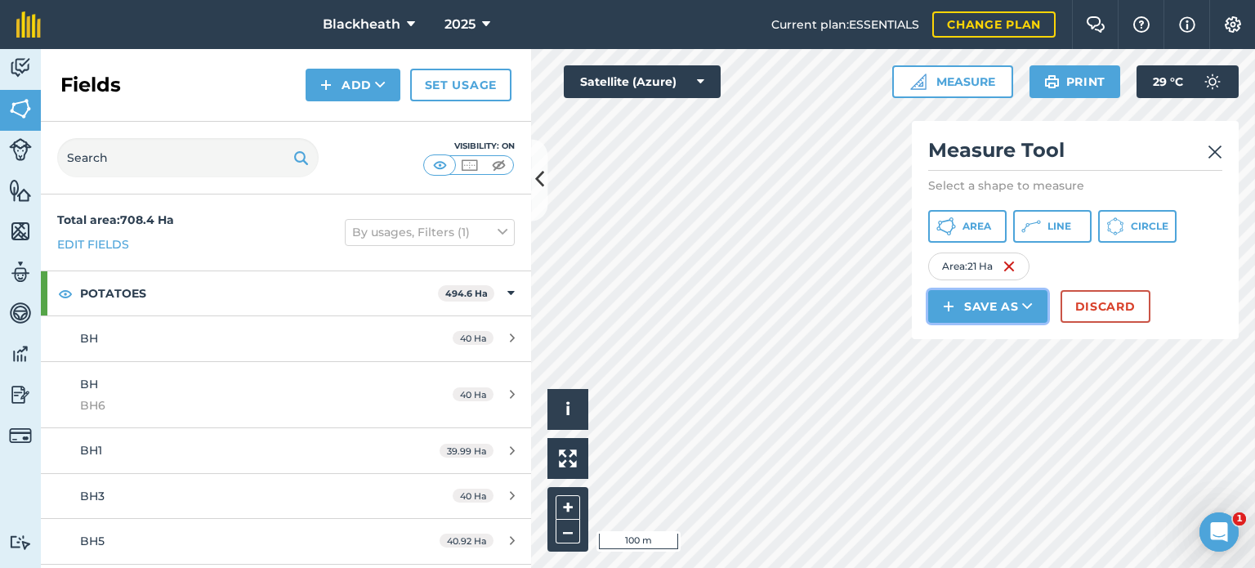
click at [985, 302] on button "Save as" at bounding box center [987, 306] width 119 height 33
click at [983, 341] on link "Field" at bounding box center [987, 343] width 114 height 36
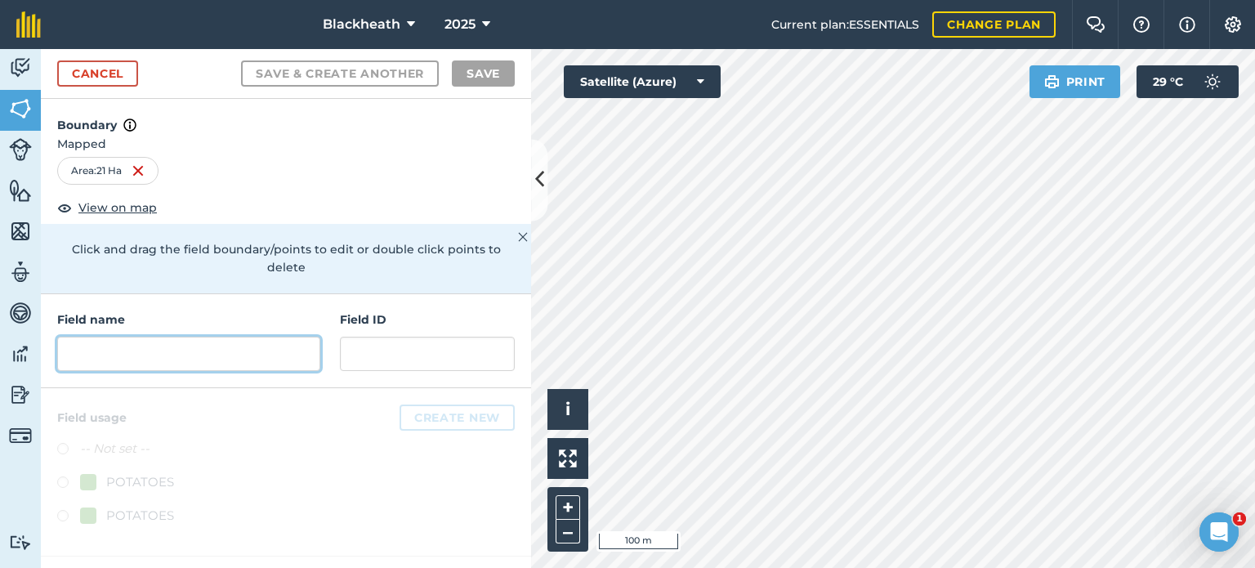
click at [189, 337] on input "text" at bounding box center [188, 354] width 263 height 34
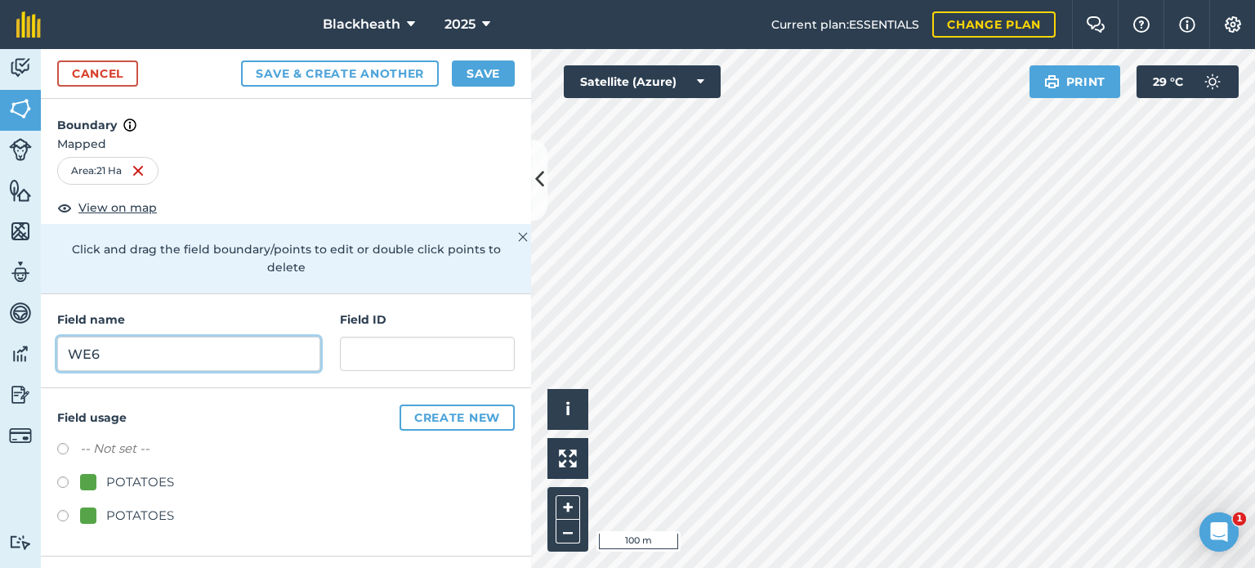
click at [137, 341] on input "WE6" at bounding box center [188, 354] width 263 height 34
type input "WE5"
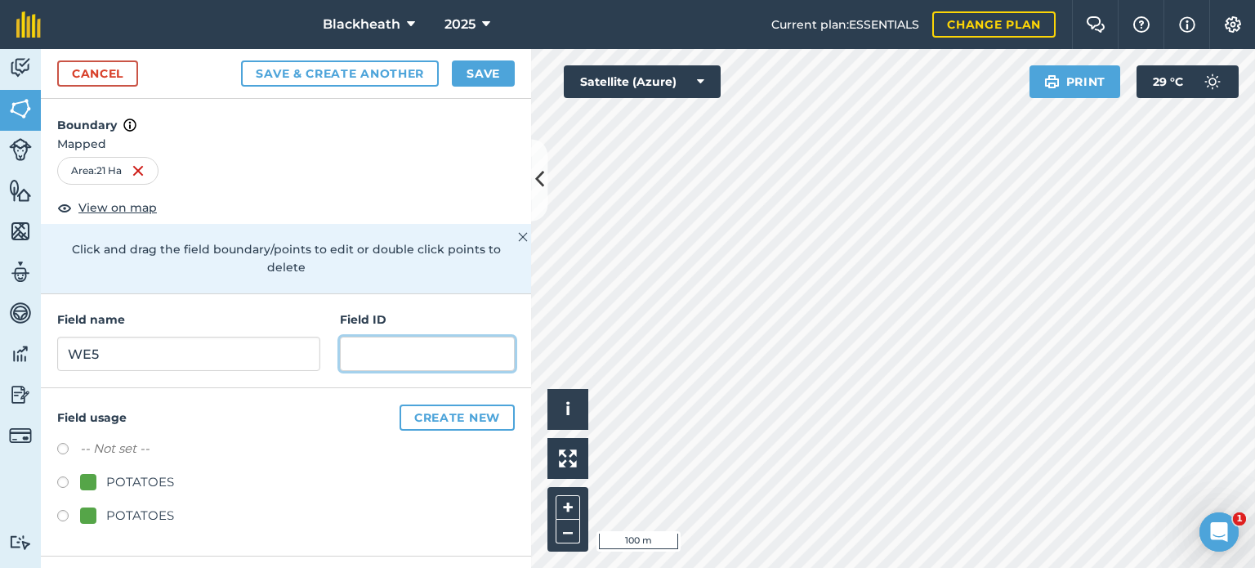
click at [408, 337] on input "text" at bounding box center [427, 354] width 175 height 34
type input "WE5"
click at [63, 476] on label at bounding box center [68, 484] width 23 height 16
radio input "true"
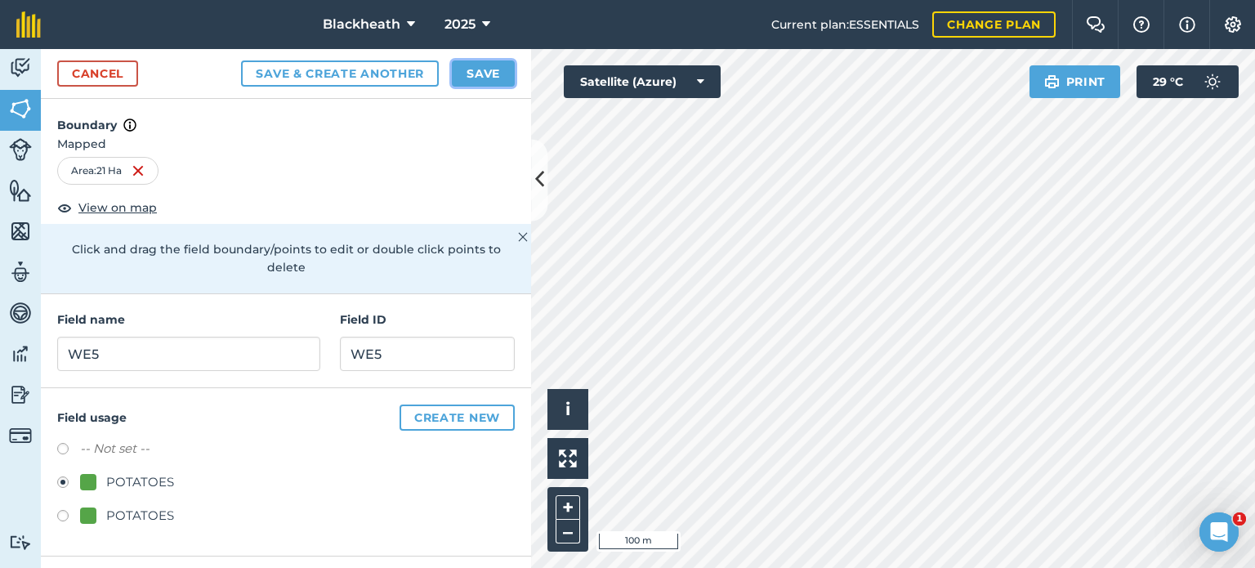
click at [474, 69] on button "Save" at bounding box center [483, 73] width 63 height 26
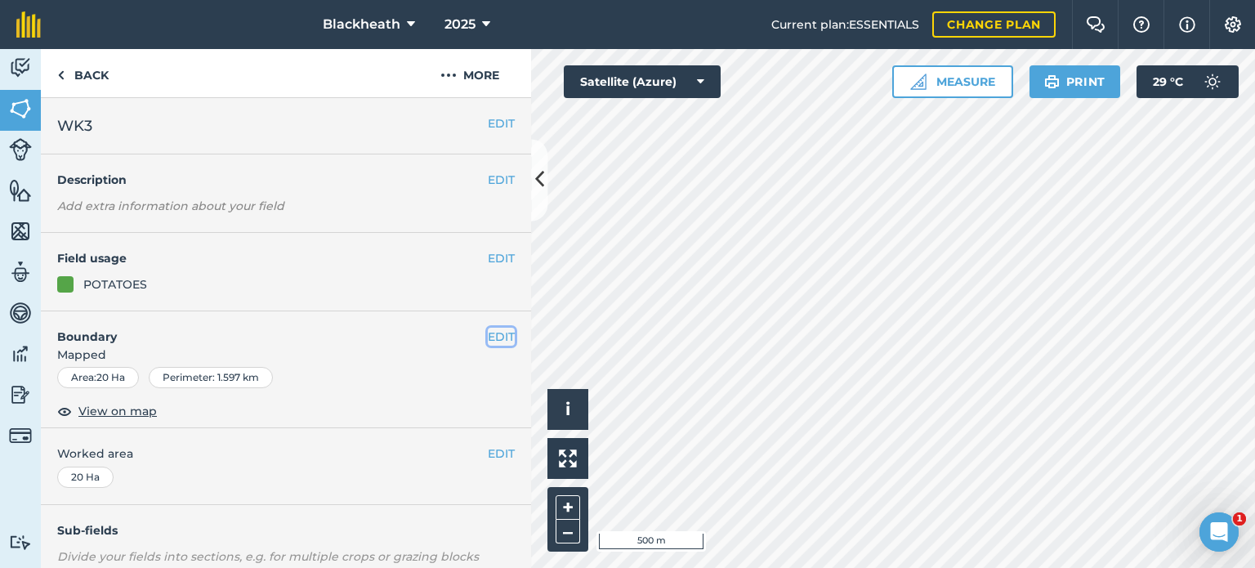
click at [489, 337] on button "EDIT" at bounding box center [501, 337] width 27 height 18
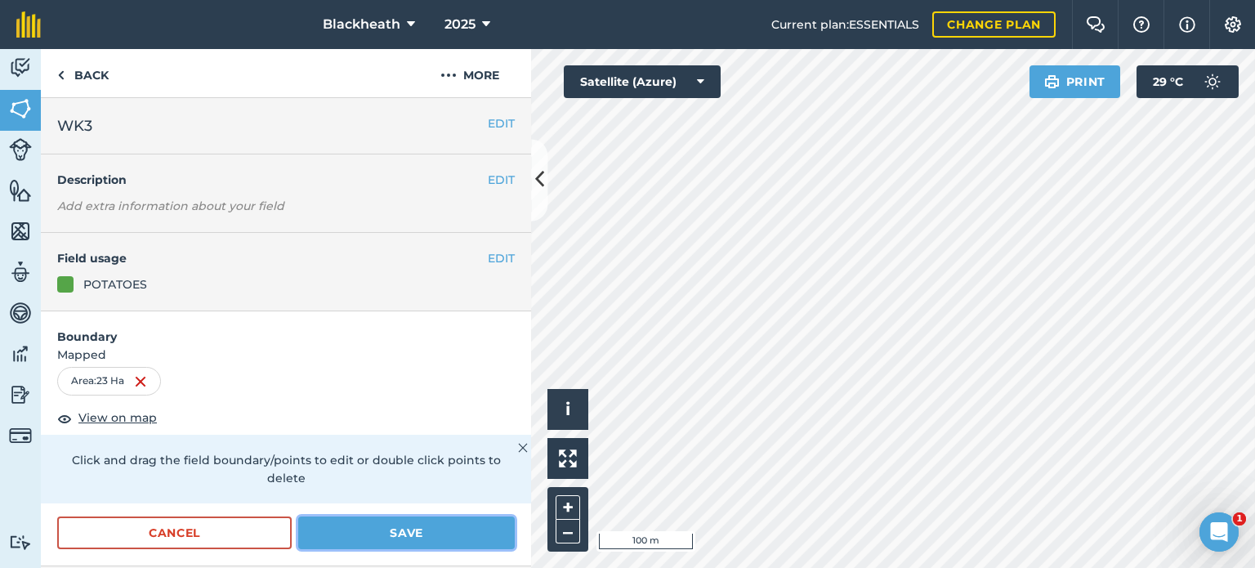
click at [399, 525] on button "Save" at bounding box center [406, 532] width 216 height 33
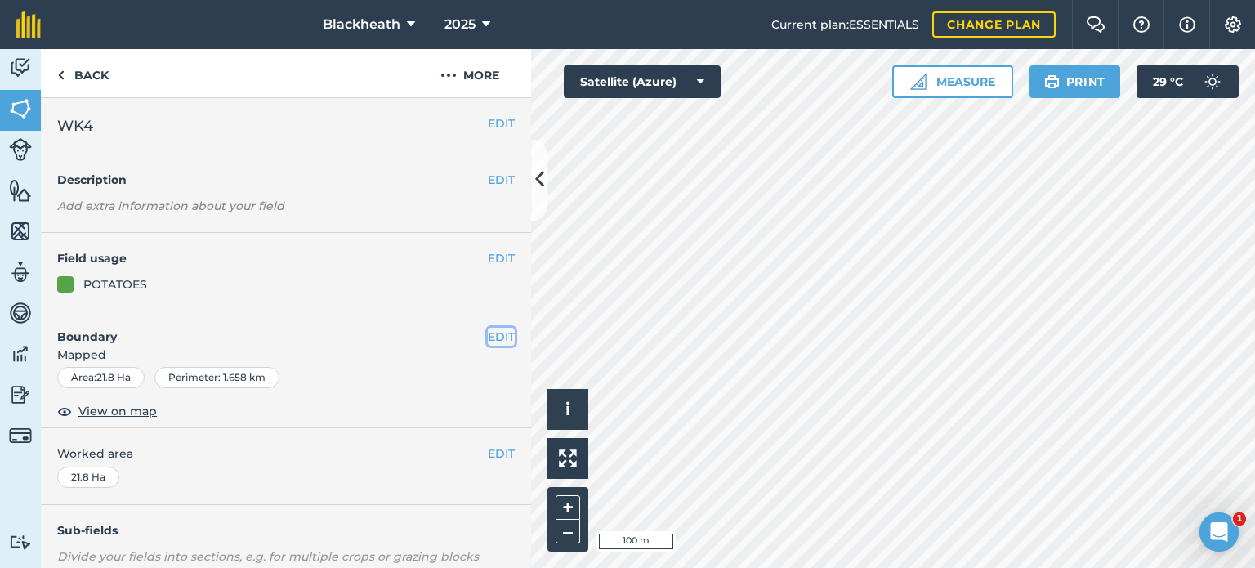
click at [488, 334] on button "EDIT" at bounding box center [501, 337] width 27 height 18
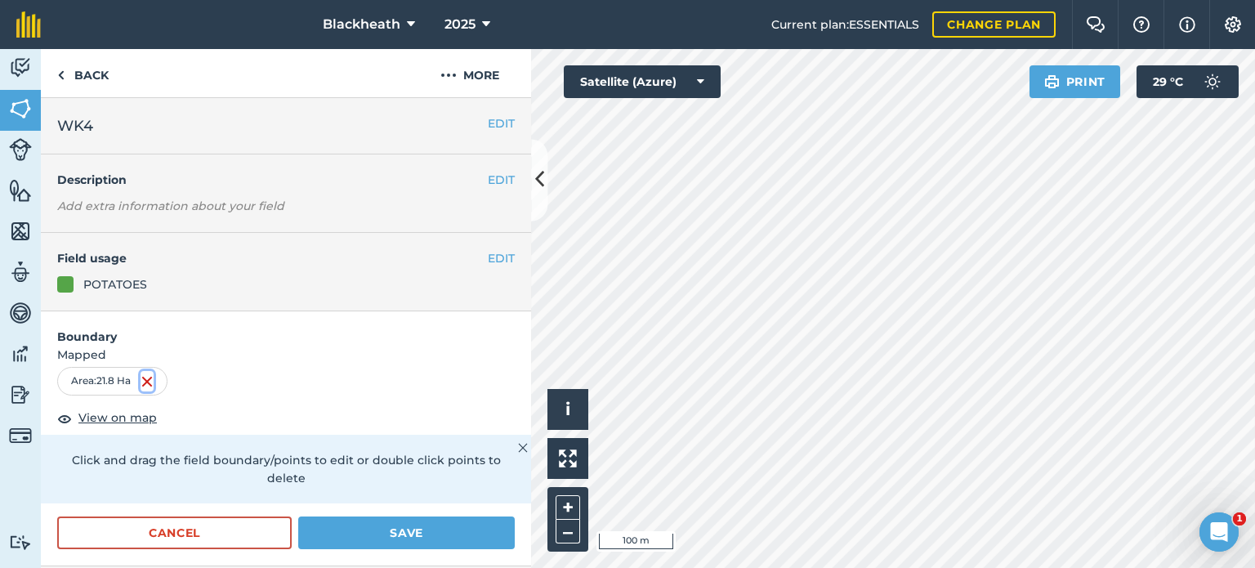
click at [147, 381] on img at bounding box center [146, 382] width 13 height 20
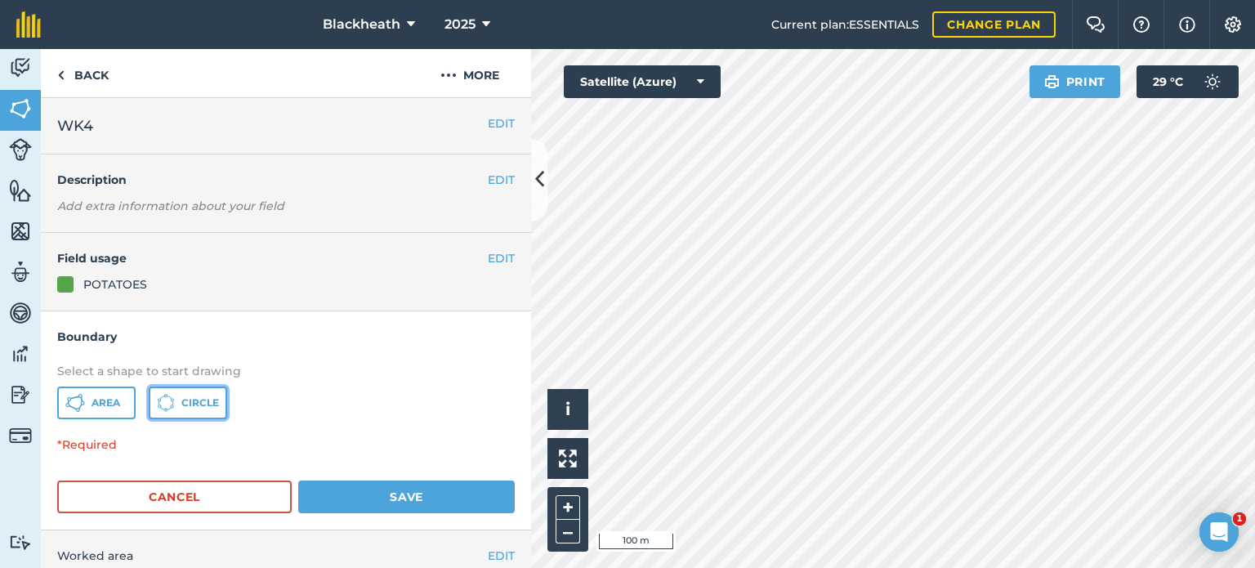
click at [194, 400] on span "Circle" at bounding box center [200, 402] width 38 height 13
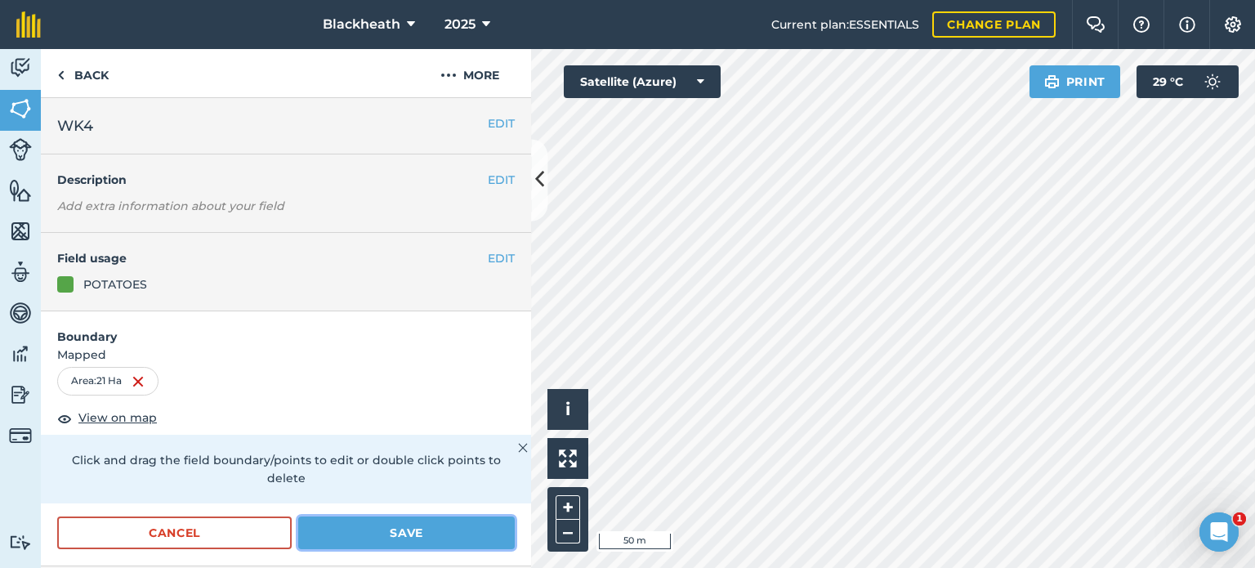
click at [359, 533] on button "Save" at bounding box center [406, 532] width 216 height 33
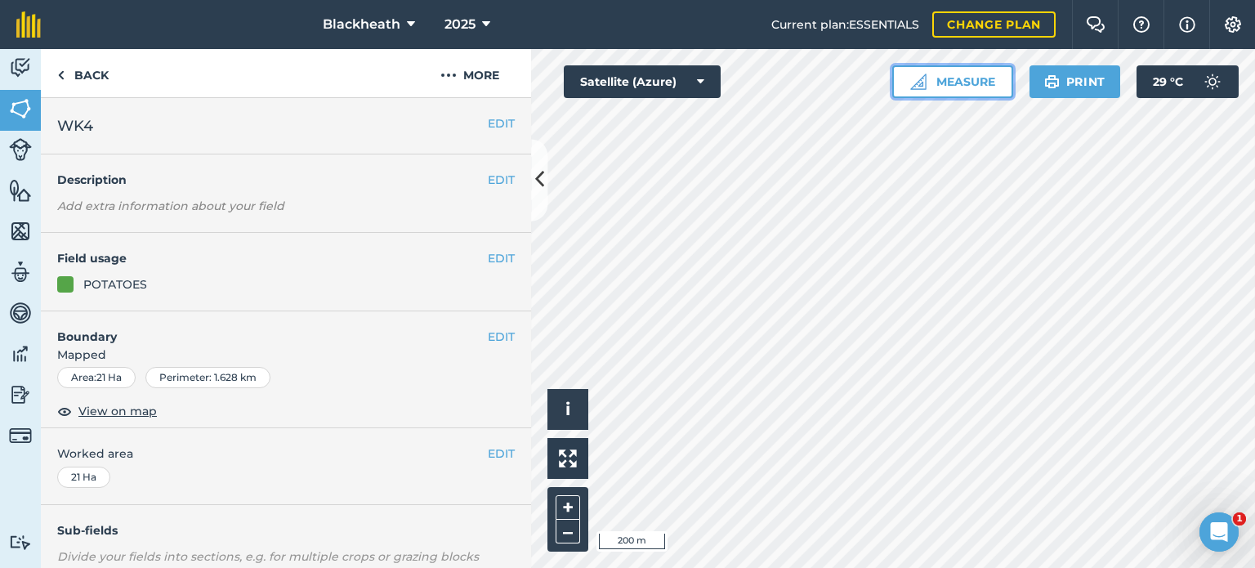
click at [957, 77] on button "Measure" at bounding box center [952, 81] width 121 height 33
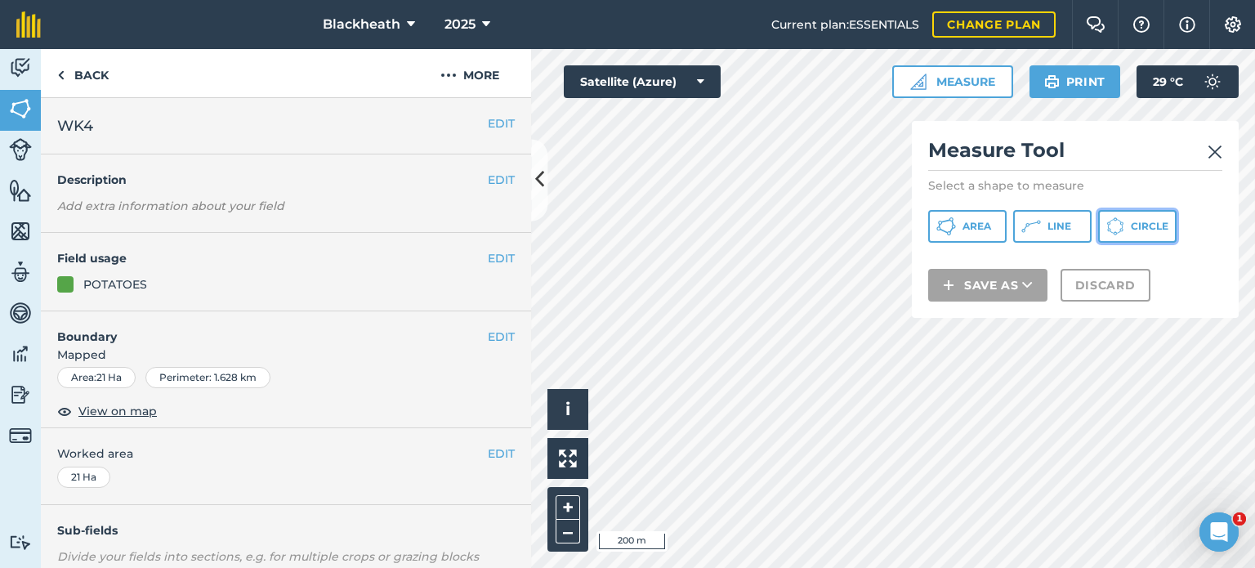
click at [1153, 224] on span "Circle" at bounding box center [1149, 226] width 38 height 13
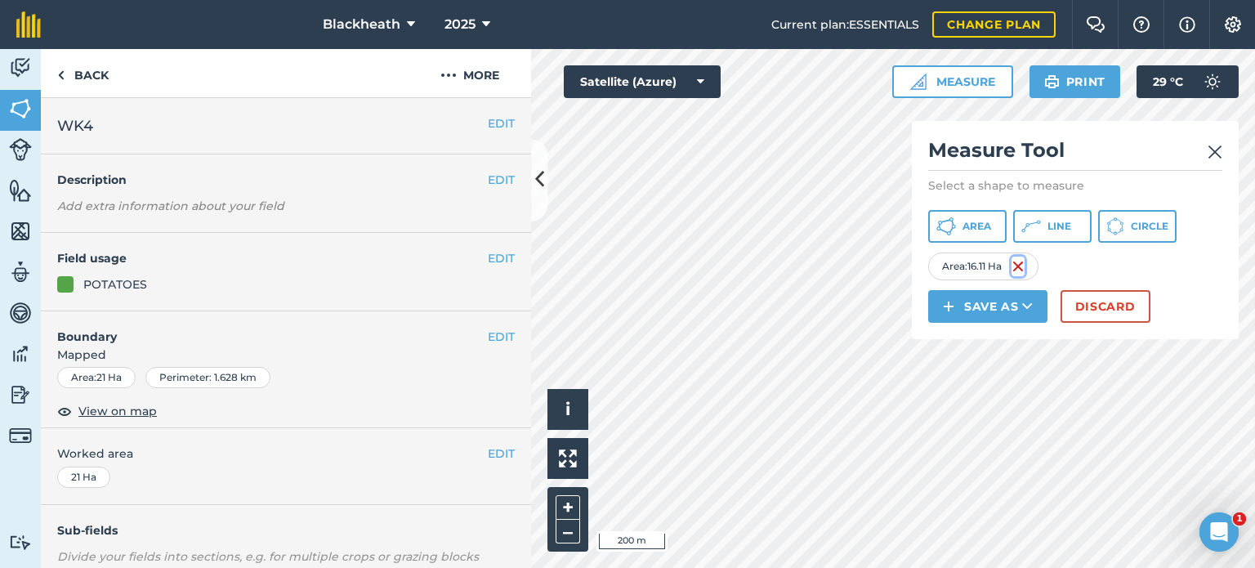
click at [1020, 261] on img at bounding box center [1017, 266] width 13 height 20
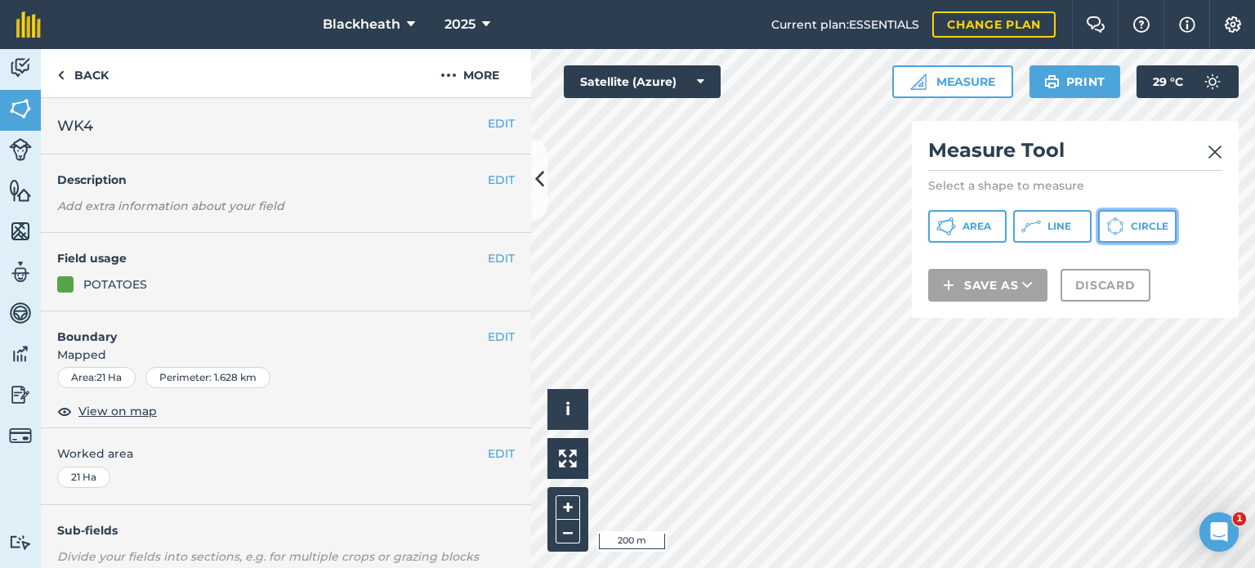
drag, startPoint x: 1125, startPoint y: 219, endPoint x: 1137, endPoint y: 222, distance: 11.9
click at [1127, 219] on button "Circle" at bounding box center [1137, 226] width 78 height 33
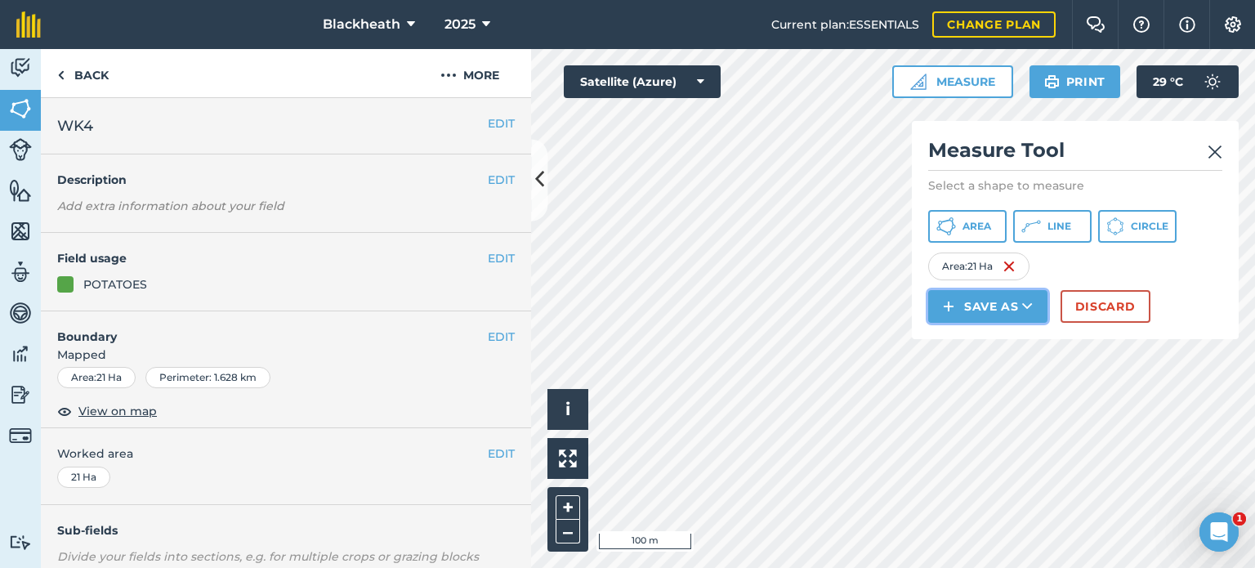
click at [985, 310] on button "Save as" at bounding box center [987, 306] width 119 height 33
click at [974, 340] on link "Field" at bounding box center [987, 343] width 114 height 36
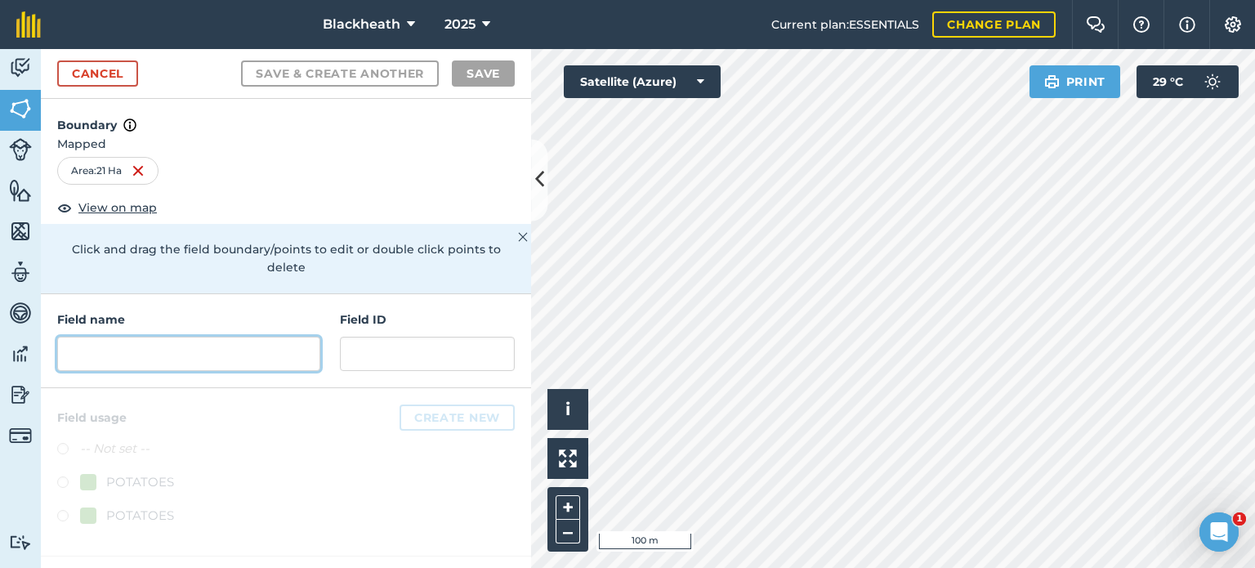
click at [261, 337] on input "text" at bounding box center [188, 354] width 263 height 34
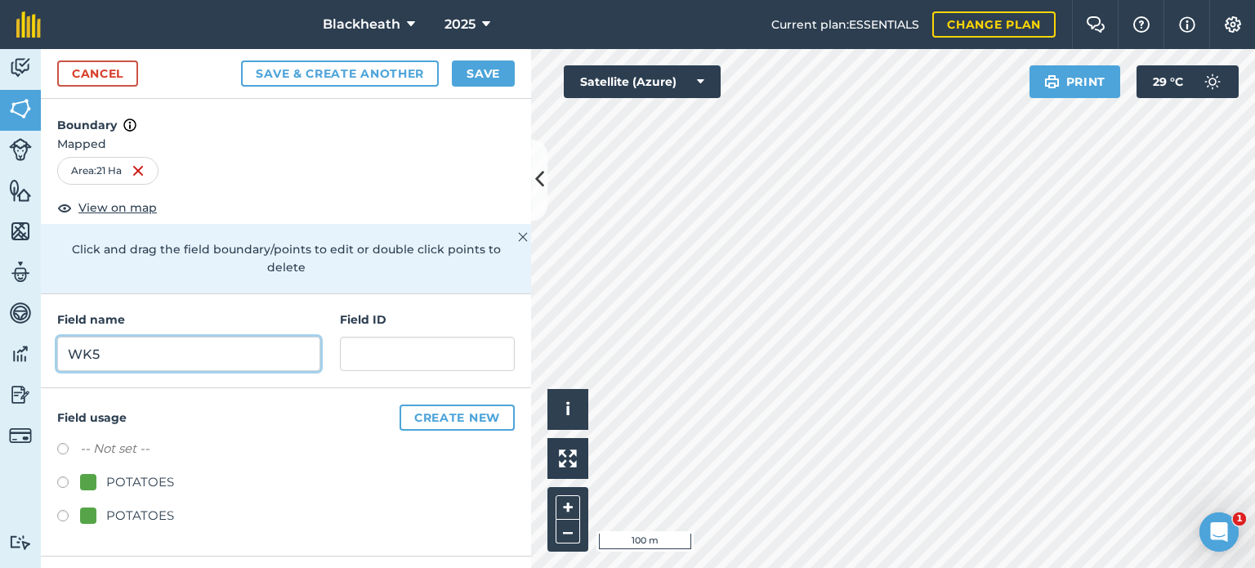
type input "WK5"
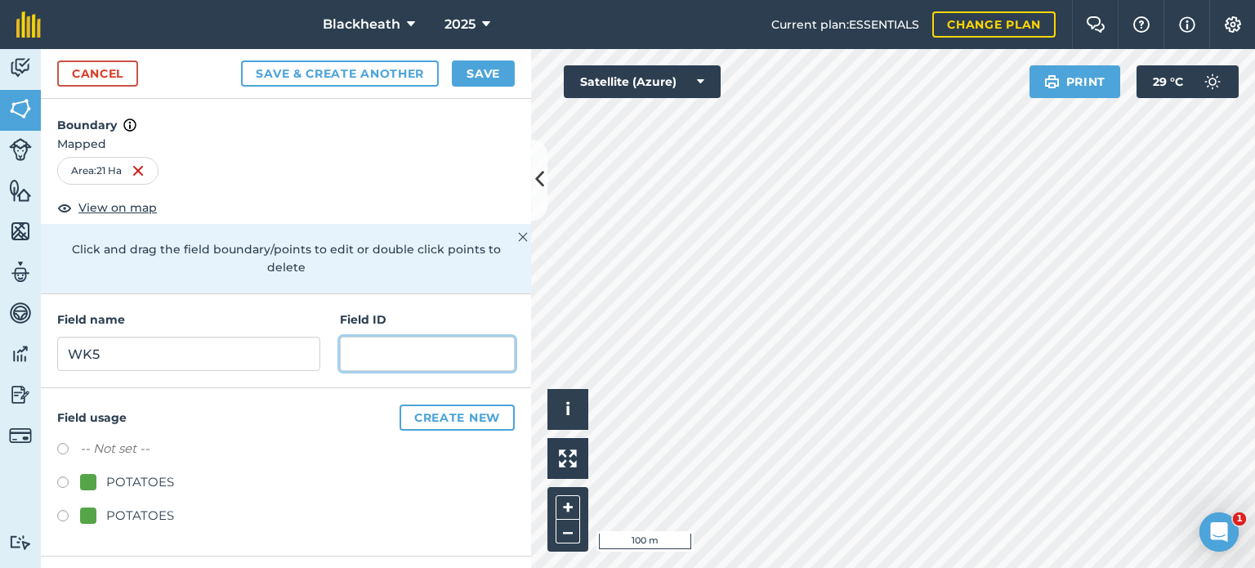
click at [400, 337] on input "text" at bounding box center [427, 354] width 175 height 34
type input "WK5"
click at [60, 476] on label at bounding box center [68, 484] width 23 height 16
radio input "true"
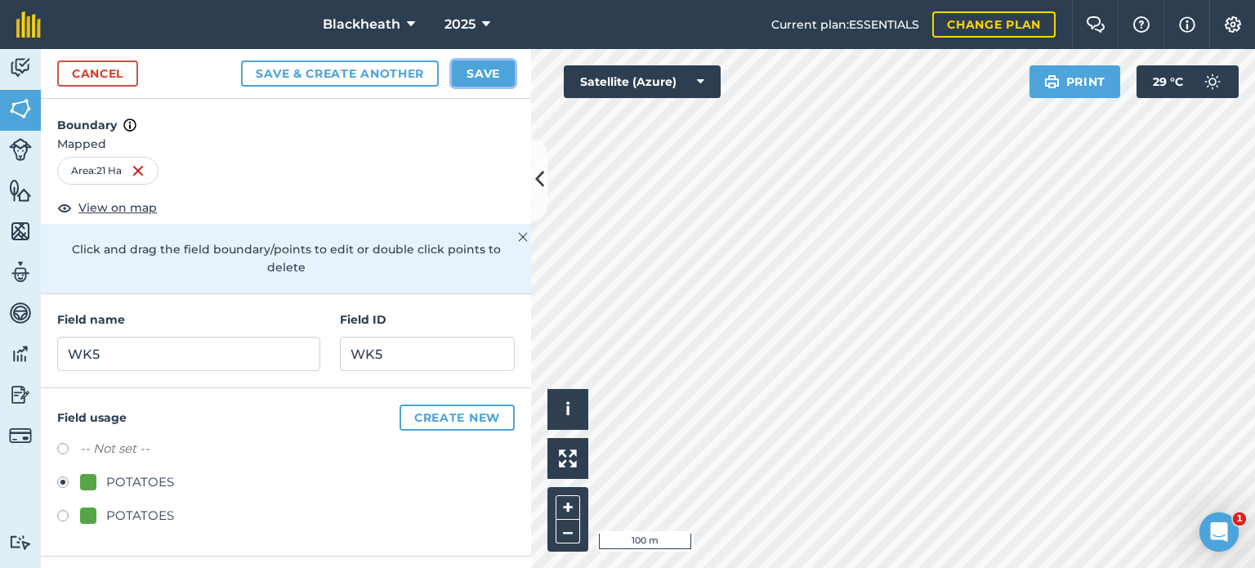
click at [489, 70] on button "Save" at bounding box center [483, 73] width 63 height 26
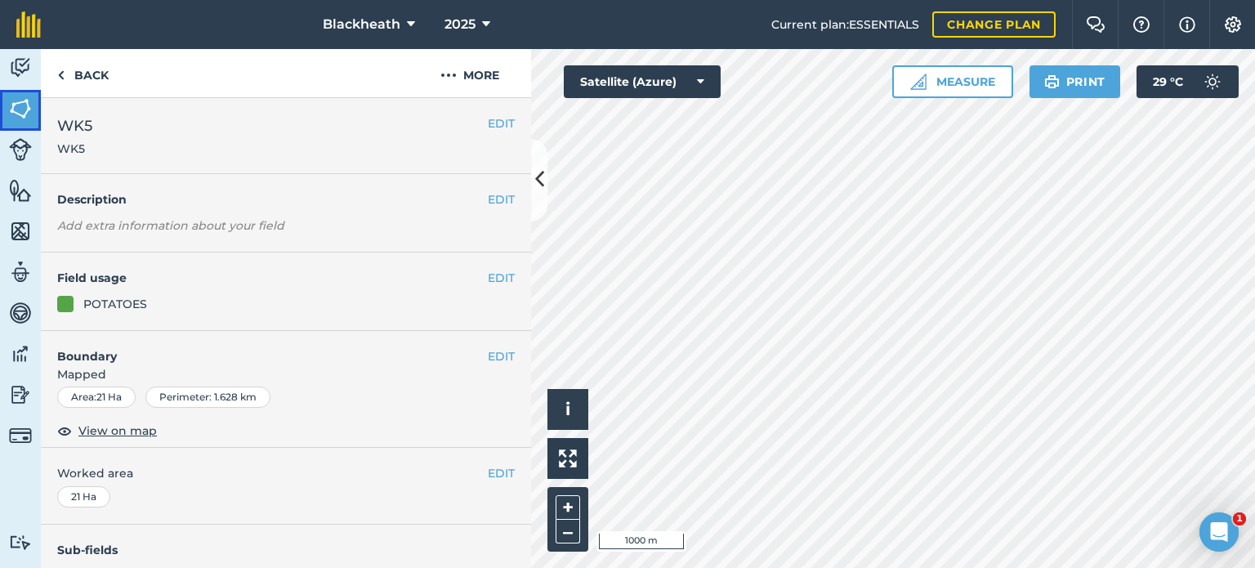
click at [29, 107] on img at bounding box center [20, 108] width 23 height 25
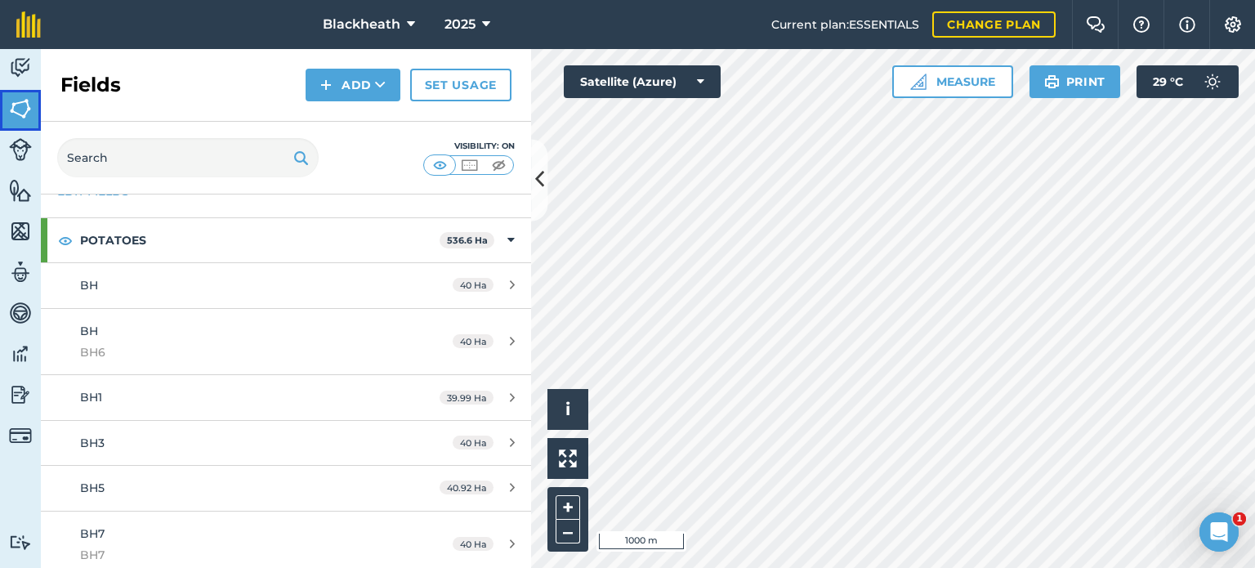
scroll to position [82, 0]
